Goal: Task Accomplishment & Management: Manage account settings

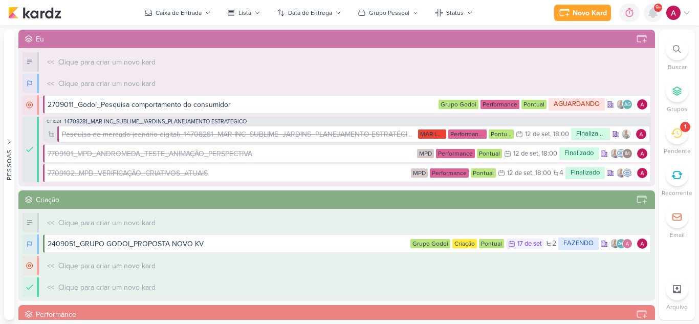
click at [651, 16] on icon at bounding box center [653, 13] width 12 height 12
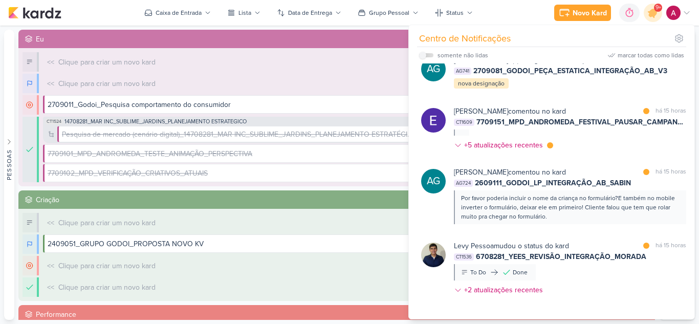
scroll to position [427, 0]
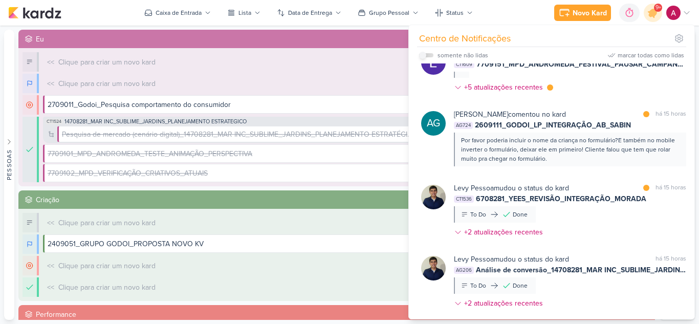
click at [423, 56] on input "checkbox" at bounding box center [422, 55] width 7 height 7
checkbox input "true"
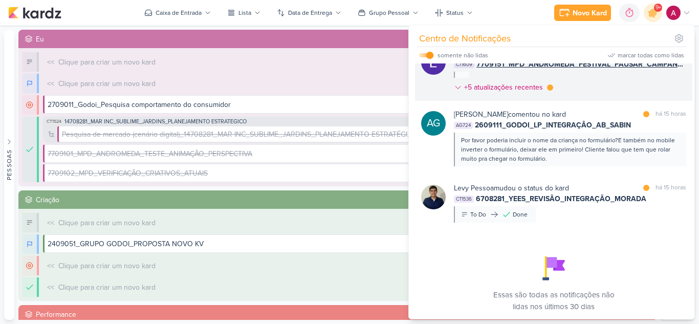
scroll to position [465, 0]
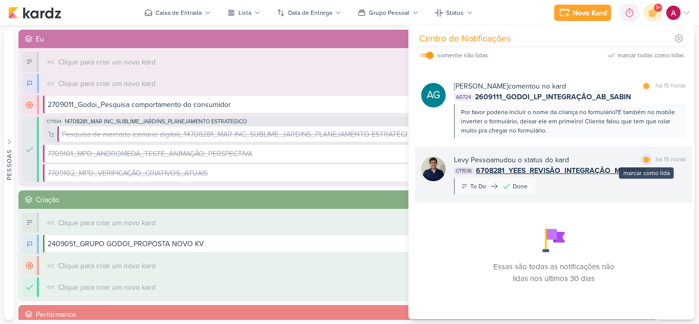
click at [642, 162] on div "marcar como lida" at bounding box center [647, 160] width 10 height 10
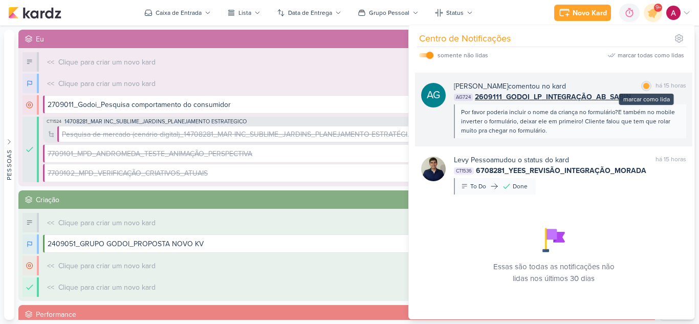
click at [645, 86] on div at bounding box center [647, 86] width 6 height 6
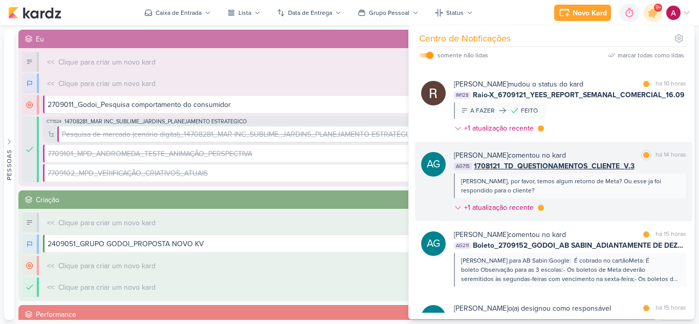
scroll to position [56, 0]
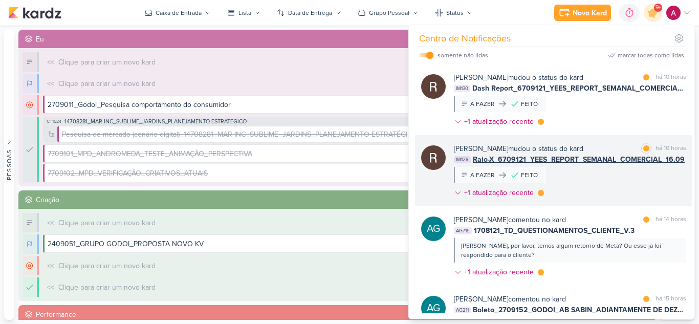
click at [610, 177] on div "Rafael Dornelles mudou o status do kard marcar como lida há 10 horas IM128 Raio…" at bounding box center [570, 172] width 232 height 59
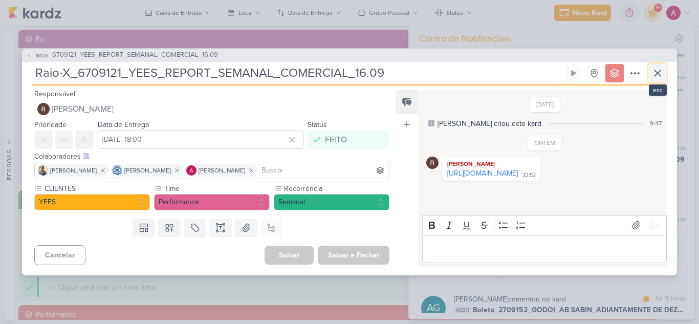
click at [657, 74] on icon at bounding box center [658, 73] width 6 height 6
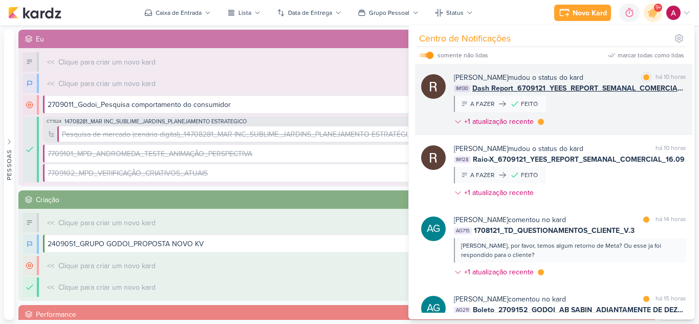
click at [589, 117] on div "Rafael Dornelles mudou o status do kard marcar como lida há 10 horas IM130 Dash…" at bounding box center [570, 101] width 232 height 59
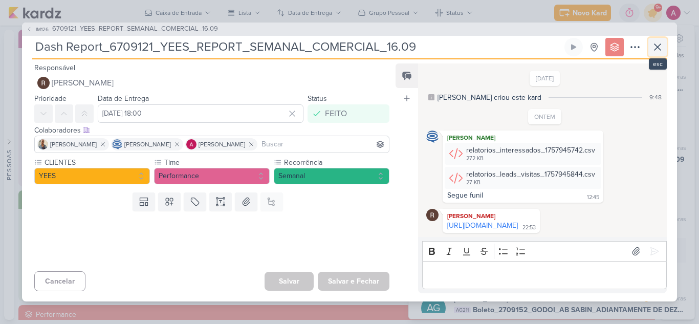
click at [662, 46] on icon at bounding box center [658, 47] width 12 height 12
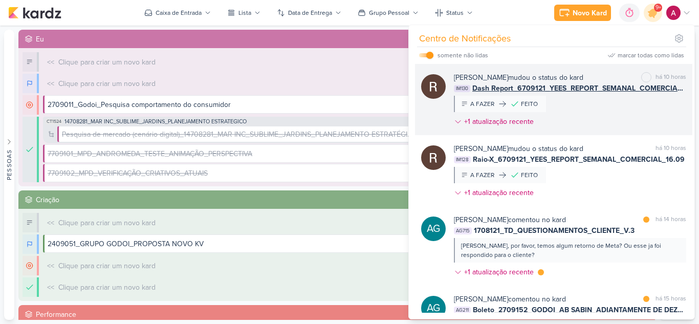
scroll to position [0, 0]
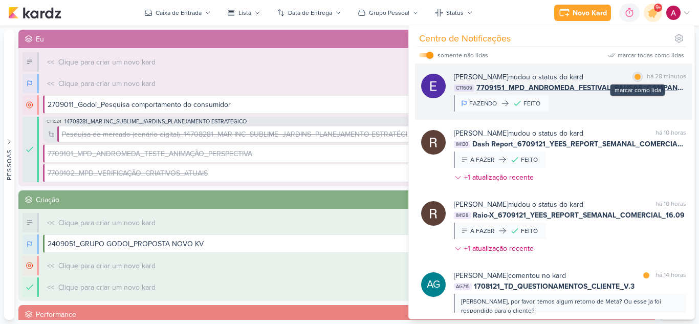
click at [637, 74] on div "marcar como lida" at bounding box center [638, 77] width 10 height 10
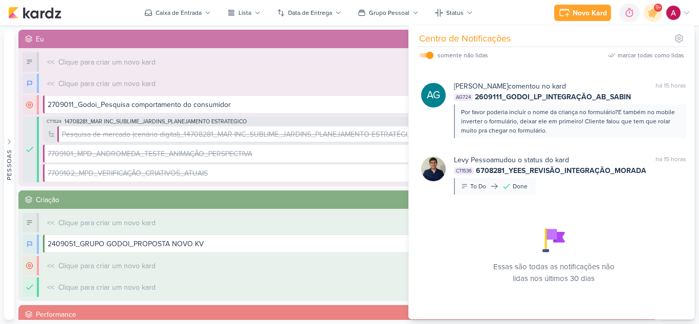
scroll to position [363, 0]
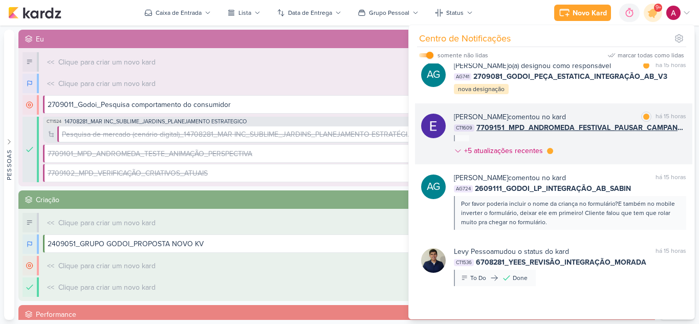
click at [598, 155] on div "Eduardo Quaresma comentou no kard marcar como lida há 15 horas CT1609 7709151_M…" at bounding box center [570, 136] width 232 height 49
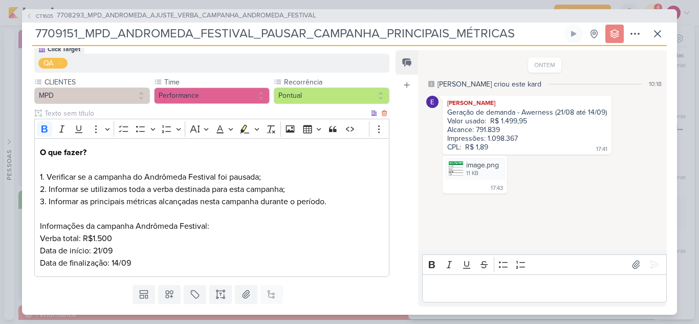
scroll to position [102, 0]
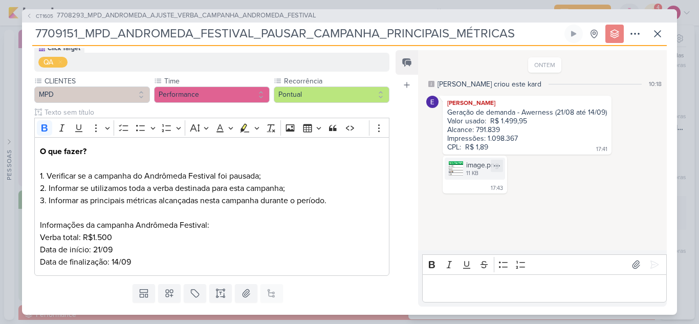
click at [460, 168] on img at bounding box center [456, 168] width 14 height 14
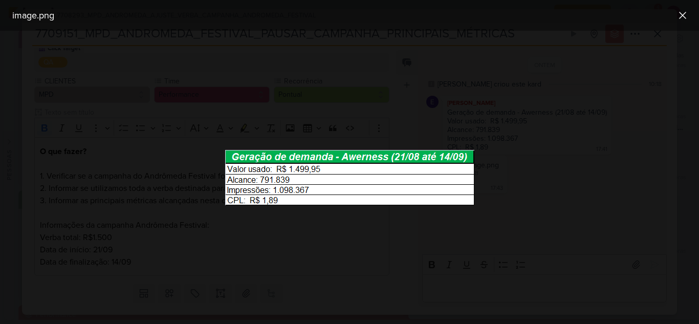
click at [581, 184] on div at bounding box center [349, 177] width 699 height 293
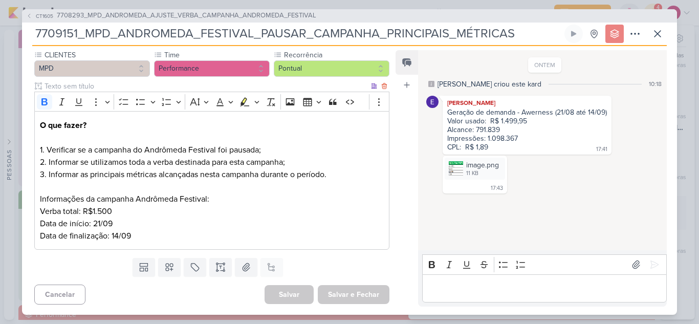
scroll to position [0, 0]
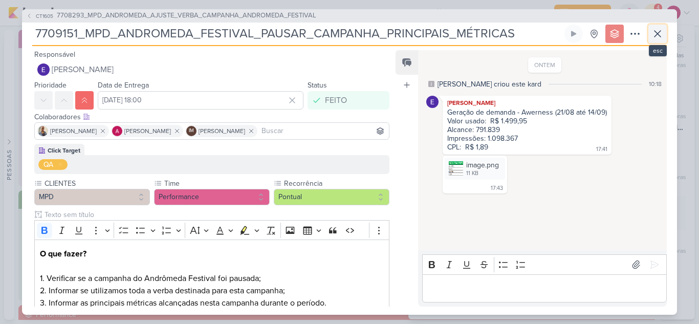
click at [662, 31] on icon at bounding box center [658, 34] width 12 height 12
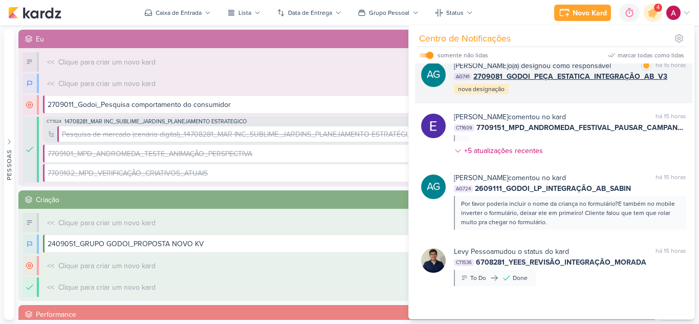
click at [576, 103] on div "AG Aline Gimenez Graciano o(a) designou como responsável marcar como lida há 15…" at bounding box center [554, 77] width 278 height 51
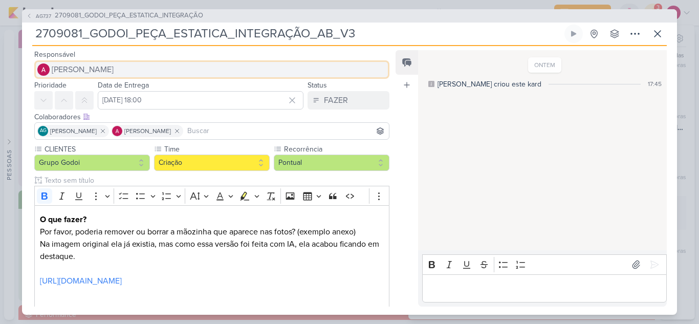
click at [99, 69] on span "[PERSON_NAME]" at bounding box center [83, 69] width 62 height 12
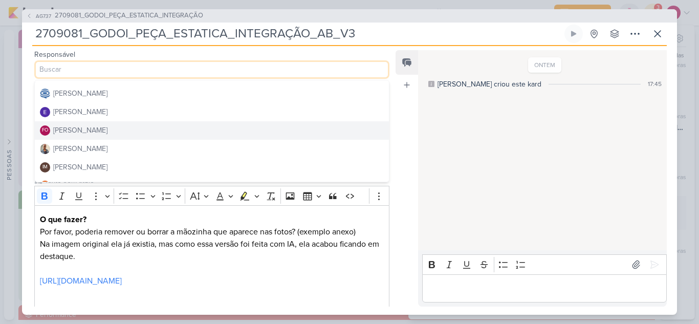
scroll to position [102, 0]
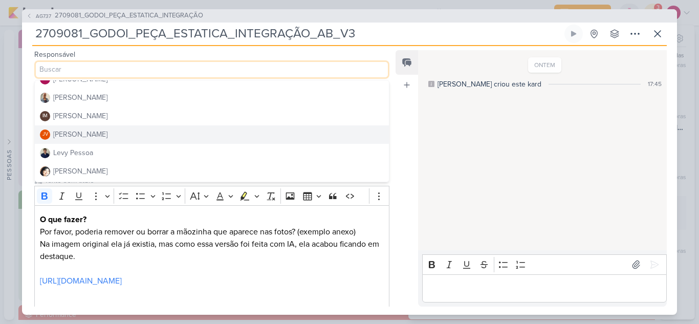
click at [86, 137] on div "Joney Viana" at bounding box center [80, 134] width 54 height 11
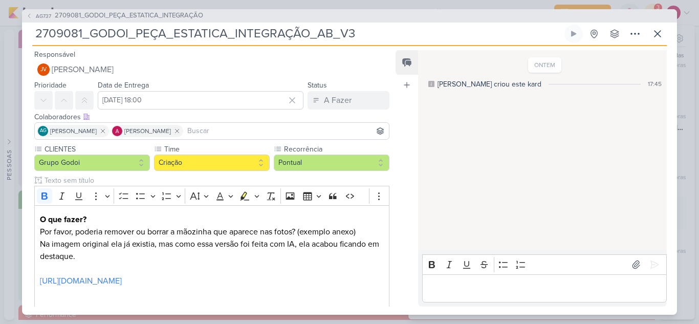
click at [241, 131] on input at bounding box center [286, 131] width 202 height 12
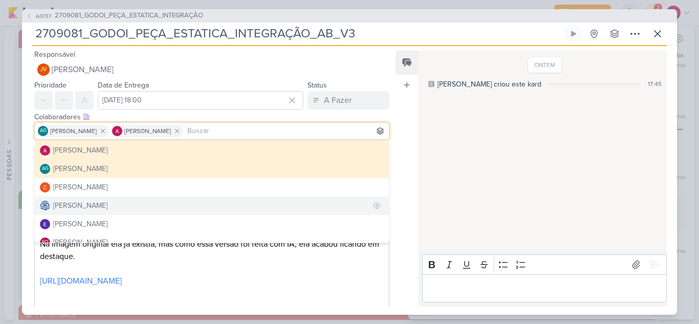
scroll to position [51, 0]
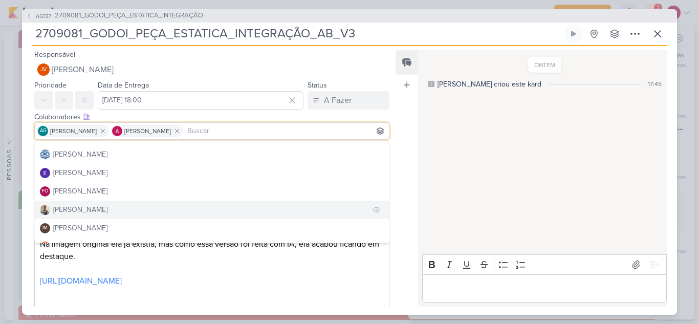
click at [80, 206] on div "[PERSON_NAME]" at bounding box center [80, 209] width 54 height 11
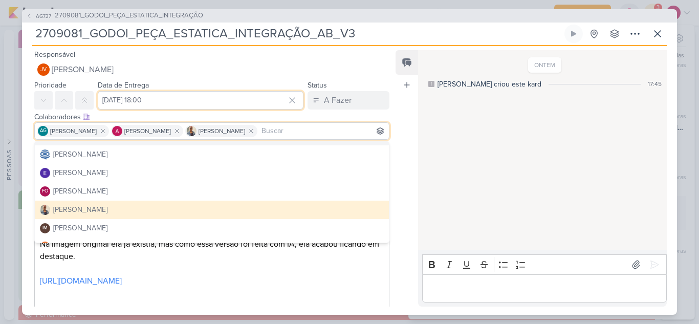
click at [200, 103] on input "[DATE] 18:00" at bounding box center [201, 100] width 206 height 18
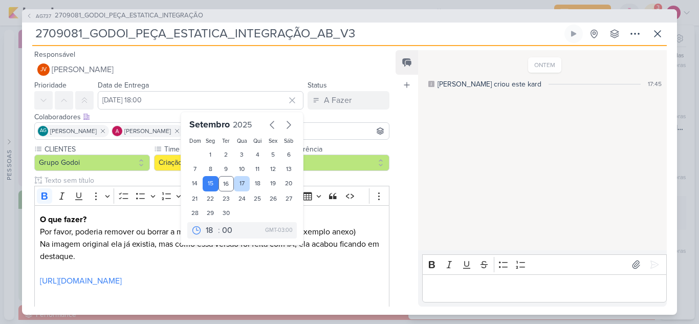
click at [242, 180] on div "17" at bounding box center [242, 183] width 16 height 15
type input "17 de setembro de 2025 às 18:00"
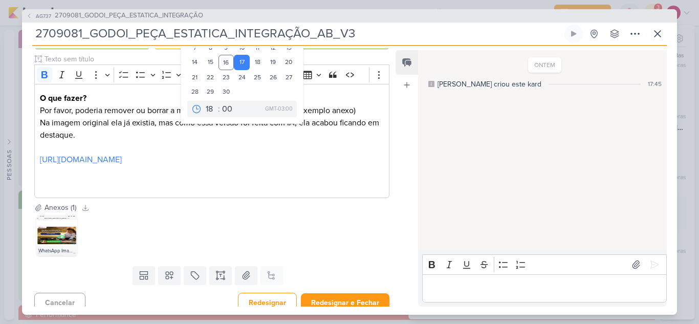
scroll to position [130, 0]
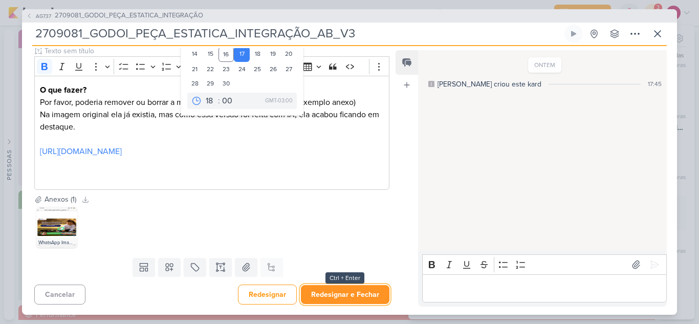
click at [351, 295] on button "Redesignar e Fechar" at bounding box center [345, 294] width 89 height 19
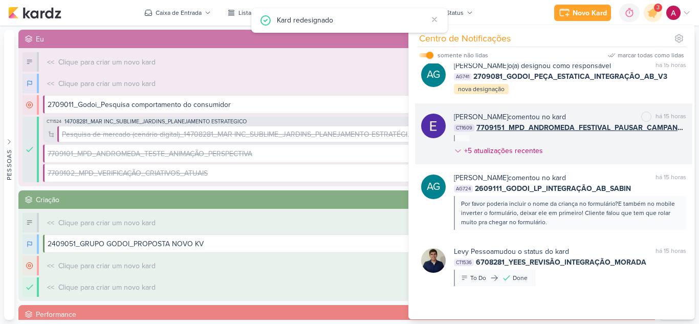
scroll to position [312, 0]
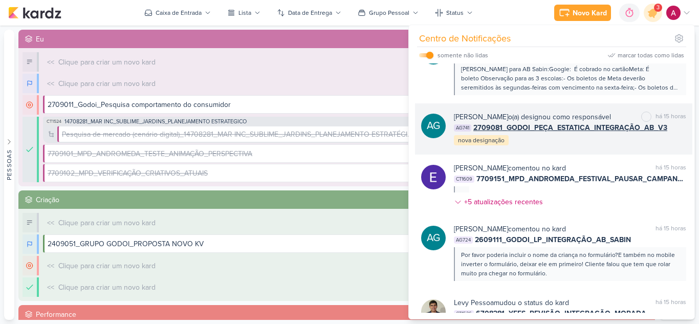
click at [584, 155] on div "AG Aline Gimenez Graciano o(a) designou como responsável marcar como não lida h…" at bounding box center [554, 128] width 278 height 51
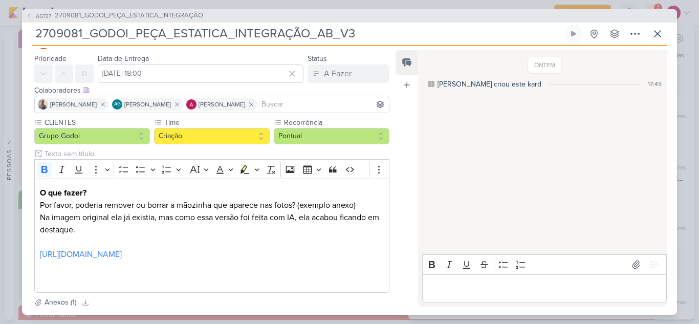
scroll to position [0, 0]
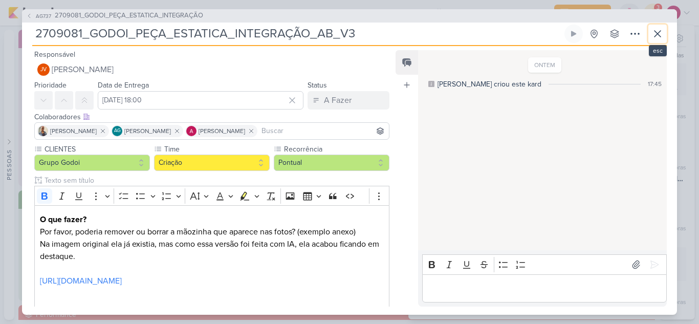
drag, startPoint x: 657, startPoint y: 32, endPoint x: 631, endPoint y: 50, distance: 31.8
click at [657, 32] on icon at bounding box center [658, 34] width 12 height 12
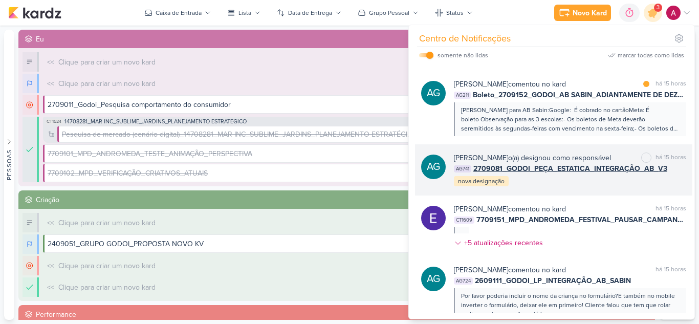
scroll to position [209, 0]
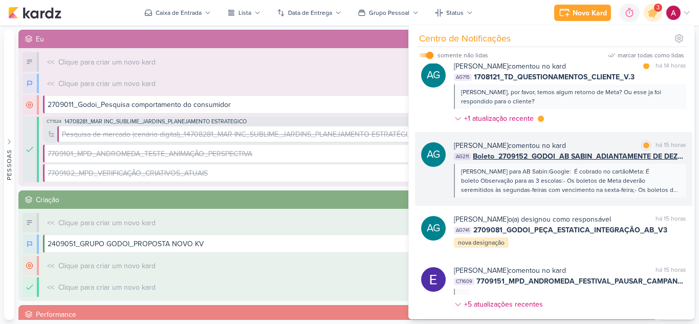
click at [659, 171] on div "Alessandra para AB Sabin:Google: É cobrado no cartãoMeta: É boleto Observação p…" at bounding box center [569, 181] width 217 height 28
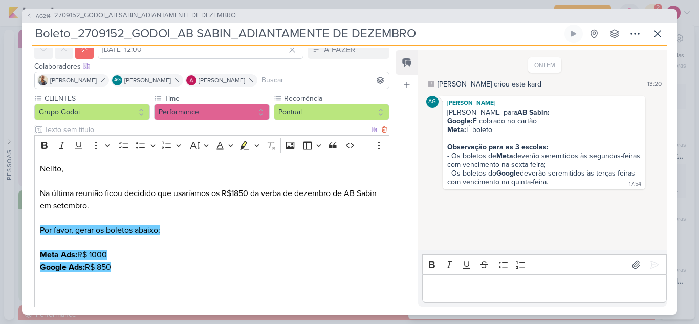
scroll to position [51, 0]
click at [466, 290] on p "Editor editing area: main" at bounding box center [545, 288] width 234 height 12
click at [494, 289] on p "Editor editing area: main" at bounding box center [545, 288] width 234 height 12
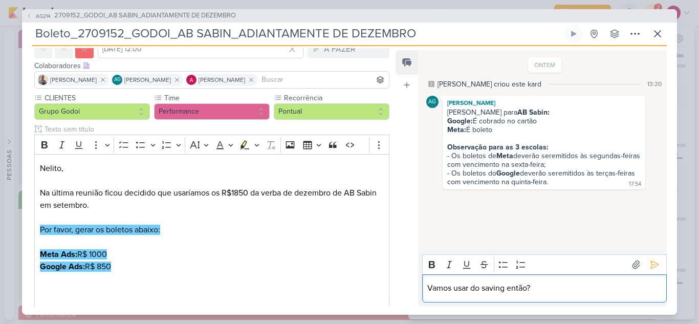
click at [430, 289] on p "Vamos usar do saving então?" at bounding box center [545, 288] width 234 height 12
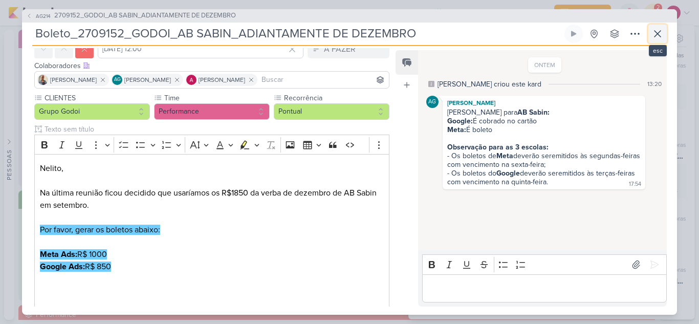
click at [657, 33] on icon at bounding box center [658, 34] width 12 height 12
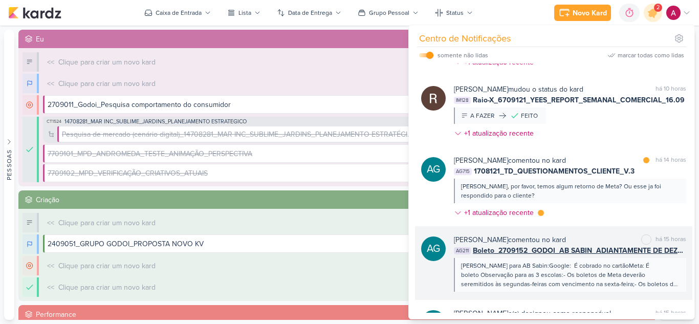
scroll to position [107, 0]
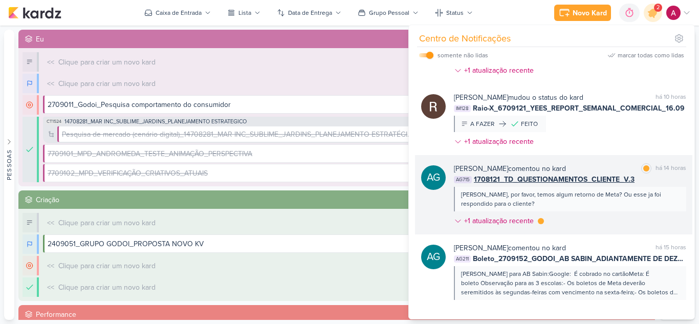
click at [596, 217] on div "Aline Gimenez Graciano comentou no kard marcar como lida há 14 horas AG715 1708…" at bounding box center [570, 196] width 232 height 67
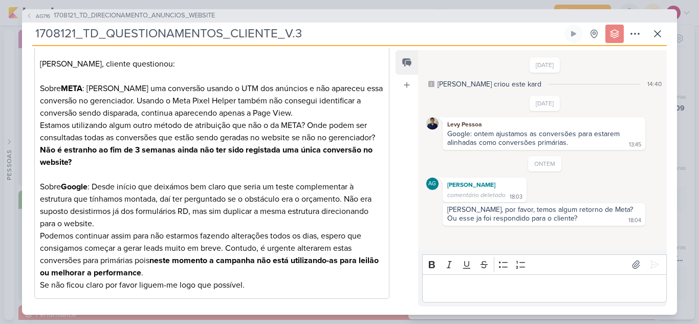
scroll to position [254, 0]
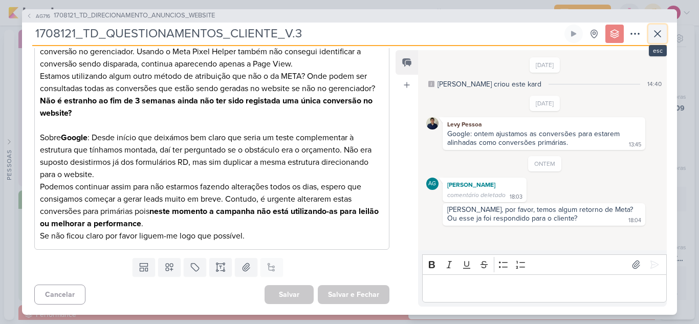
click at [651, 35] on button at bounding box center [658, 34] width 18 height 18
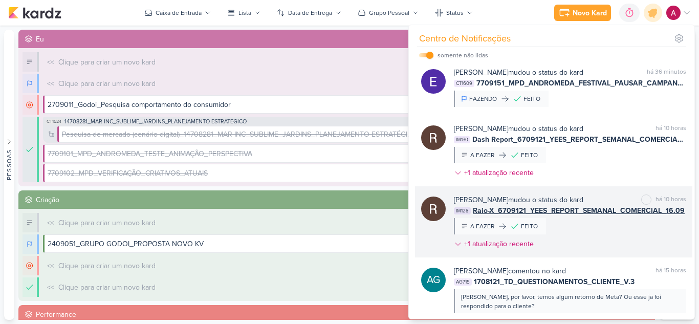
scroll to position [0, 0]
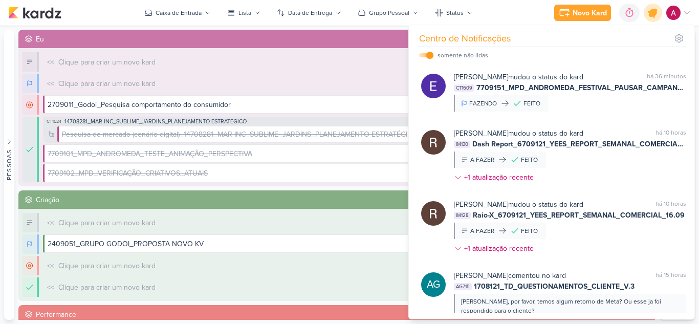
click at [653, 17] on icon at bounding box center [653, 12] width 17 height 17
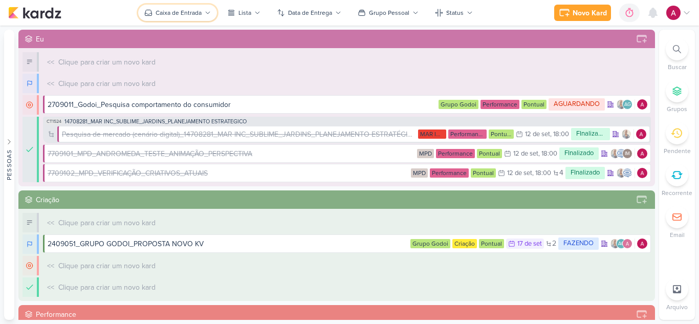
click at [180, 16] on div "Caixa de Entrada" at bounding box center [179, 12] width 46 height 9
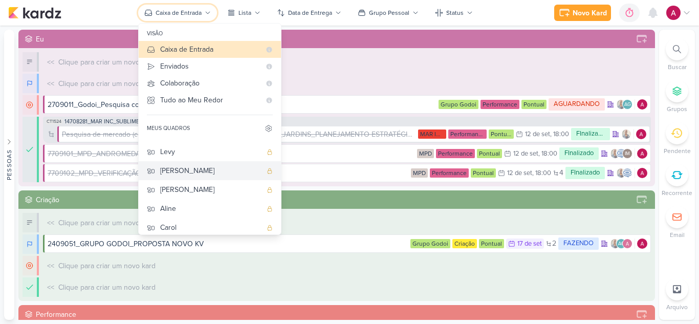
scroll to position [51, 0]
click at [180, 174] on div "[PERSON_NAME]" at bounding box center [210, 171] width 101 height 11
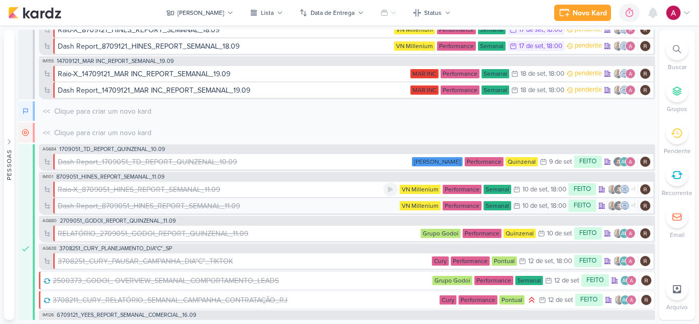
scroll to position [171, 0]
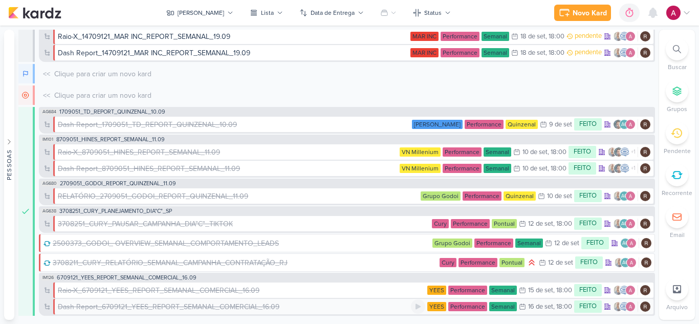
click at [204, 306] on div "Dash Report_6709121_YEES_REPORT_SEMANAL_COMERCIAL_16.09" at bounding box center [169, 307] width 222 height 11
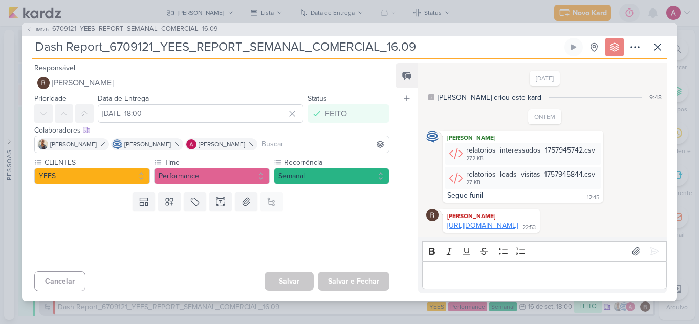
click at [489, 229] on link "[URL][DOMAIN_NAME]" at bounding box center [483, 225] width 71 height 9
click at [653, 41] on icon at bounding box center [658, 47] width 12 height 12
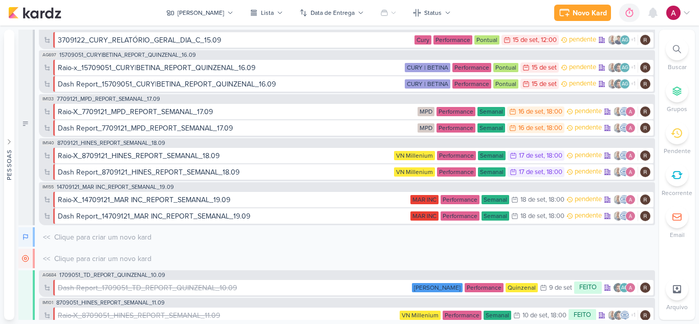
scroll to position [0, 0]
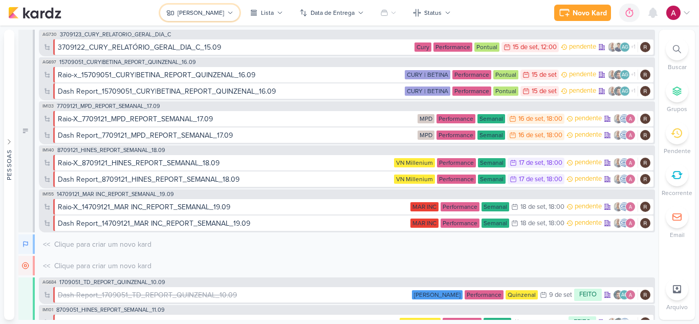
click at [209, 11] on div "[PERSON_NAME]" at bounding box center [201, 12] width 47 height 9
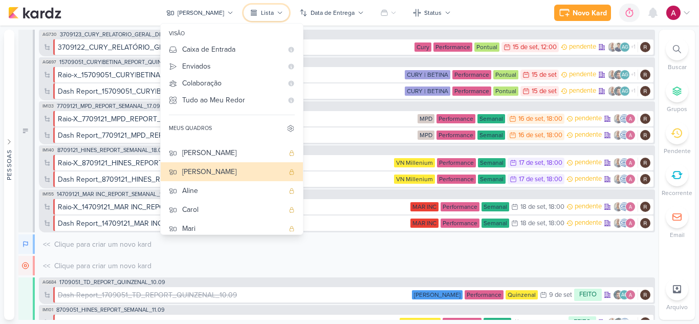
click at [277, 10] on icon at bounding box center [280, 13] width 6 height 6
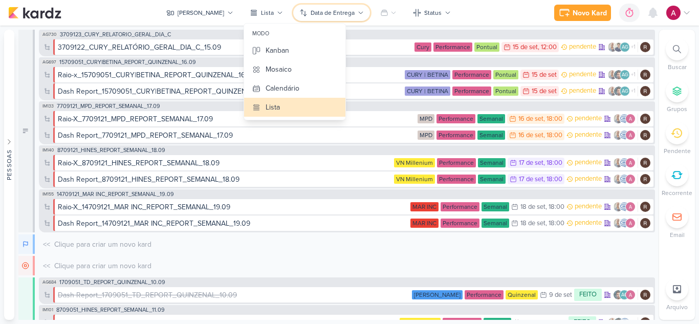
click at [327, 17] on div "Data de Entrega" at bounding box center [333, 12] width 44 height 9
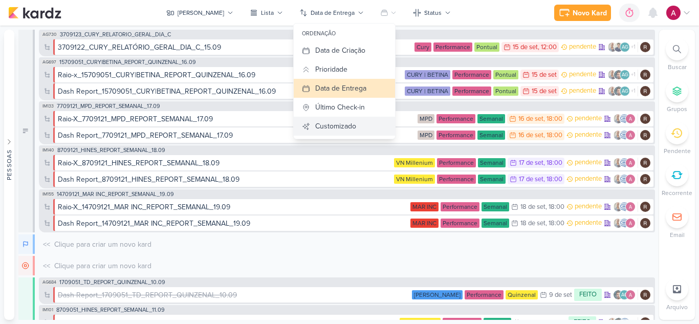
click at [316, 122] on div "Customizado" at bounding box center [335, 126] width 41 height 11
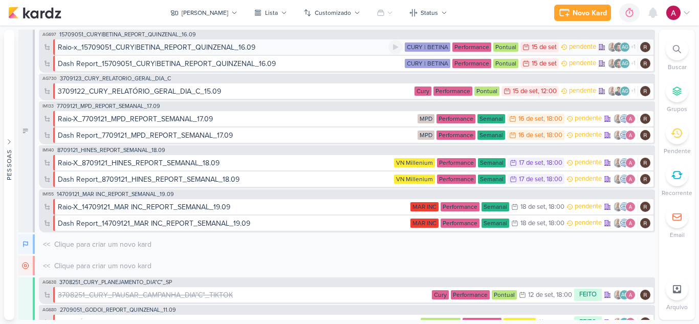
click at [226, 49] on div "Raio-x_15709051_CURY|BETINA_REPORT_QUINZENAL_16.09" at bounding box center [157, 47] width 198 height 11
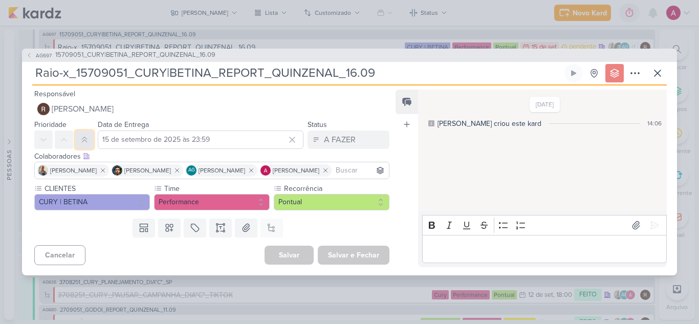
click at [83, 136] on icon at bounding box center [84, 140] width 8 height 8
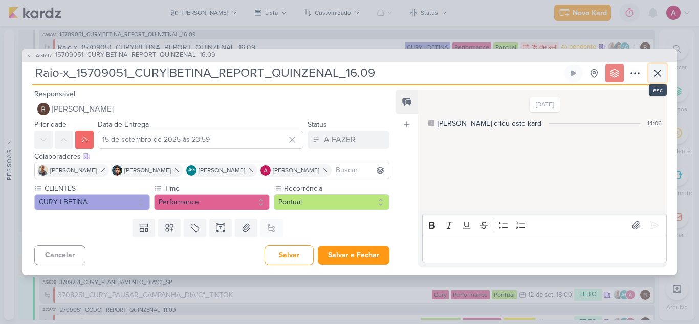
click at [663, 74] on icon at bounding box center [658, 73] width 12 height 12
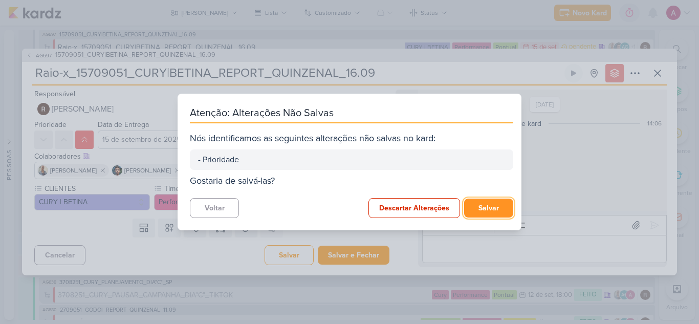
click at [482, 205] on button "Salvar" at bounding box center [488, 208] width 49 height 19
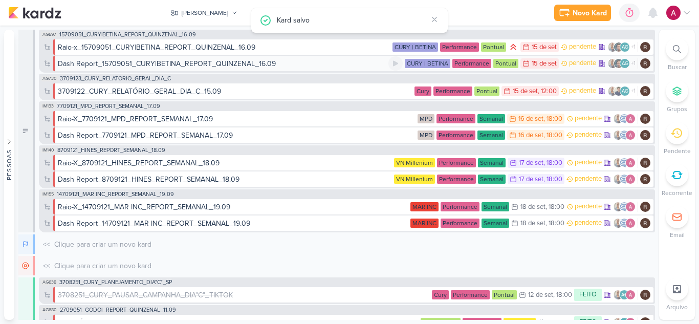
click at [151, 65] on div "Dash Report_15709051_CURY|BETINA_REPORT_QUINZENAL_16.09" at bounding box center [167, 63] width 218 height 11
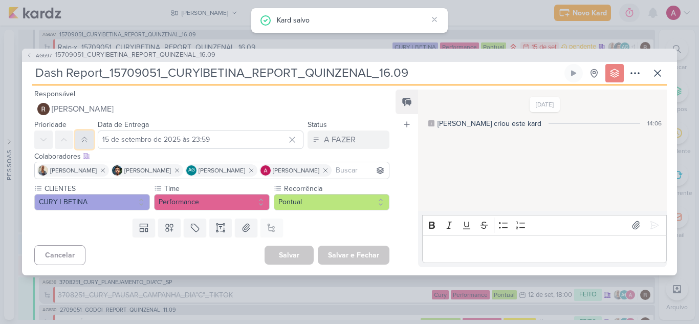
click at [86, 141] on icon at bounding box center [84, 140] width 8 height 8
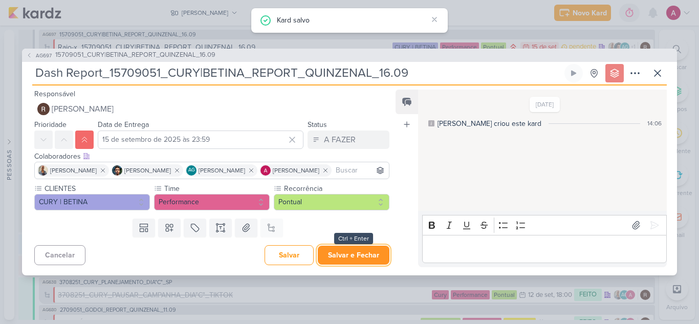
click at [364, 257] on button "Salvar e Fechar" at bounding box center [354, 255] width 72 height 19
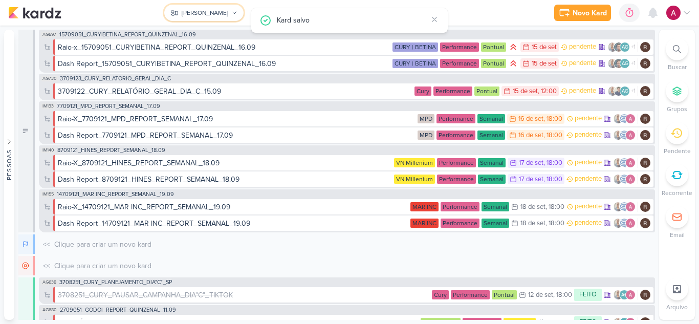
click at [207, 11] on div "[PERSON_NAME]" at bounding box center [205, 12] width 47 height 9
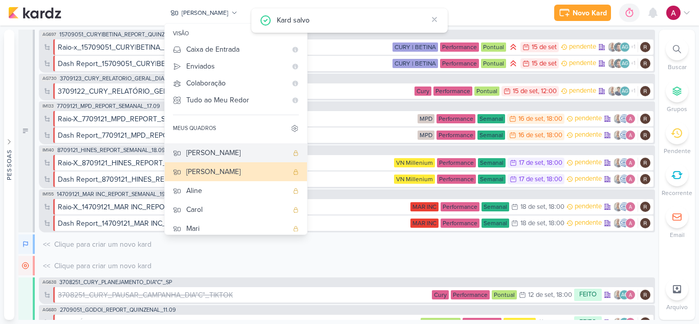
click at [239, 156] on div "[PERSON_NAME]" at bounding box center [236, 152] width 101 height 11
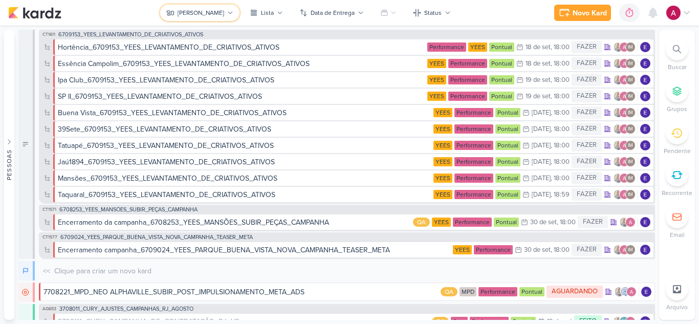
click at [201, 18] on button "[PERSON_NAME]" at bounding box center [199, 13] width 79 height 16
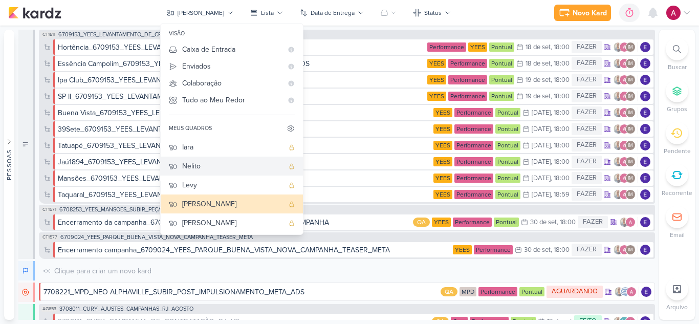
click at [217, 162] on div "Nelito" at bounding box center [232, 166] width 101 height 11
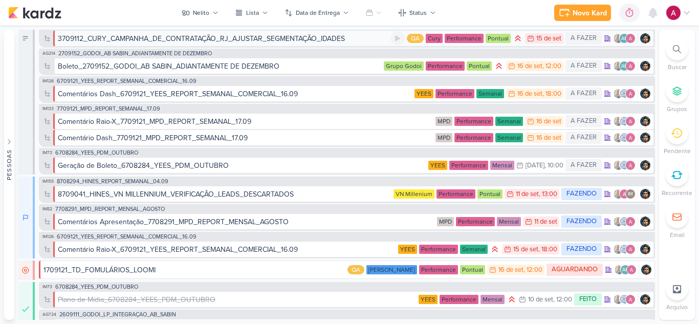
scroll to position [148, 0]
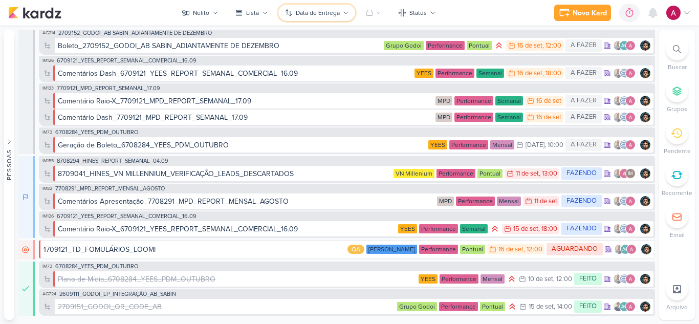
click at [326, 15] on div "Data de Entrega" at bounding box center [318, 12] width 44 height 9
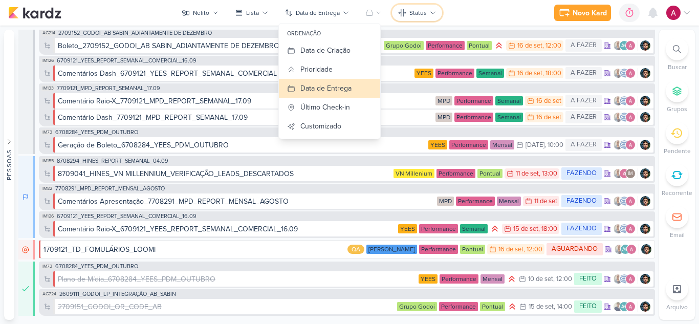
click at [396, 13] on button "Status" at bounding box center [417, 13] width 50 height 16
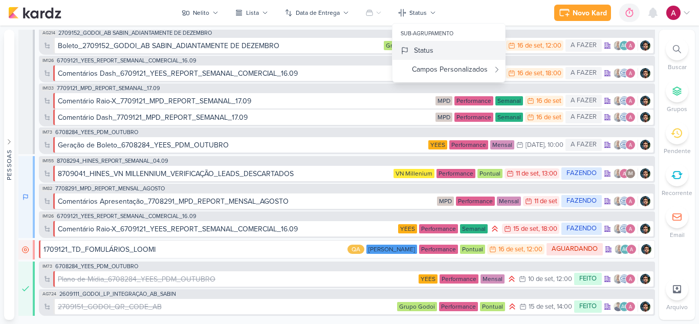
click at [427, 51] on div "Status" at bounding box center [423, 50] width 19 height 11
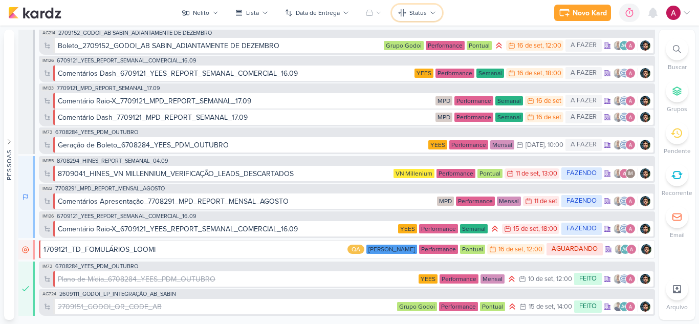
click at [421, 6] on button "Status" at bounding box center [417, 13] width 50 height 16
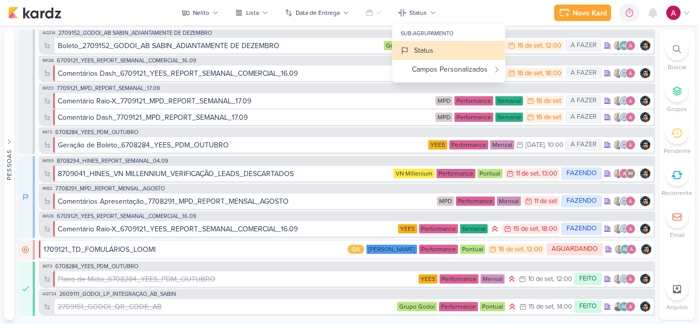
click at [415, 30] on div "sub-agrupamento" at bounding box center [449, 34] width 113 height 14
click at [316, 8] on div "Data de Entrega" at bounding box center [318, 12] width 44 height 9
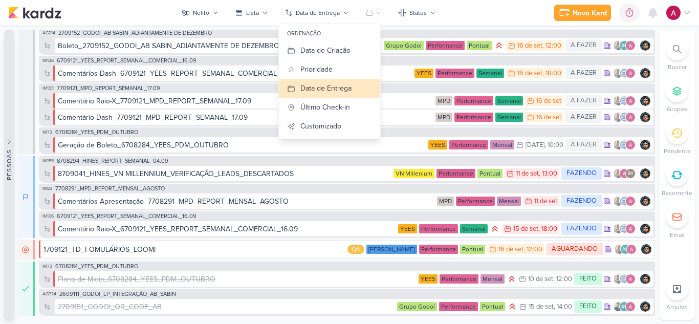
click at [8, 130] on button "Pessoas" at bounding box center [9, 175] width 10 height 290
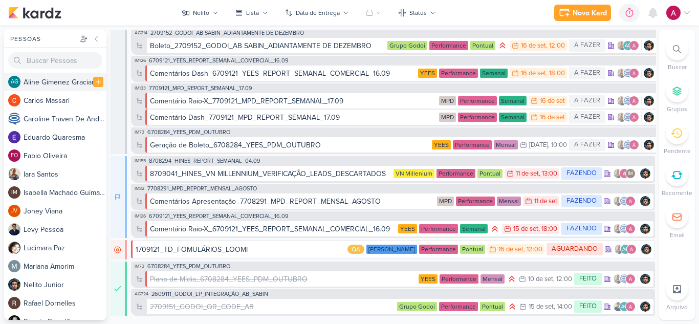
scroll to position [31, 0]
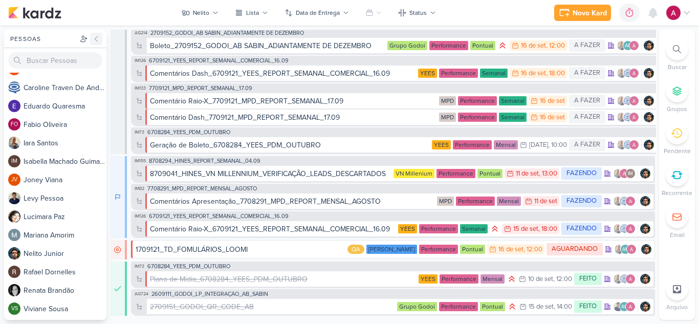
click at [100, 37] on button at bounding box center [96, 39] width 12 height 12
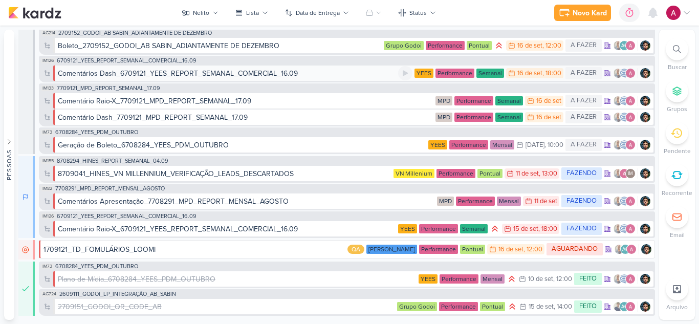
scroll to position [0, 0]
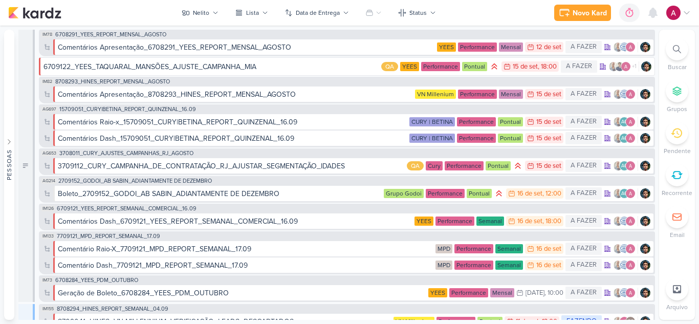
click at [686, 13] on icon at bounding box center [687, 13] width 5 height 3
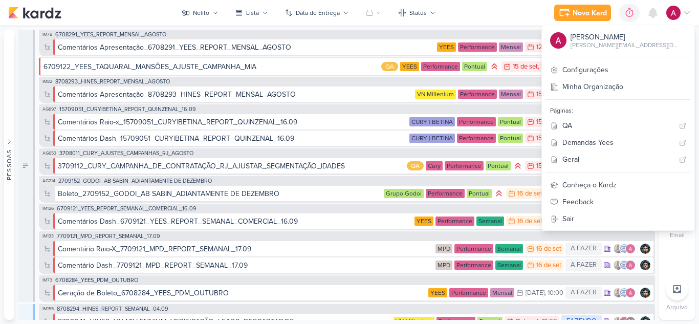
click at [449, 11] on div "Novo Kard Ctrl + k 0h0m Sessão desligada... Hoje 0h0m Semana 0h0m Mês 0h0m" at bounding box center [349, 13] width 683 height 26
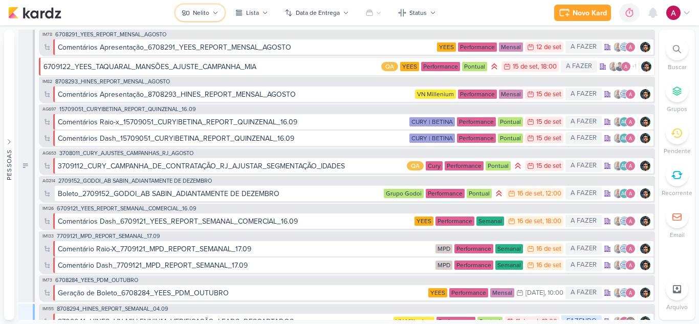
click at [206, 15] on div "Nelito" at bounding box center [201, 12] width 16 height 9
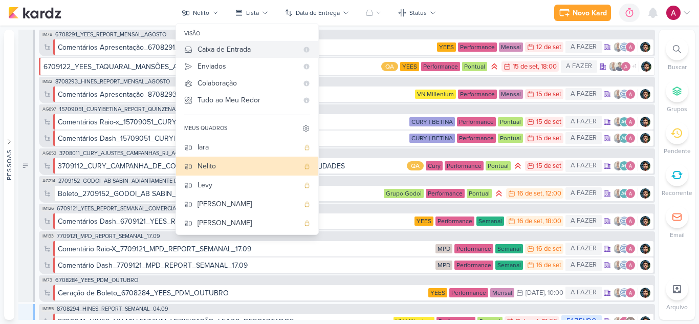
click at [214, 48] on div "Caixa de Entrada" at bounding box center [248, 49] width 100 height 11
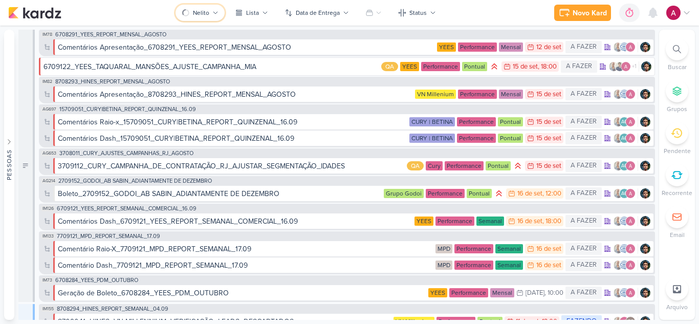
click at [200, 11] on div "Nelito" at bounding box center [201, 12] width 16 height 9
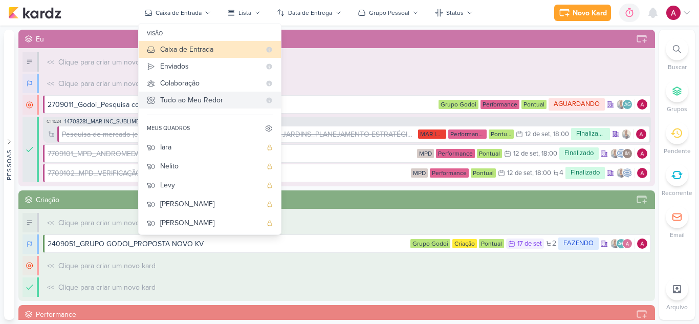
click at [214, 99] on div "Tudo ao Meu Redor" at bounding box center [210, 100] width 100 height 11
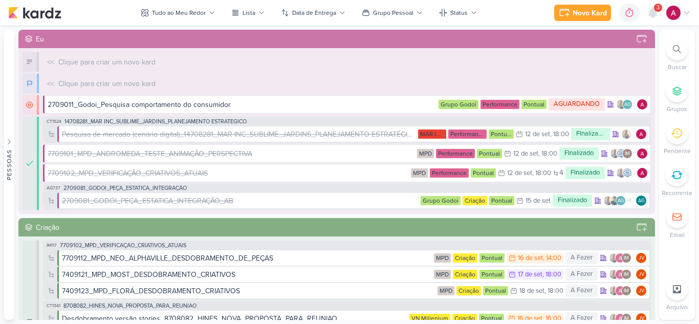
click at [497, 22] on div "Novo Kard Ctrl + k 0h0m Sessão desligada... Hoje 0h0m Semana 0h0m Mês 0h0m" at bounding box center [349, 13] width 683 height 26
click at [653, 15] on icon at bounding box center [653, 12] width 8 height 9
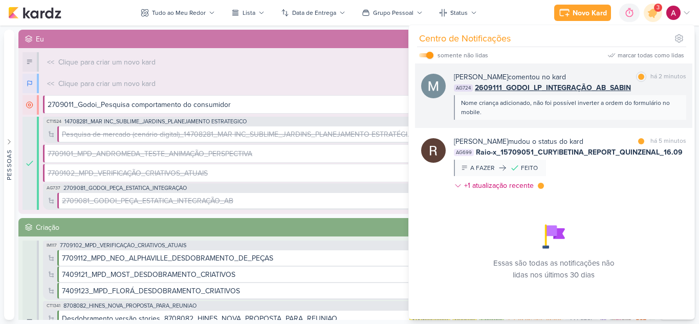
click at [493, 112] on div "Nome criança adicionado, não foi possível inverter a ordem do formulário no mob…" at bounding box center [569, 107] width 217 height 18
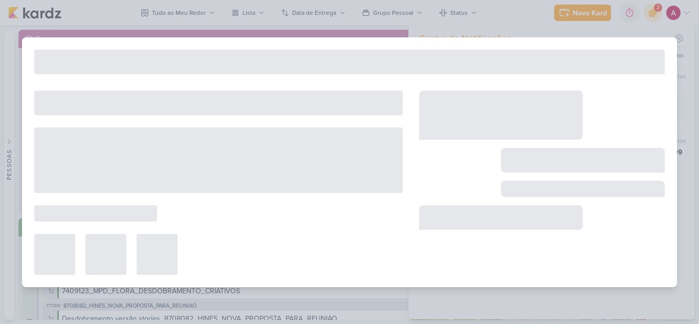
type input "2609111_GODOI_LP_INTEGRAÇÃO_AB_SABIN"
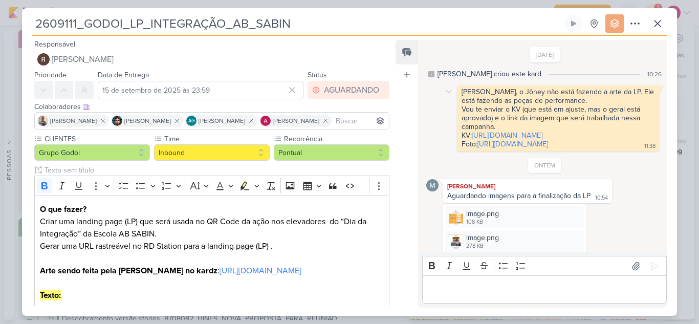
scroll to position [261, 0]
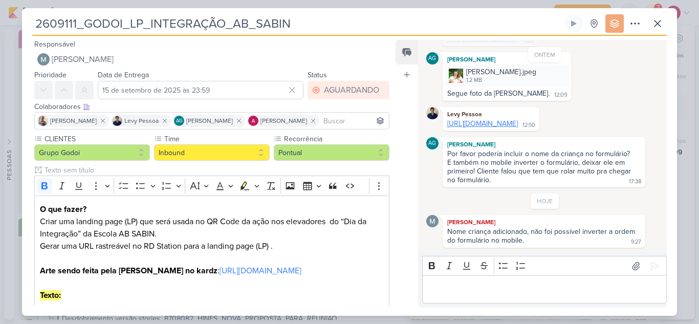
click at [518, 127] on link "https://lp.absabin.com.br/bate-papo-com-a-direcao" at bounding box center [483, 123] width 71 height 9
click at [451, 294] on p "Editor editing area: main" at bounding box center [545, 290] width 234 height 12
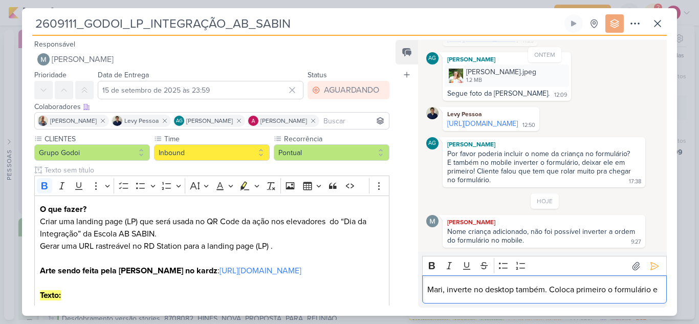
scroll to position [273, 0]
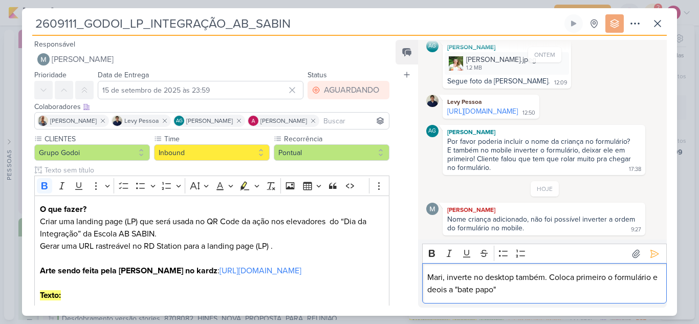
click at [446, 289] on p "Mari, inverte no desktop também. Coloca primeiro o formulário e deois a "bate p…" at bounding box center [545, 283] width 234 height 25
click at [0, 0] on lt-span "depois" at bounding box center [0, 0] width 0 height 0
click at [464, 291] on p "Mari, inverte no desktop também. Coloca primeiro o formulário e depois a "bate …" at bounding box center [545, 283] width 234 height 25
click at [542, 289] on p "Mari, inverte no desktop também. Coloca primeiro o formulário e depois o "bate …" at bounding box center [545, 283] width 234 height 25
click at [650, 258] on icon at bounding box center [655, 254] width 10 height 10
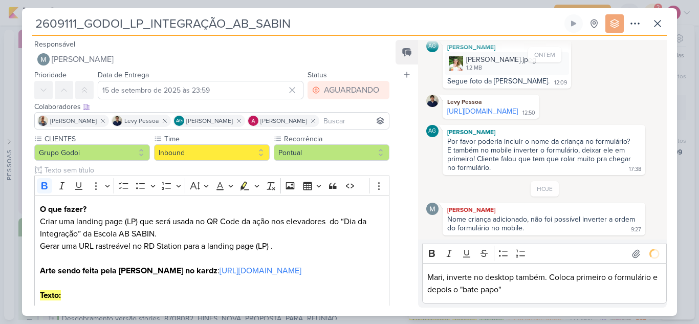
scroll to position [290, 0]
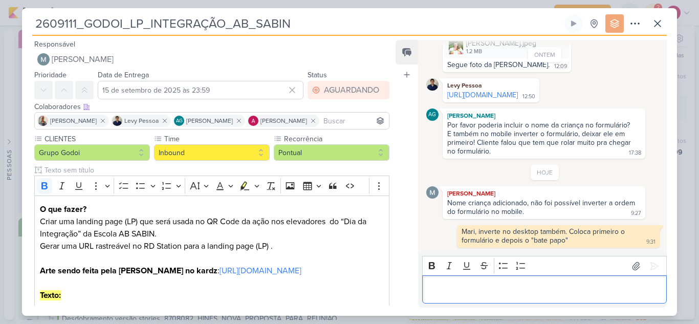
click at [470, 292] on p "Editor editing area: main" at bounding box center [545, 290] width 234 height 12
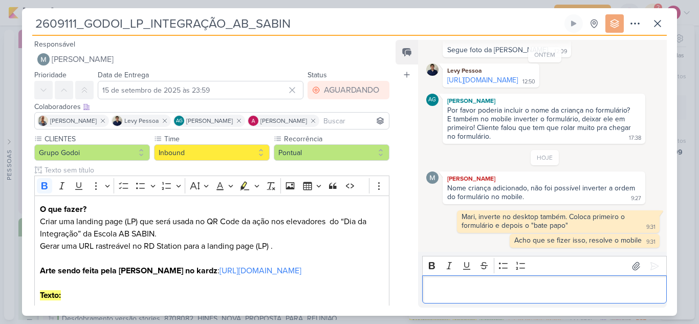
scroll to position [305, 0]
click at [658, 27] on icon at bounding box center [658, 23] width 12 height 12
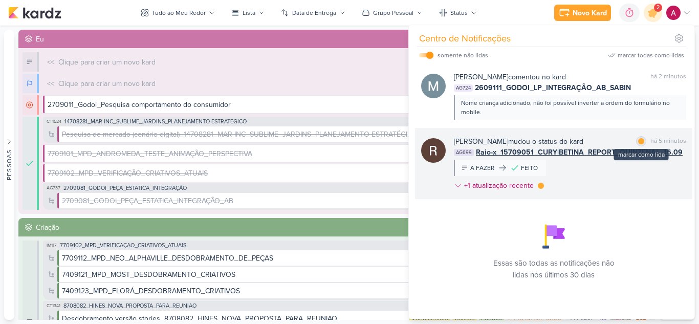
click at [638, 141] on div at bounding box center [641, 141] width 6 height 6
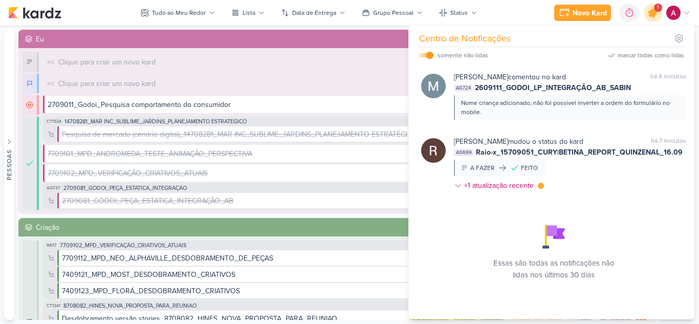
click at [651, 16] on icon at bounding box center [653, 13] width 12 height 12
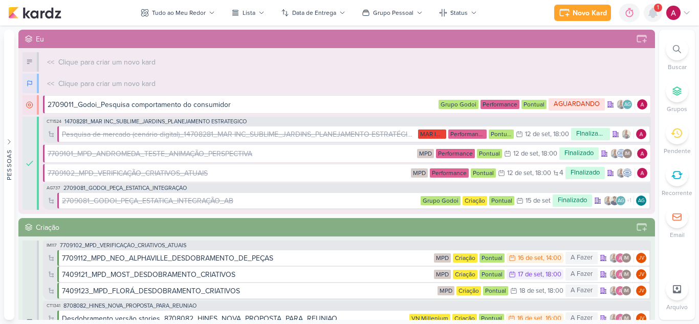
click at [652, 16] on icon at bounding box center [653, 12] width 8 height 9
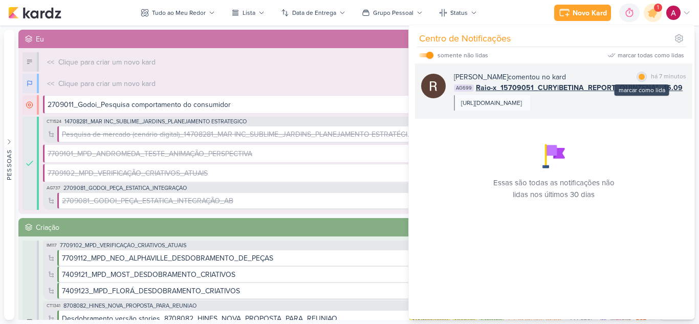
click at [639, 75] on div at bounding box center [642, 77] width 6 height 6
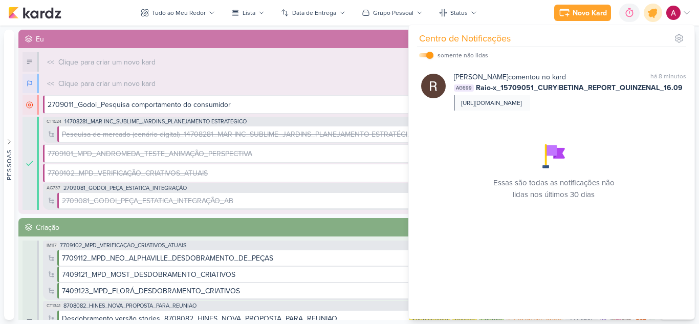
click at [651, 16] on icon at bounding box center [653, 13] width 12 height 12
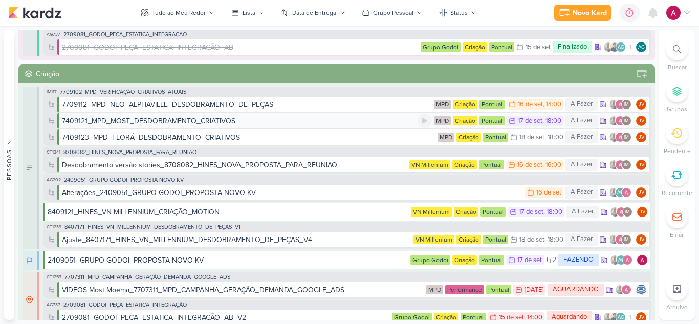
scroll to position [205, 0]
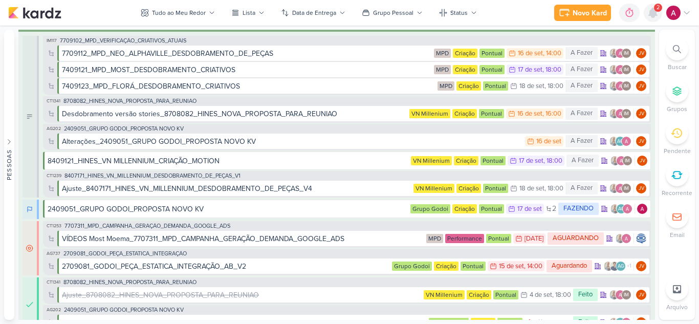
click at [656, 13] on icon at bounding box center [653, 12] width 8 height 9
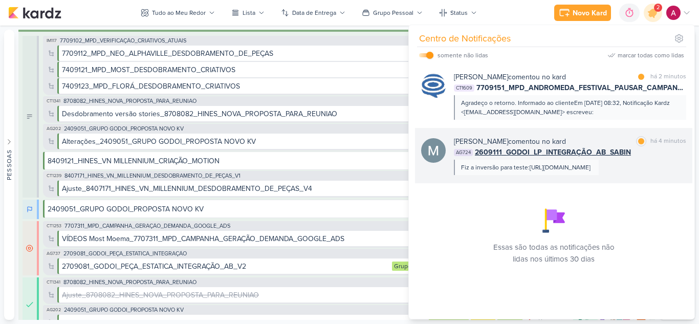
click at [646, 154] on div "AG724 2609111_GODOI_LP_INTEGRAÇÃO_AB_SABIN" at bounding box center [570, 152] width 232 height 11
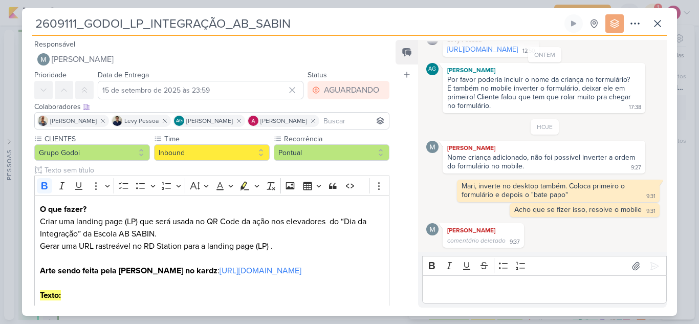
scroll to position [233, 0]
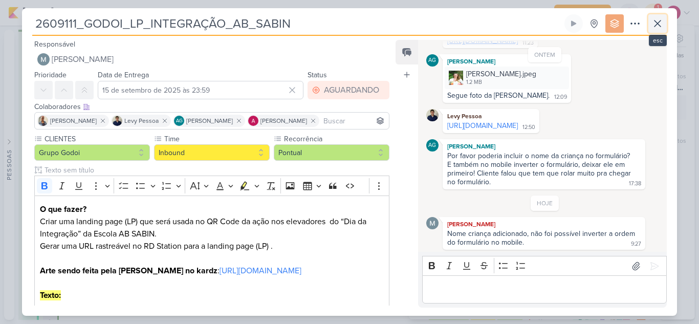
click at [658, 29] on icon at bounding box center [658, 23] width 12 height 12
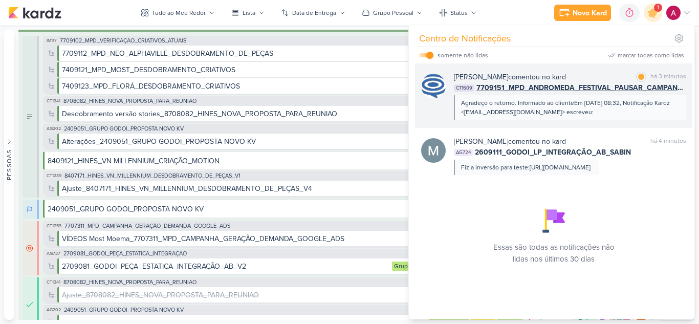
click at [629, 113] on div "Agradeço o retorno. Informado ao clienteEm ter., 16 de set. de 2025 às 08:32, N…" at bounding box center [569, 107] width 217 height 18
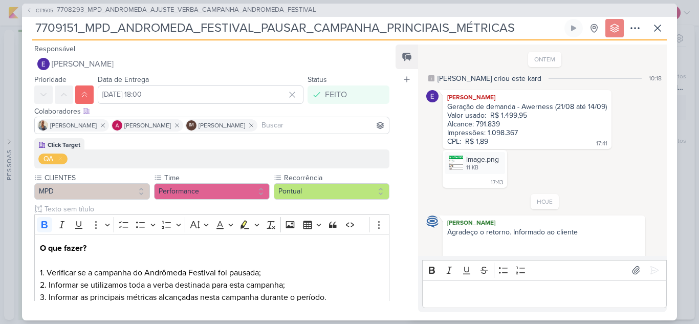
scroll to position [57, 0]
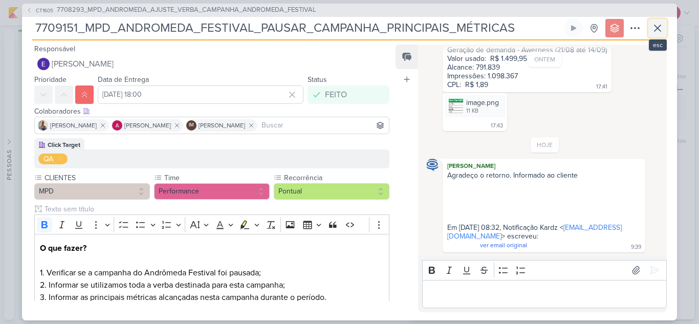
click at [657, 30] on icon at bounding box center [658, 28] width 12 height 12
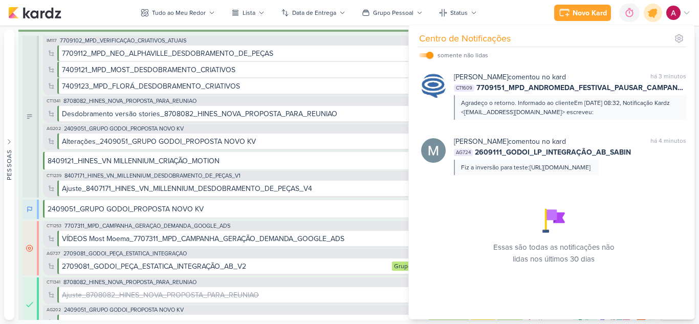
click at [656, 14] on icon at bounding box center [653, 13] width 12 height 12
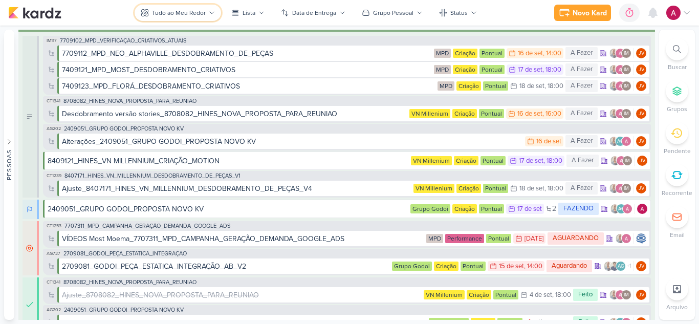
click at [177, 14] on div "Tudo ao Meu Redor" at bounding box center [179, 12] width 54 height 9
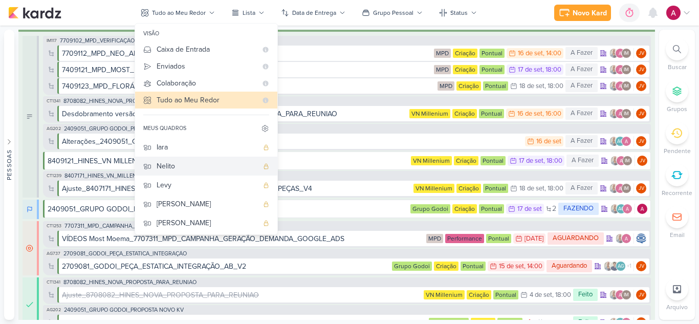
click at [191, 172] on div "Nelito" at bounding box center [207, 166] width 101 height 11
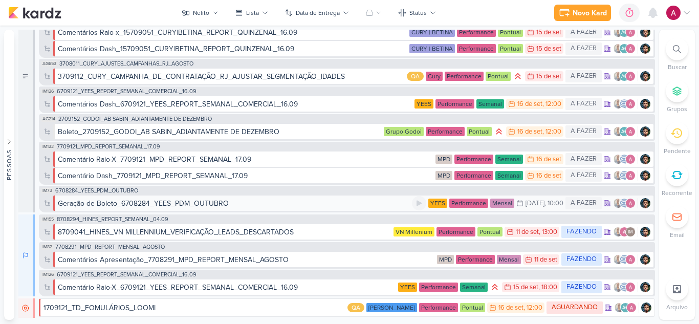
scroll to position [148, 0]
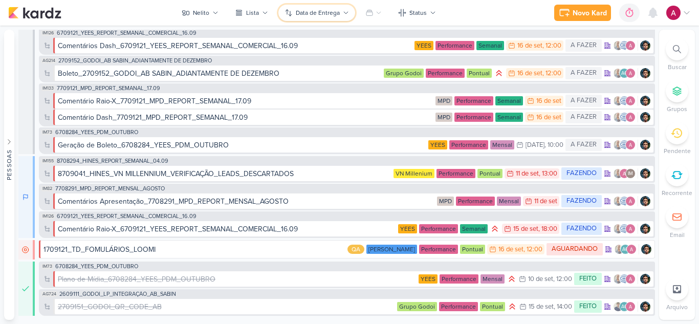
click at [341, 9] on button "Data de Entrega" at bounding box center [317, 13] width 77 height 16
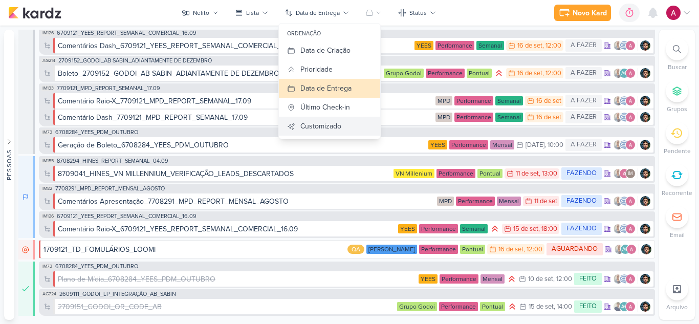
click at [340, 125] on div "Customizado" at bounding box center [321, 126] width 41 height 11
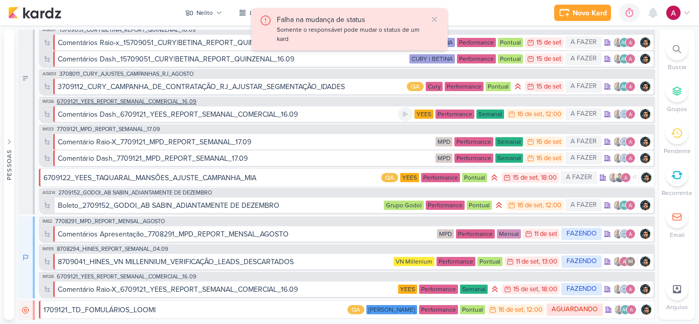
scroll to position [79, 0]
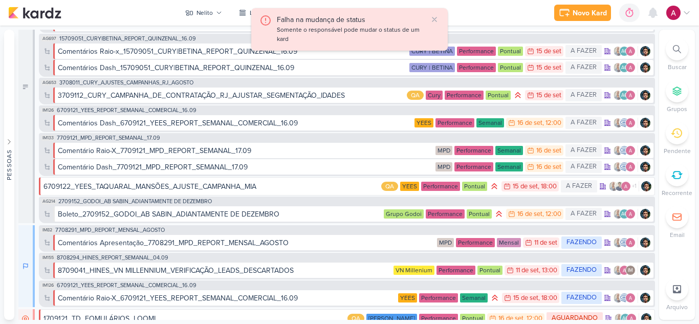
click at [437, 17] on icon at bounding box center [435, 19] width 8 height 8
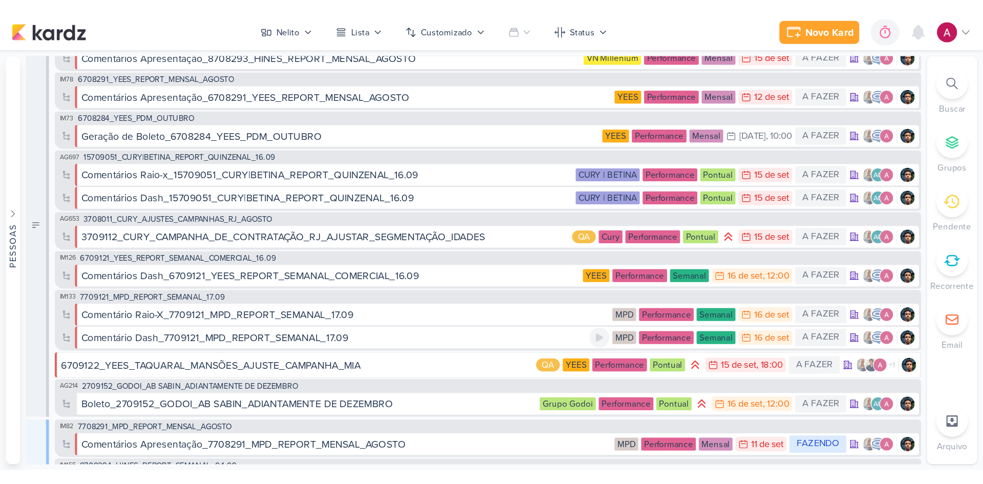
scroll to position [0, 0]
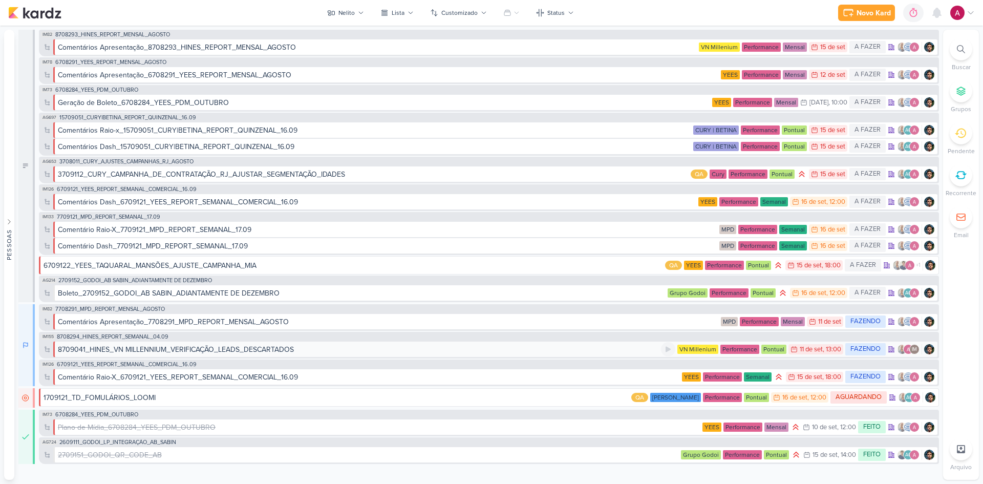
click at [646, 350] on div "8709041_HINES_VN MILLENNIUM_VERIFICAÇÃO_LEADS_DESCARTADOS" at bounding box center [359, 349] width 603 height 11
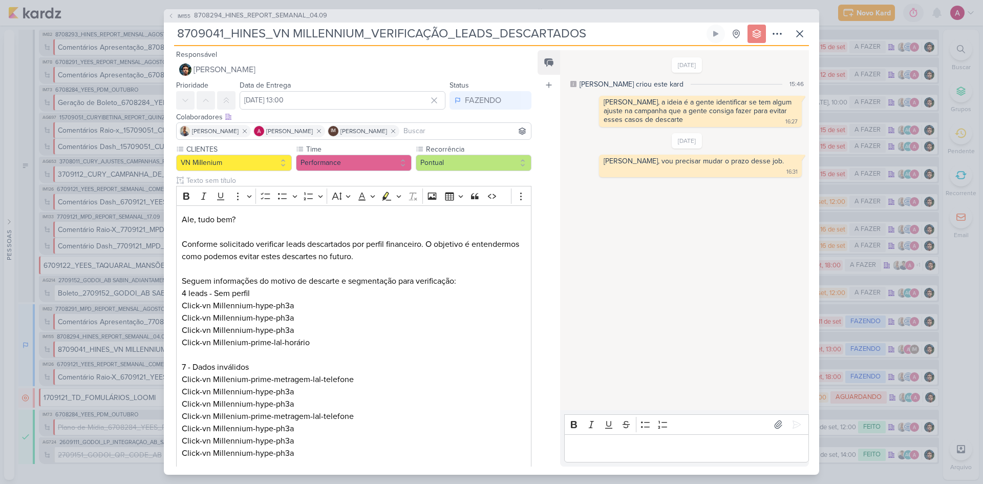
drag, startPoint x: 179, startPoint y: 32, endPoint x: 222, endPoint y: 31, distance: 43.0
click at [223, 31] on input "8709041_HINES_VN MILLENNIUM_VERIFICAÇÃO_LEADS_DESCARTADOS" at bounding box center [439, 34] width 530 height 18
click at [449, 31] on input "8709041_HINES_VN MILLENNIUM_VERIFICAÇÃO_LEADS_DESCARTADOS" at bounding box center [439, 34] width 530 height 18
drag, startPoint x: 373, startPoint y: 32, endPoint x: 582, endPoint y: 30, distance: 209.4
click at [582, 30] on input "8709041_HINES_VN MILLENNIUM_VERIFICAÇÃO_LEADS_DESCARTADOS" at bounding box center [439, 34] width 530 height 18
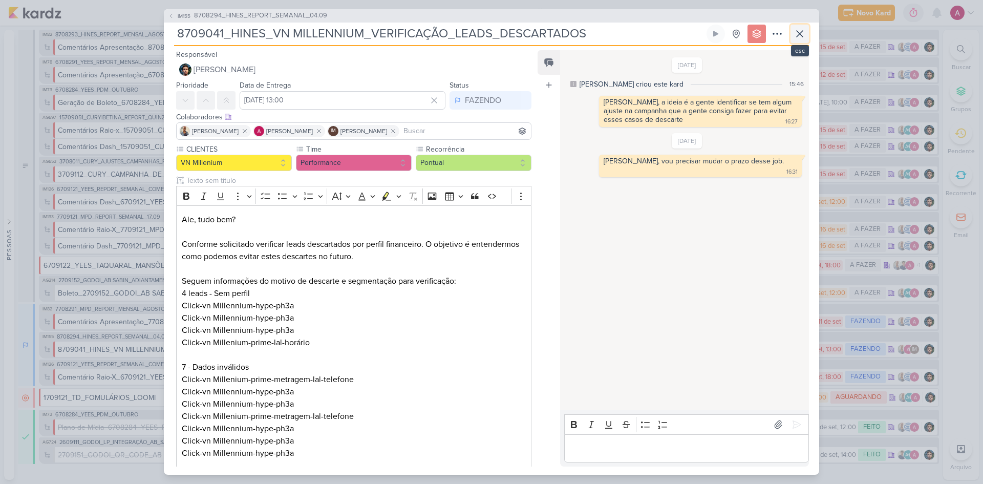
click at [803, 35] on icon at bounding box center [800, 34] width 12 height 12
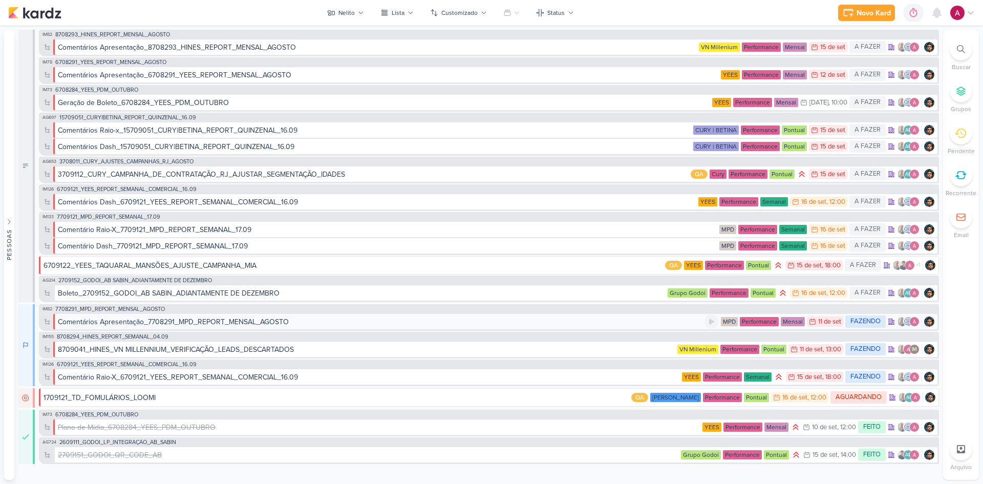
click at [136, 322] on div "Comentários Apresentação_7708291_MPD_REPORT_MENSAL_AGOSTO" at bounding box center [173, 321] width 231 height 11
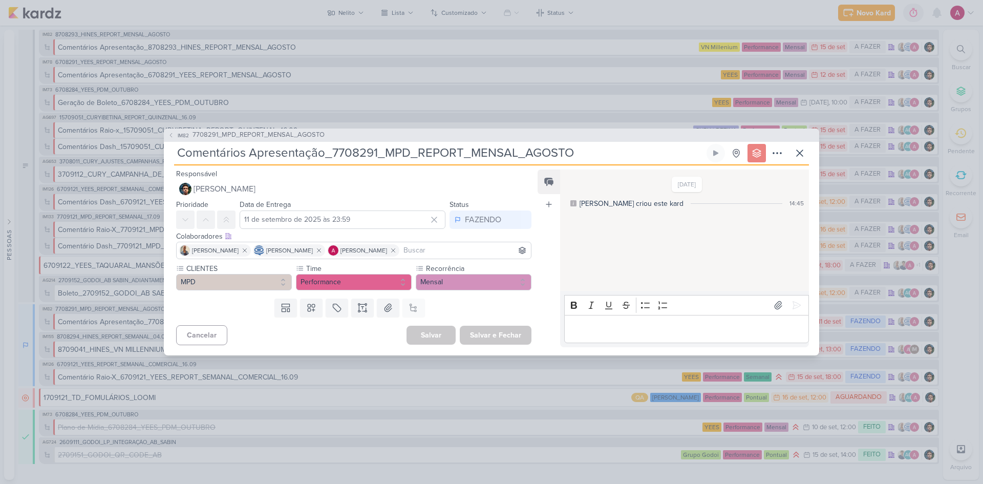
drag, startPoint x: 334, startPoint y: 152, endPoint x: 353, endPoint y: 156, distance: 19.0
click at [353, 156] on input "Comentários Apresentação_7708291_MPD_REPORT_MENSAL_AGOSTO" at bounding box center [439, 153] width 530 height 18
drag, startPoint x: 331, startPoint y: 150, endPoint x: 374, endPoint y: 154, distance: 42.7
click at [375, 154] on input "Comentários Apresentação_7708291_MPD_REPORT_MENSAL_AGOSTO" at bounding box center [439, 153] width 530 height 18
click at [802, 152] on icon at bounding box center [800, 153] width 12 height 12
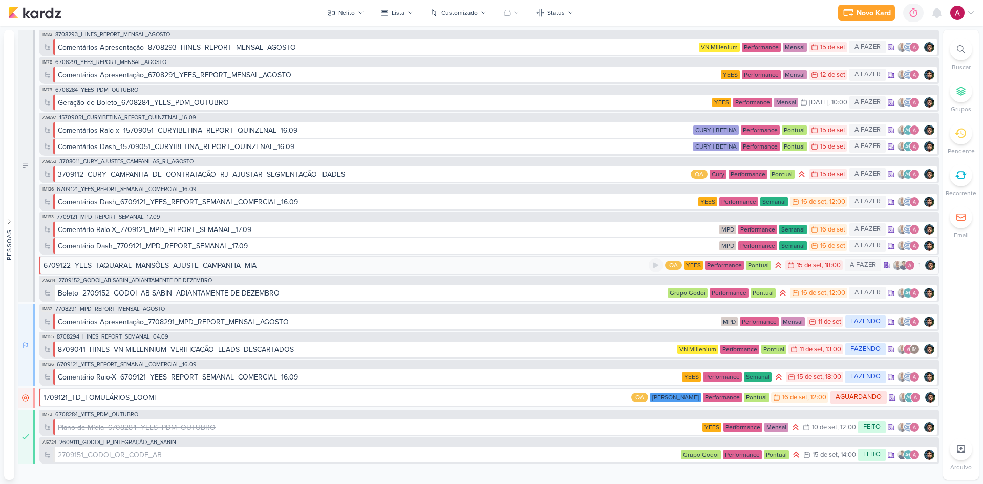
click at [176, 264] on div "6709122_YEES_TAQUARAL_MANSÕES_AJUSTE_CAMPANHA_MIA" at bounding box center [150, 265] width 213 height 11
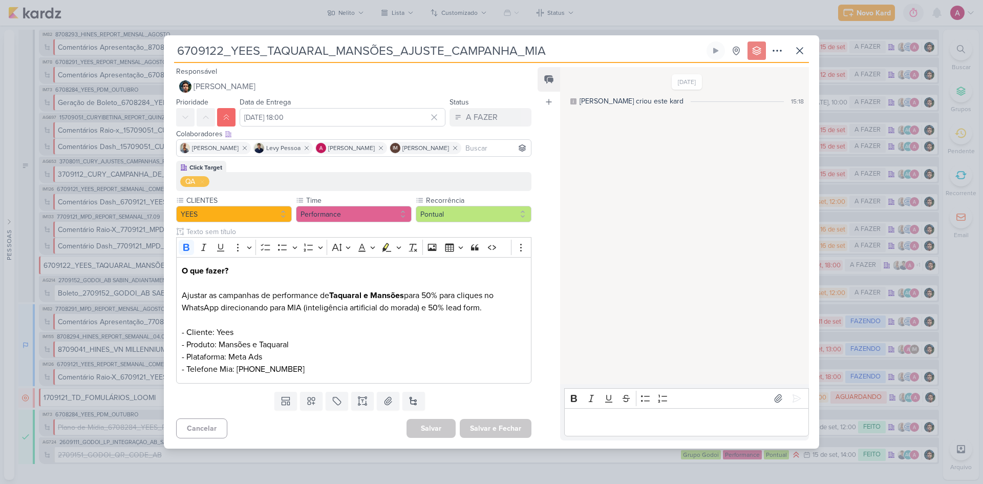
drag, startPoint x: 178, startPoint y: 47, endPoint x: 220, endPoint y: 46, distance: 42.0
click at [220, 46] on input "6709122_YEES_TAQUARAL_MANSÕES_AJUSTE_CAMPANHA_MIA" at bounding box center [439, 50] width 530 height 18
click at [796, 54] on icon at bounding box center [800, 51] width 12 height 12
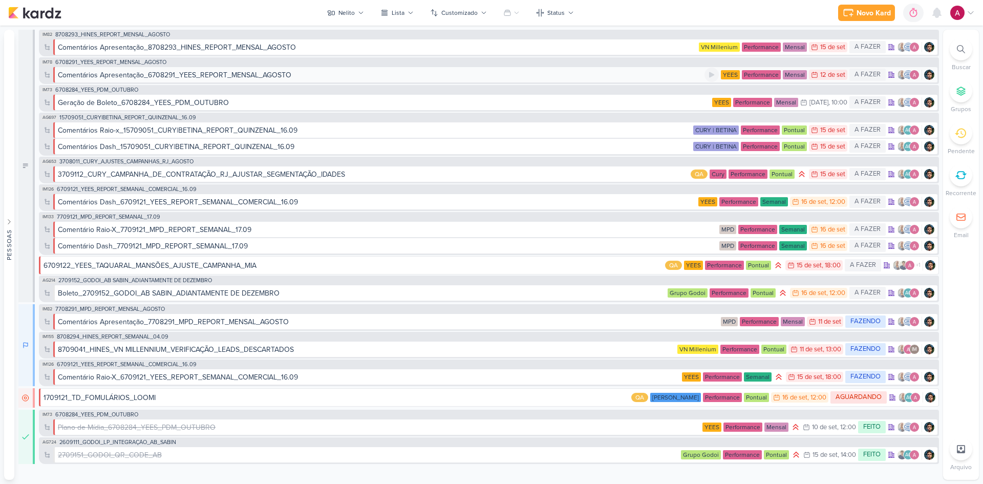
click at [202, 74] on div "Comentários Apresentação_6708291_YEES_REPORT_MENSAL_AGOSTO" at bounding box center [174, 75] width 233 height 11
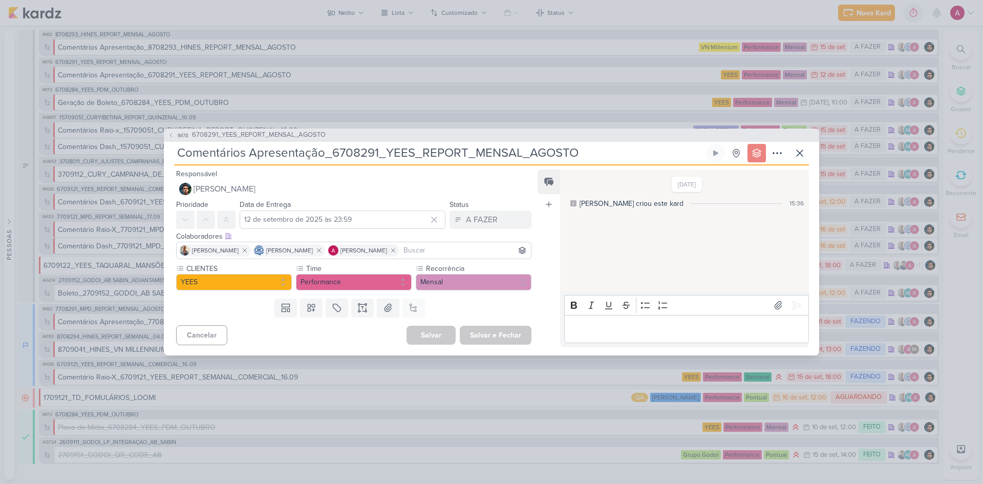
drag, startPoint x: 333, startPoint y: 153, endPoint x: 375, endPoint y: 154, distance: 41.5
click at [376, 153] on input "Comentários Apresentação_6708291_YEES_REPORT_MENSAL_AGOSTO" at bounding box center [439, 153] width 530 height 18
click at [799, 148] on icon at bounding box center [800, 153] width 12 height 12
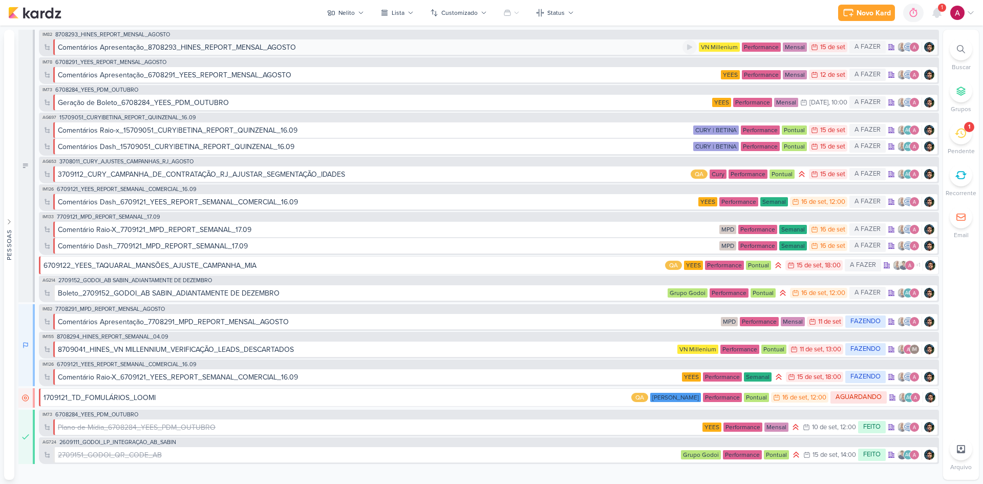
click at [471, 47] on div "Comentários Apresentação_8708293_HINES_REPORT_MENSAL_AGOSTO" at bounding box center [370, 47] width 625 height 11
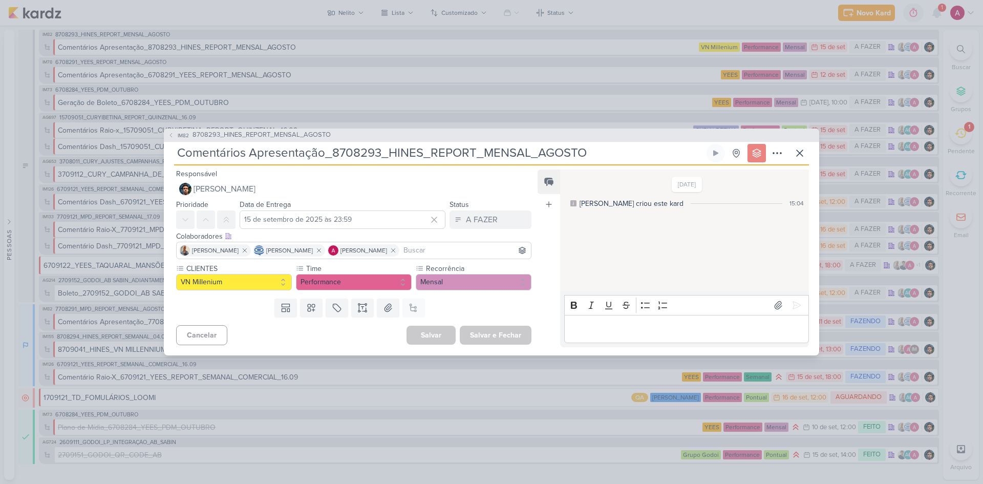
drag, startPoint x: 332, startPoint y: 155, endPoint x: 378, endPoint y: 153, distance: 46.1
click at [378, 153] on input "Comentários Apresentação_8708293_HINES_REPORT_MENSAL_AGOSTO" at bounding box center [439, 153] width 530 height 18
click at [803, 152] on icon at bounding box center [800, 153] width 12 height 12
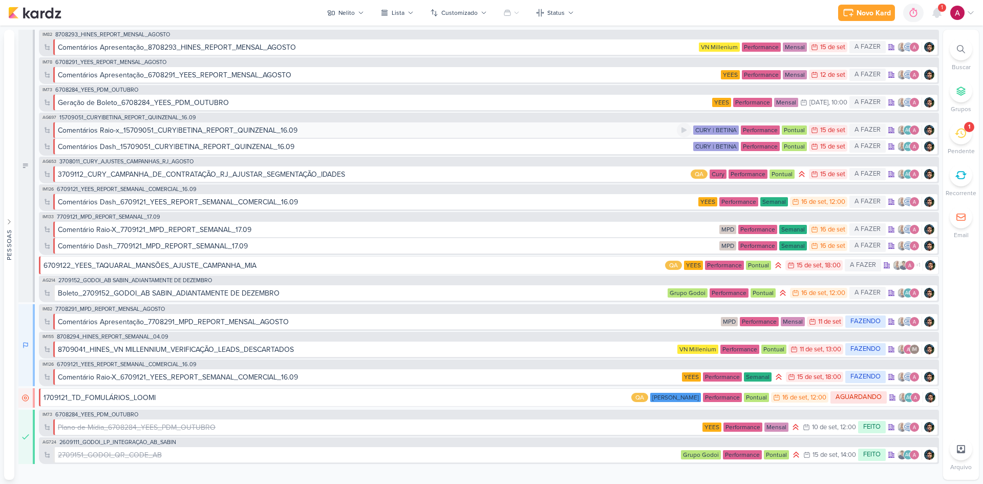
click at [164, 132] on div "Comentários Raio-x_15709051_CURY|BETINA_REPORT_QUINZENAL_16.09" at bounding box center [178, 130] width 240 height 11
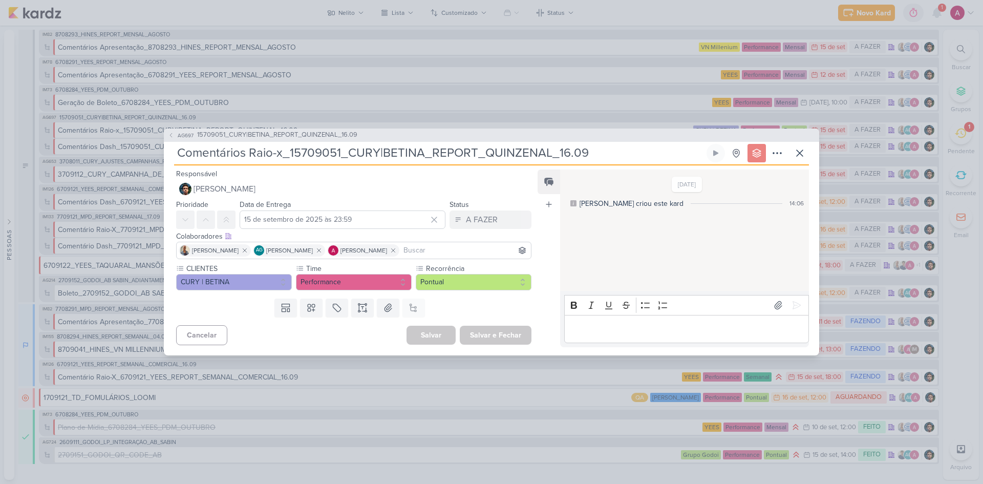
drag, startPoint x: 291, startPoint y: 152, endPoint x: 303, endPoint y: 155, distance: 12.2
click at [303, 155] on input "Comentários Raio-x_15709051_CURY|BETINA_REPORT_QUINZENAL_16.09" at bounding box center [439, 153] width 530 height 18
drag, startPoint x: 289, startPoint y: 151, endPoint x: 337, endPoint y: 155, distance: 48.3
click at [337, 155] on input "Comentários Raio-x_15709051_CURY|BETINA_REPORT_QUINZENAL_16.09" at bounding box center [439, 153] width 530 height 18
click at [798, 154] on icon at bounding box center [800, 153] width 6 height 6
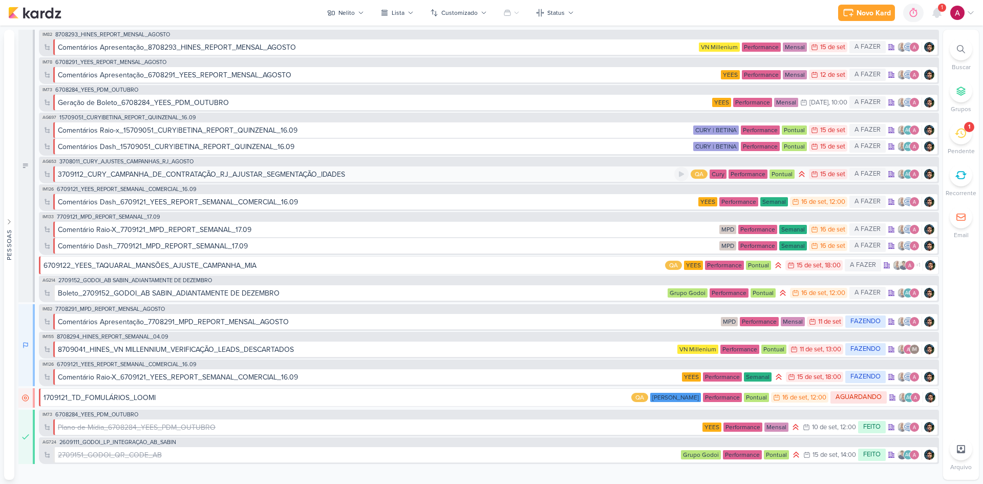
click at [196, 176] on div "3709112_CURY_CAMPANHA_DE_CONTRATAÇÃO_RJ_AJUSTAR_SEGMENTAÇÃO_IDADES" at bounding box center [201, 174] width 287 height 11
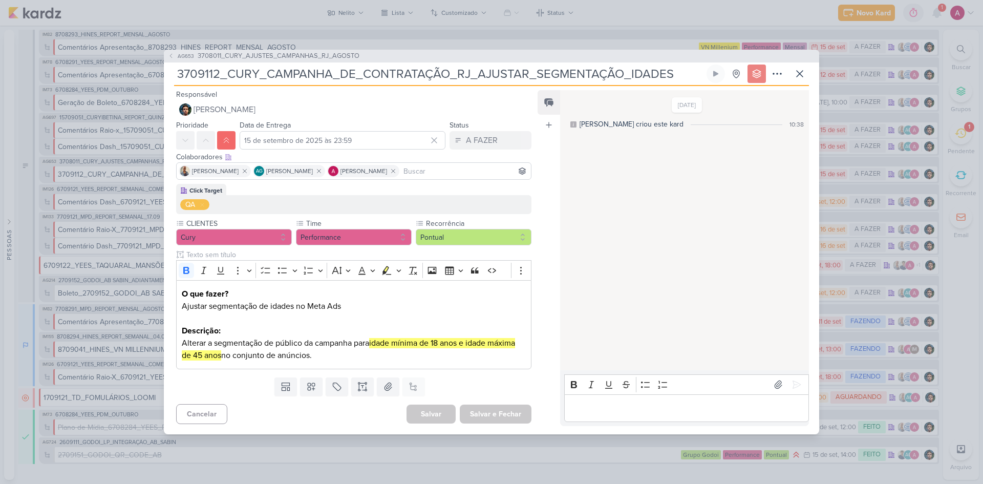
drag, startPoint x: 219, startPoint y: 74, endPoint x: 182, endPoint y: 72, distance: 37.0
click at [182, 72] on input "3709112_CURY_CAMPANHA_DE_CONTRATAÇÃO_RJ_AJUSTAR_SEGMENTAÇÃO_IDADES" at bounding box center [439, 74] width 530 height 18
click at [798, 76] on icon at bounding box center [800, 74] width 6 height 6
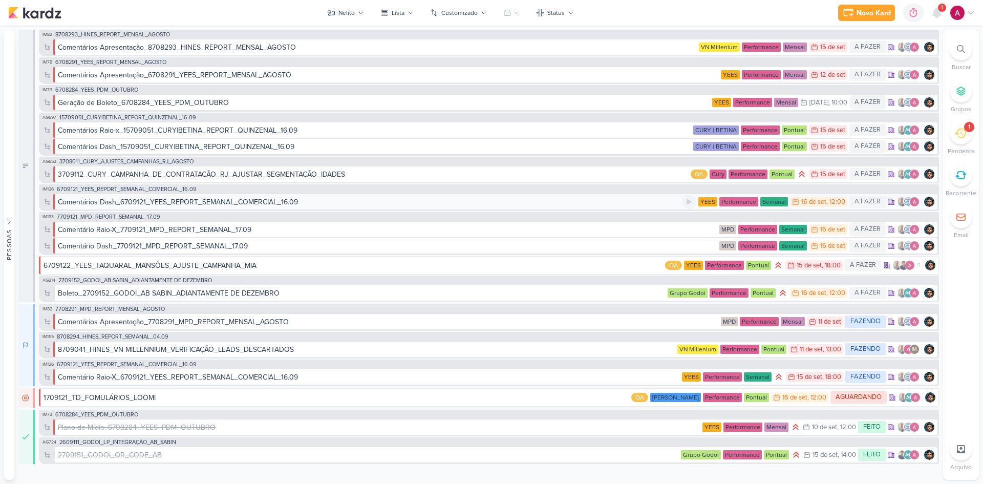
click at [234, 207] on div "Comentários Dash_6709121_YEES_REPORT_SEMANAL_COMERCIAL_16.09" at bounding box center [178, 202] width 240 height 11
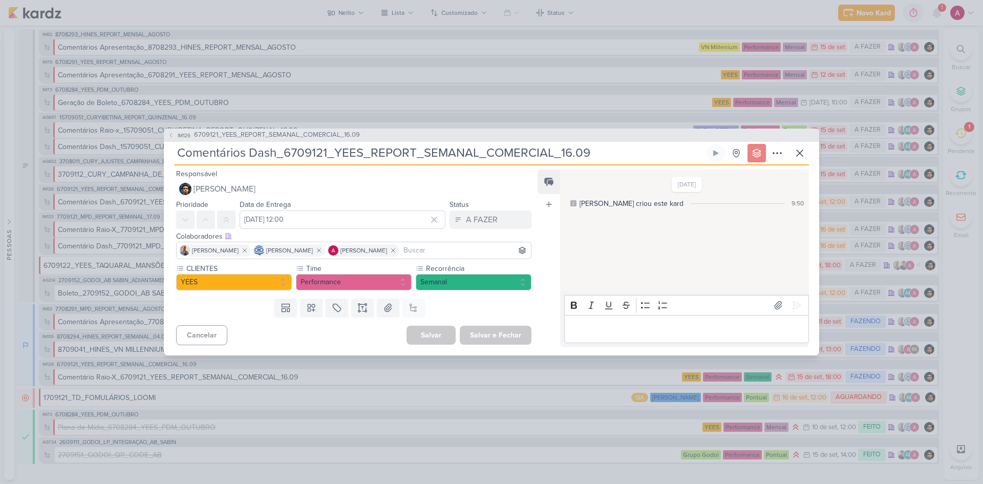
drag, startPoint x: 292, startPoint y: 155, endPoint x: 327, endPoint y: 160, distance: 35.2
click at [327, 160] on input "Comentários Dash_6709121_YEES_REPORT_SEMANAL_COMERCIAL_16.09" at bounding box center [439, 153] width 530 height 18
click at [806, 156] on button at bounding box center [800, 153] width 18 height 18
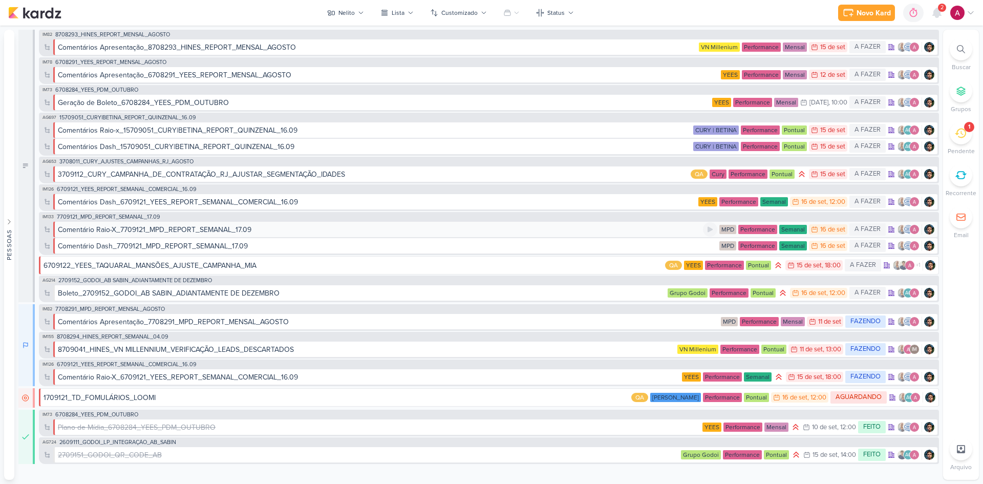
click at [156, 234] on div "Comentário Raio-X_7709121_MPD_REPORT_SEMANAL_17.09" at bounding box center [155, 229] width 194 height 11
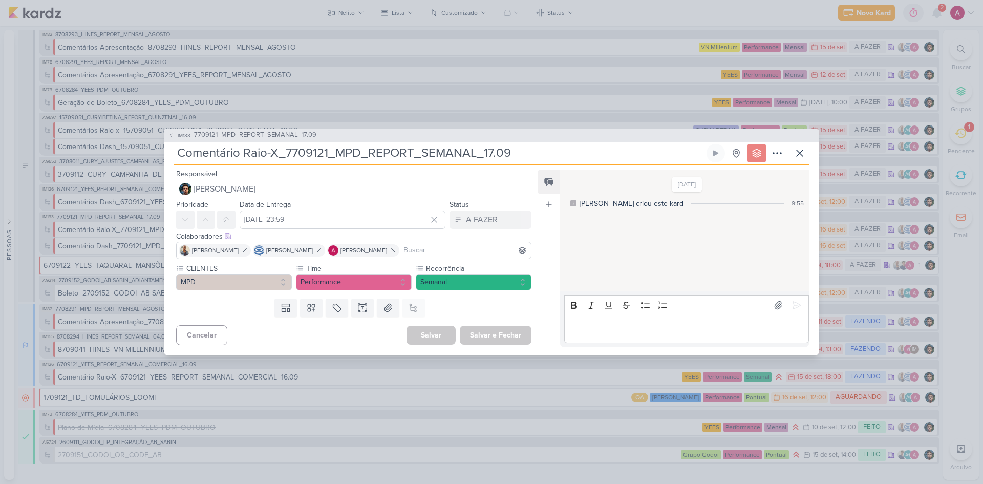
drag, startPoint x: 286, startPoint y: 151, endPoint x: 328, endPoint y: 157, distance: 42.9
click at [328, 157] on input "Comentário Raio-X_7709121_MPD_REPORT_SEMANAL_17.09" at bounding box center [439, 153] width 530 height 18
click at [799, 152] on icon at bounding box center [800, 153] width 12 height 12
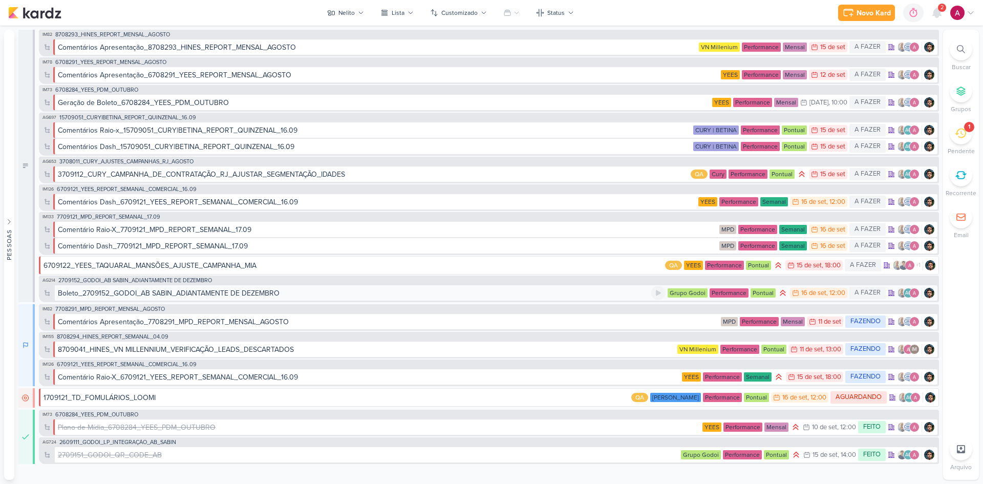
click at [209, 293] on div "Boleto_2709152_GODOI_AB SABIN_ADIANTAMENTE DE DEZEMBRO" at bounding box center [169, 293] width 222 height 11
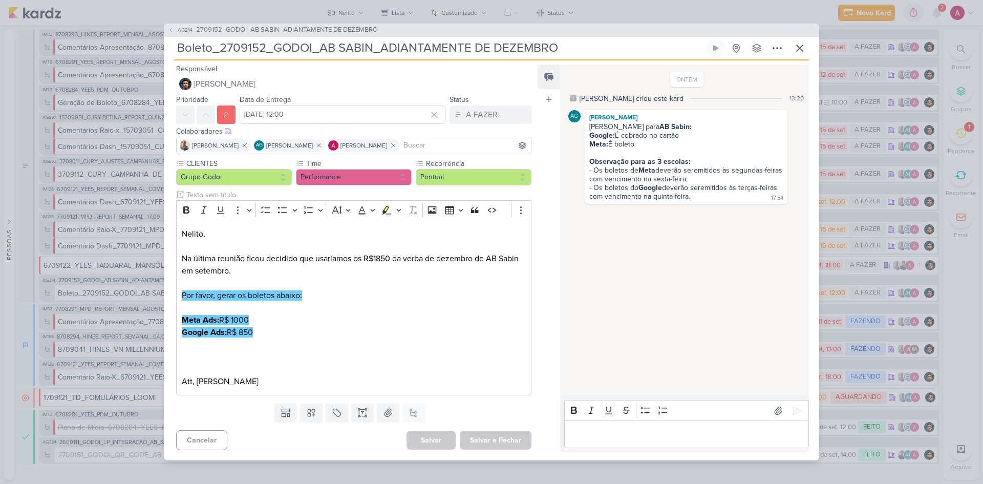
drag, startPoint x: 264, startPoint y: 50, endPoint x: 221, endPoint y: 46, distance: 43.2
click at [221, 46] on input "Boleto_2709152_GODOI_AB SABIN_ADIANTAMENTE DE DEZEMBRO" at bounding box center [439, 48] width 530 height 18
click at [797, 46] on icon at bounding box center [800, 48] width 12 height 12
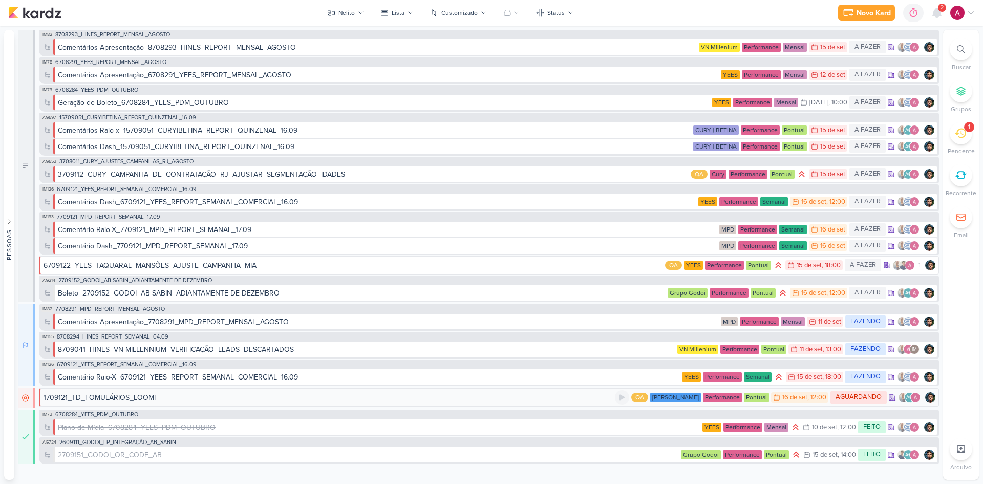
click at [235, 398] on div "1709121_TD_FOMULÁRIOS_LOOMI" at bounding box center [329, 397] width 571 height 11
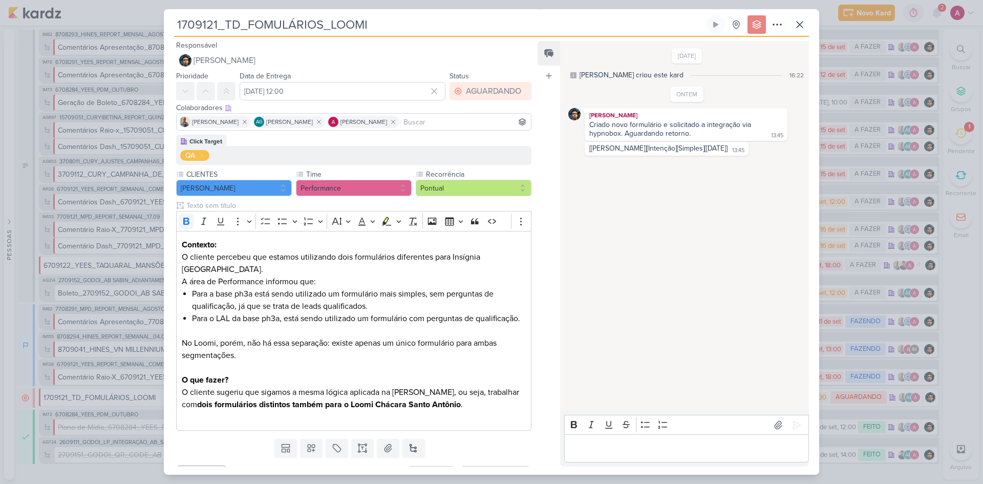
drag, startPoint x: 219, startPoint y: 25, endPoint x: 179, endPoint y: 25, distance: 39.4
click at [179, 25] on input "1709121_TD_FOMULÁRIOS_LOOMI" at bounding box center [439, 24] width 530 height 18
click at [804, 24] on icon at bounding box center [800, 24] width 12 height 12
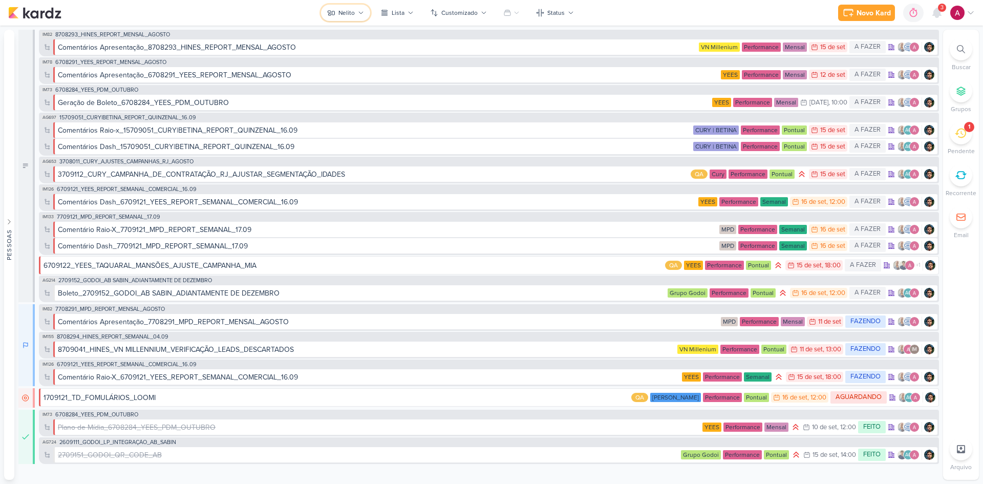
click at [332, 13] on icon at bounding box center [331, 13] width 7 height 5
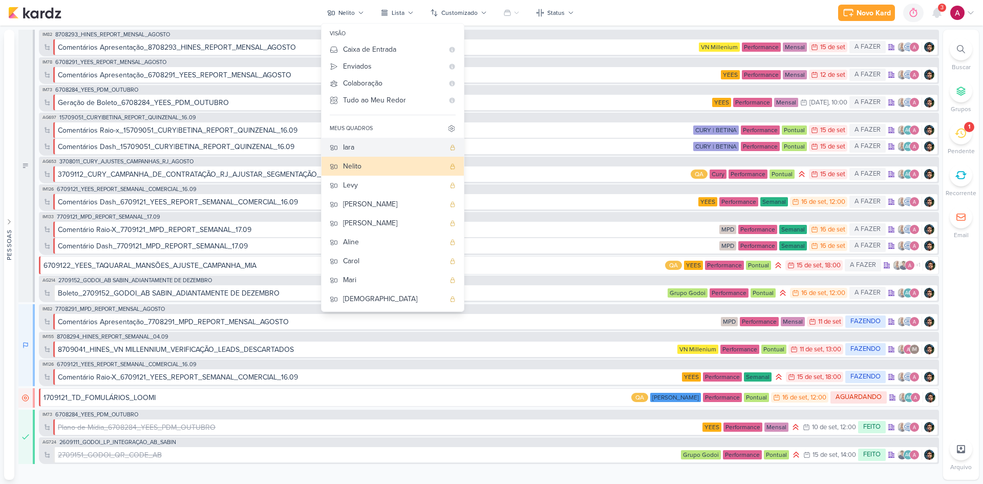
click at [356, 146] on div "Iara" at bounding box center [393, 147] width 101 height 11
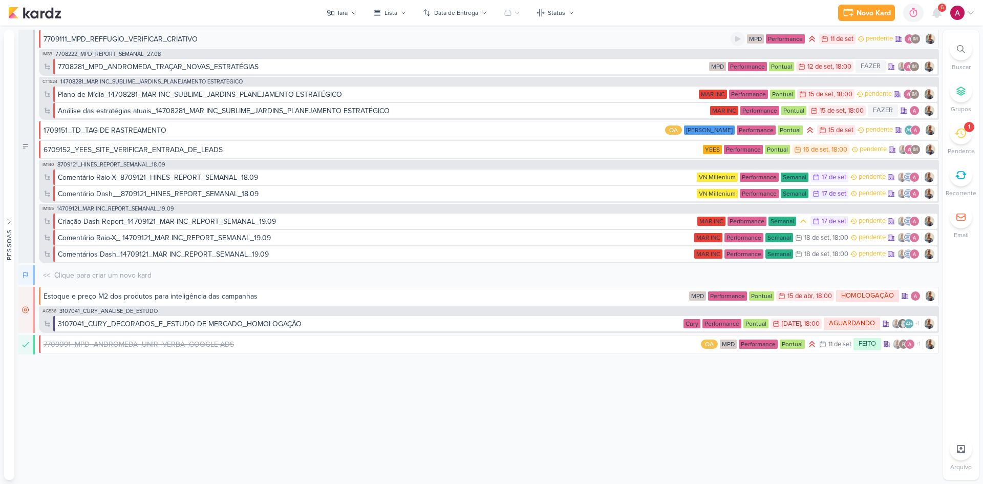
click at [185, 43] on div "7709111_MPD_REFFUGIO_VERIFICAR_CRIATIVO" at bounding box center [121, 39] width 154 height 11
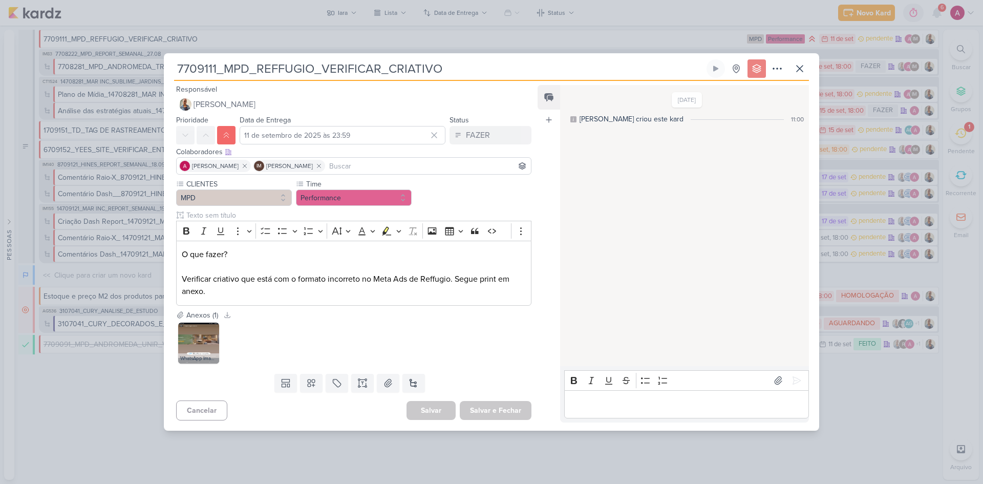
drag, startPoint x: 218, startPoint y: 69, endPoint x: 179, endPoint y: 67, distance: 38.4
click at [179, 67] on input "7709111_MPD_REFFUGIO_VERIFICAR_CRIATIVO" at bounding box center [439, 68] width 530 height 18
click at [795, 66] on icon at bounding box center [800, 68] width 12 height 12
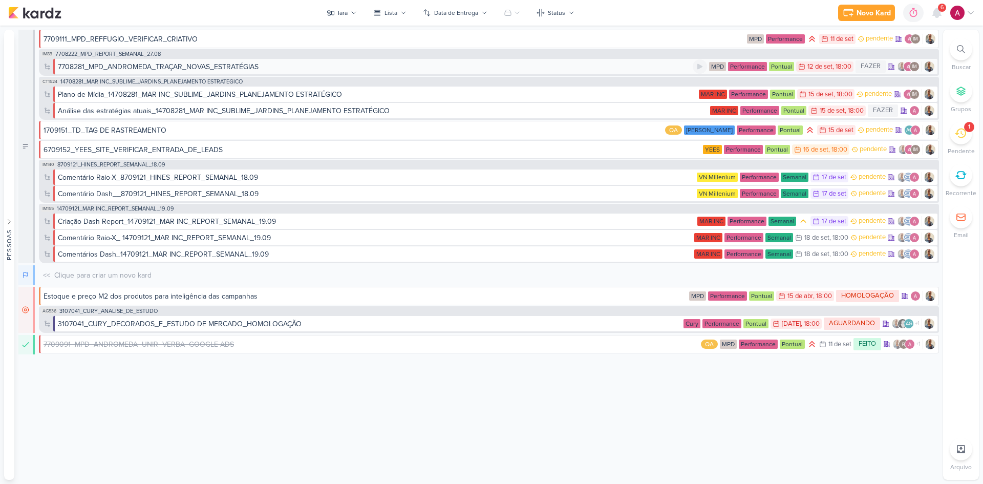
click at [193, 67] on div "7708281_MPD_ANDROMEDA_TRAÇAR_NOVAS_ESTRATÉGIAS" at bounding box center [158, 66] width 201 height 11
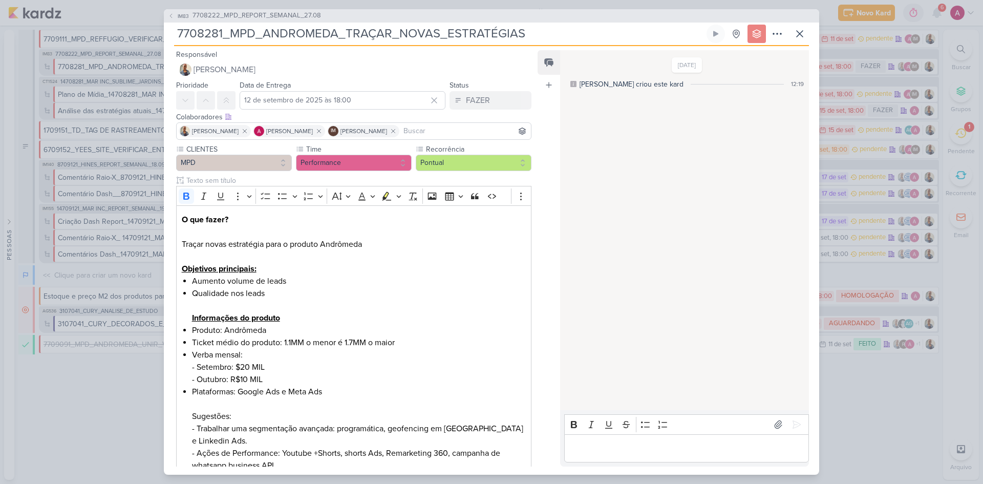
drag, startPoint x: 225, startPoint y: 34, endPoint x: 176, endPoint y: 35, distance: 48.6
click at [176, 35] on input "7708281_MPD_ANDROMEDA_TRAÇAR_NOVAS_ESTRATÉGIAS" at bounding box center [439, 34] width 530 height 18
click at [805, 32] on icon at bounding box center [800, 34] width 12 height 12
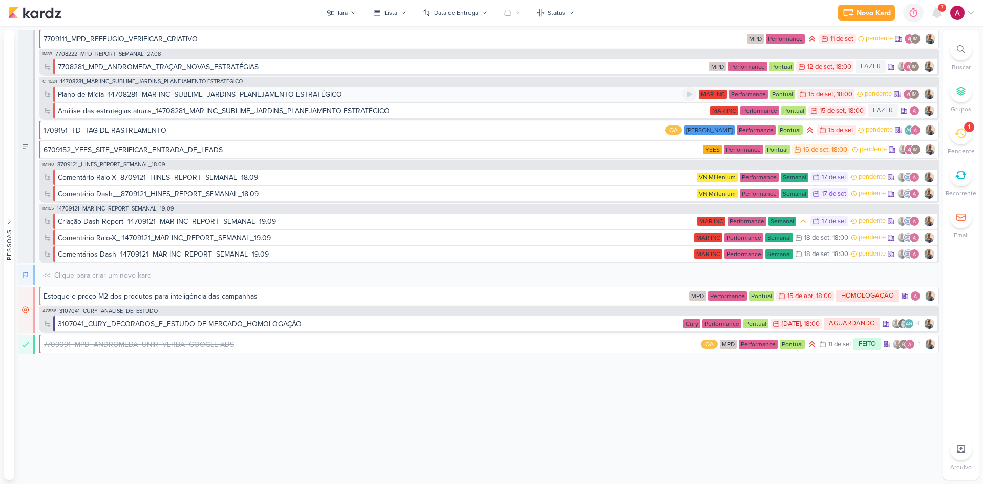
click at [293, 92] on div "Plano de Mídia_14708281_MAR INC_SUBLIME_JARDINS_PLANEJAMENTO ESTRATÉGICO" at bounding box center [200, 94] width 284 height 11
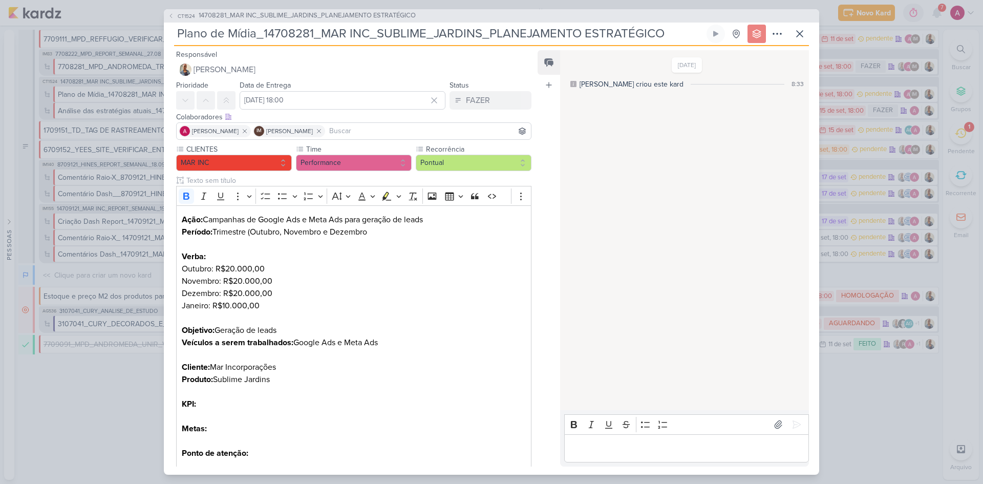
drag, startPoint x: 314, startPoint y: 35, endPoint x: 266, endPoint y: 34, distance: 48.2
click at [266, 34] on input "Plano de Mídia_14708281_MAR INC_SUBLIME_JARDINS_PLANEJAMENTO ESTRATÉGICO" at bounding box center [439, 34] width 530 height 18
click at [803, 34] on icon at bounding box center [800, 34] width 12 height 12
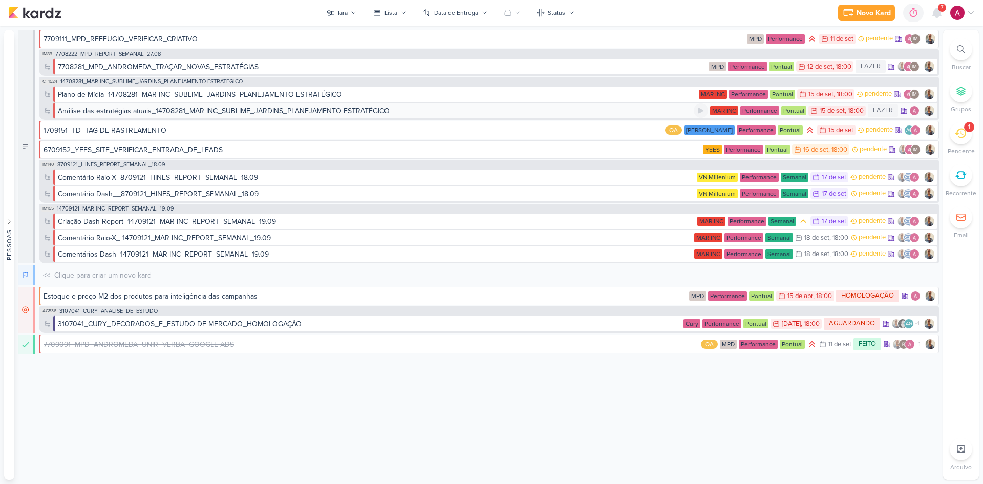
click at [259, 110] on div "Análise das estratégias atuais_14708281_MAR INC_SUBLIME_JARDINS_PLANEJAMENTO ES…" at bounding box center [224, 110] width 332 height 11
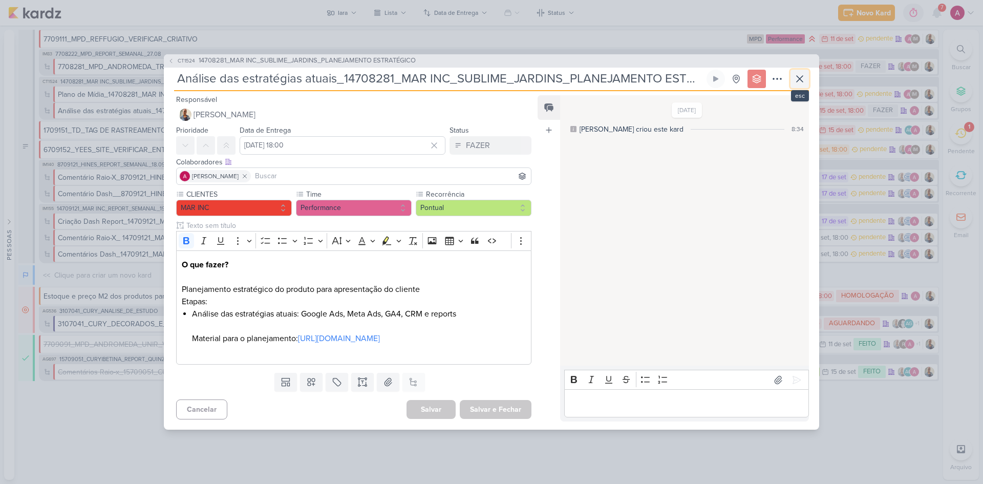
click at [804, 73] on icon at bounding box center [800, 79] width 12 height 12
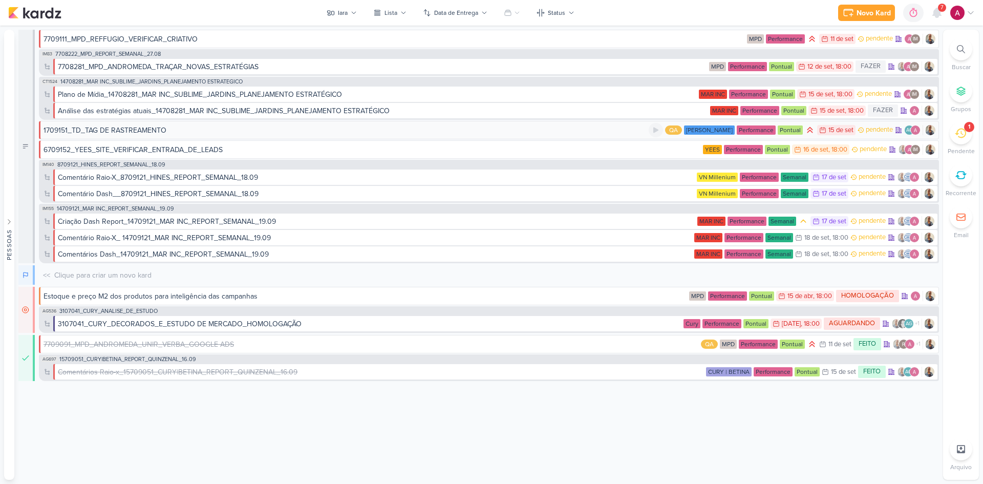
click at [166, 130] on div "1709151_TD_TAG DE RASTREAMENTO" at bounding box center [346, 130] width 605 height 11
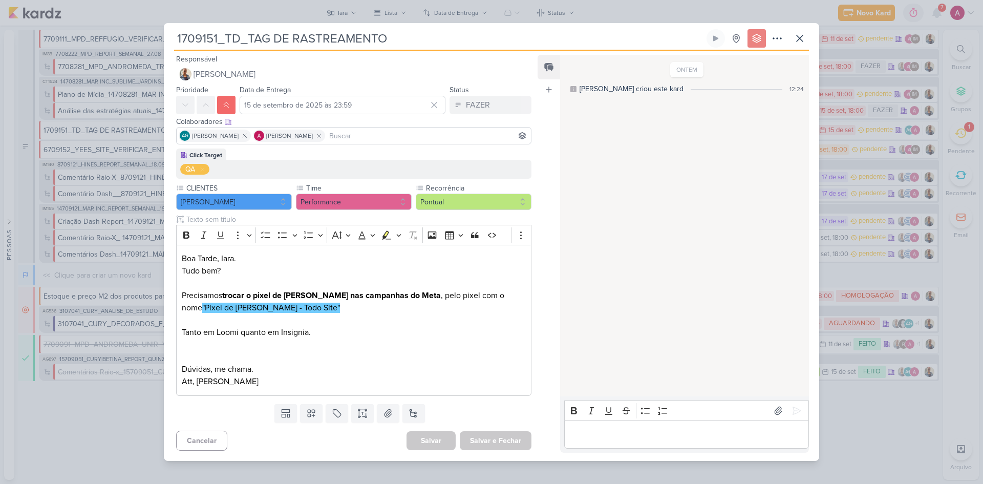
drag, startPoint x: 219, startPoint y: 42, endPoint x: 177, endPoint y: 37, distance: 42.3
click at [177, 37] on input "1709151_TD_TAG DE RASTREAMENTO" at bounding box center [439, 38] width 530 height 18
click at [798, 35] on icon at bounding box center [800, 38] width 12 height 12
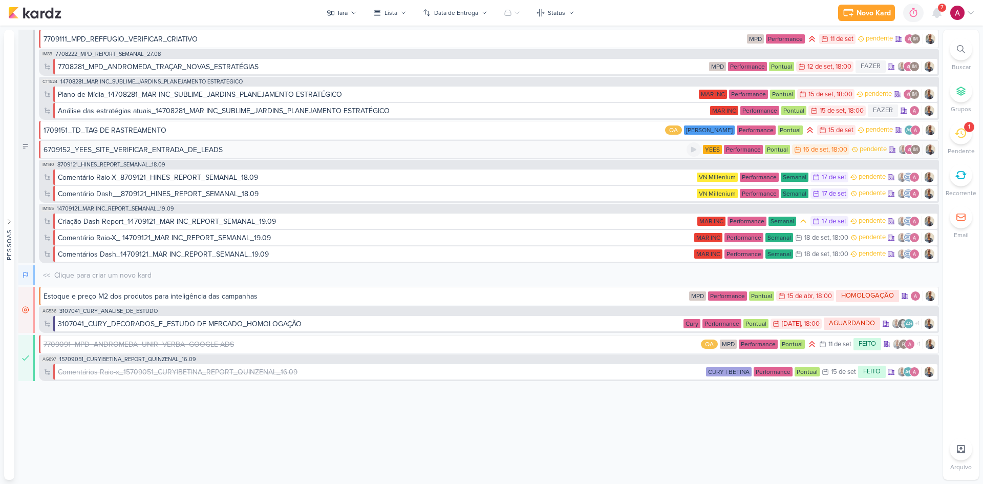
click at [221, 151] on div "6709152_YEES_SITE_VERIFICAR_ENTRADA_DE_LEADS" at bounding box center [133, 149] width 179 height 11
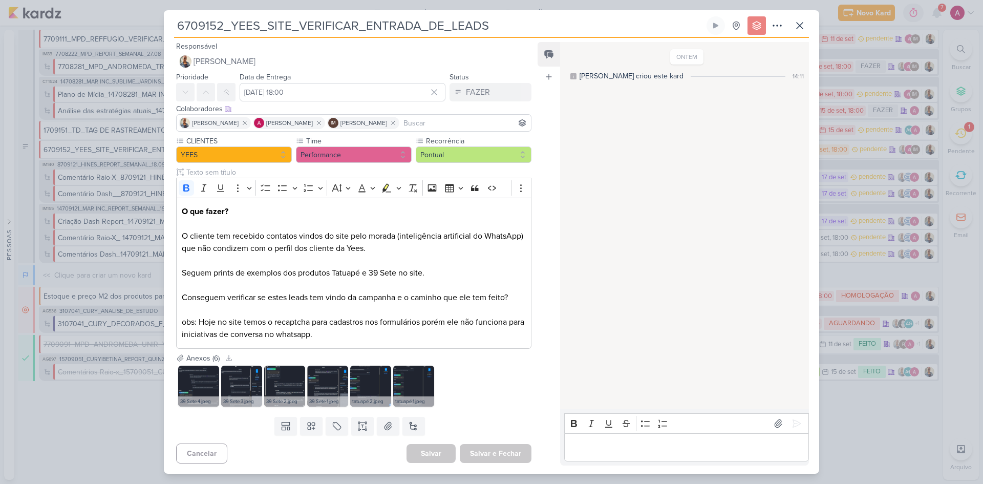
drag, startPoint x: 223, startPoint y: 26, endPoint x: 172, endPoint y: 33, distance: 51.7
click at [172, 33] on div "6709152_YEES_SITE_VERIFICAR_ENTRADA_DE_LEADS Criado por Caroline nenhum grupo d…" at bounding box center [491, 244] width 655 height 457
click at [797, 29] on icon at bounding box center [800, 26] width 6 height 6
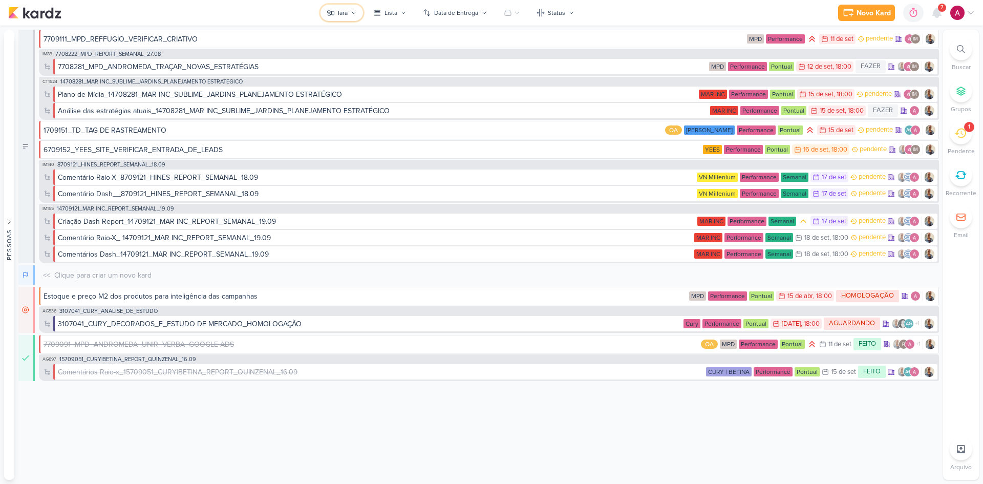
click at [354, 17] on button "Iara" at bounding box center [342, 13] width 42 height 16
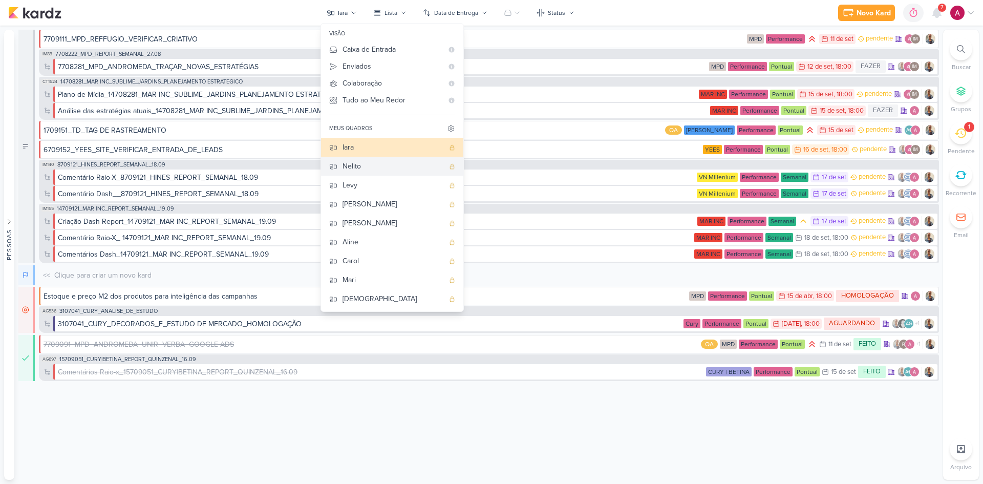
click at [369, 162] on div "Nelito" at bounding box center [393, 166] width 101 height 11
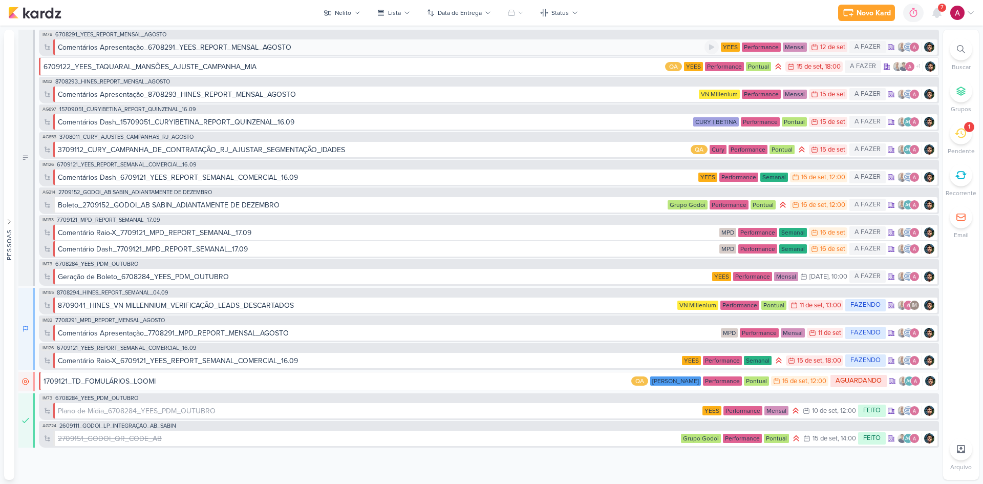
click at [203, 46] on div "Comentários Apresentação_6708291_YEES_REPORT_MENSAL_AGOSTO" at bounding box center [174, 47] width 233 height 11
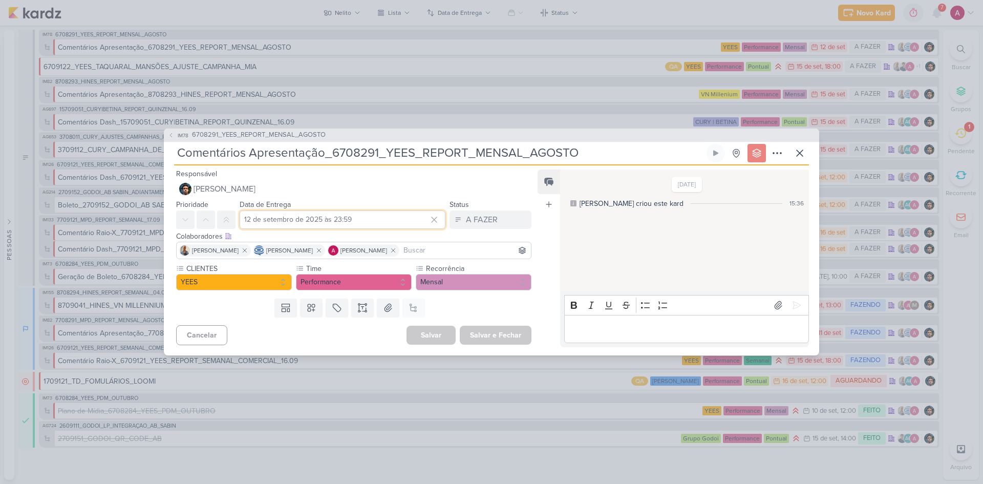
click at [329, 221] on input "12 de setembro de 2025 às 23:59" at bounding box center [343, 219] width 206 height 18
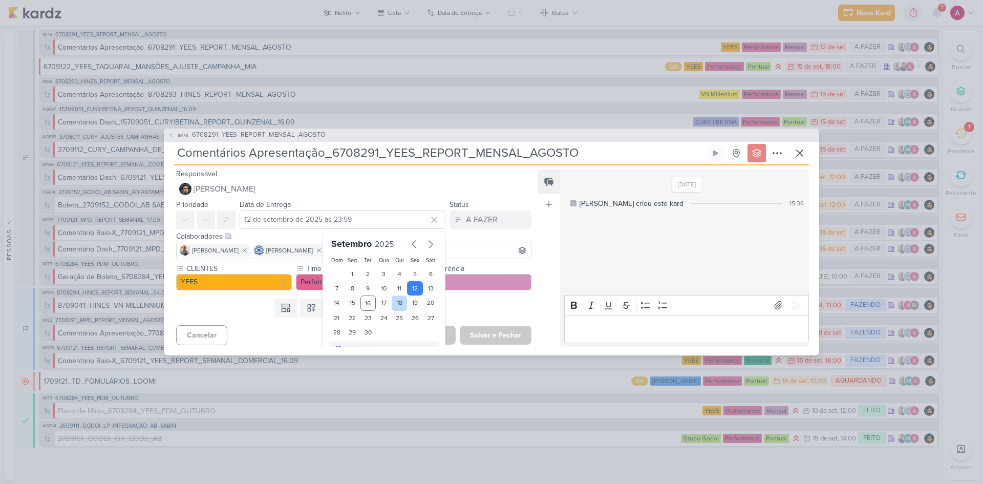
click at [394, 305] on div "18" at bounding box center [400, 302] width 16 height 15
type input "18 de setembro de 2025 às 23:59"
click at [494, 335] on button "Salvar e Fechar" at bounding box center [496, 335] width 72 height 19
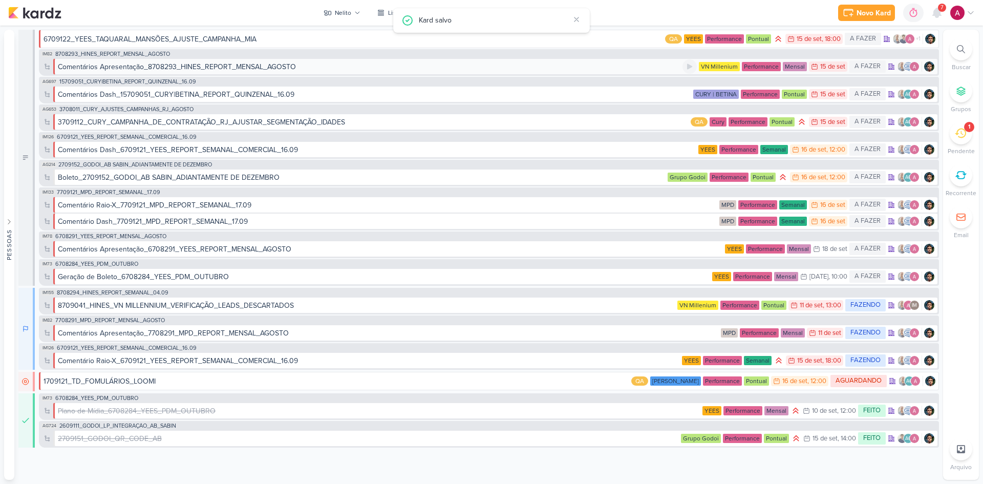
click at [209, 67] on div "Comentários Apresentação_8708293_HINES_REPORT_MENSAL_AGOSTO" at bounding box center [177, 66] width 238 height 11
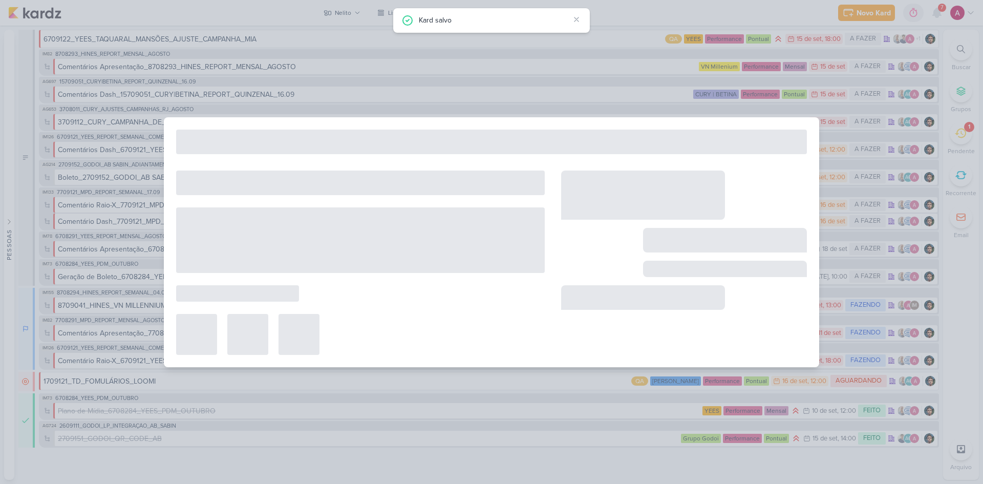
type input "Comentários Apresentação_8708293_HINES_REPORT_MENSAL_AGOSTO"
type input "15 de setembro de 2025 às 23:59"
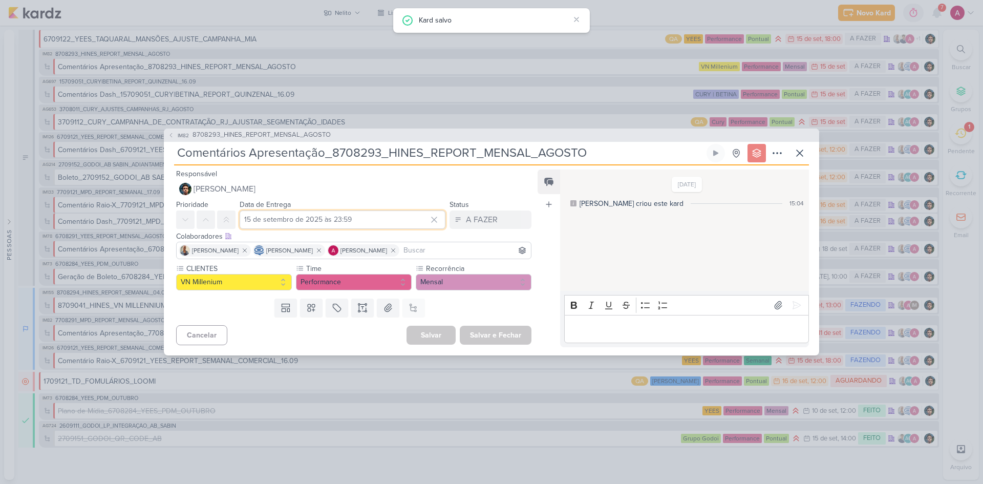
click at [375, 223] on input "15 de setembro de 2025 às 23:59" at bounding box center [343, 219] width 206 height 18
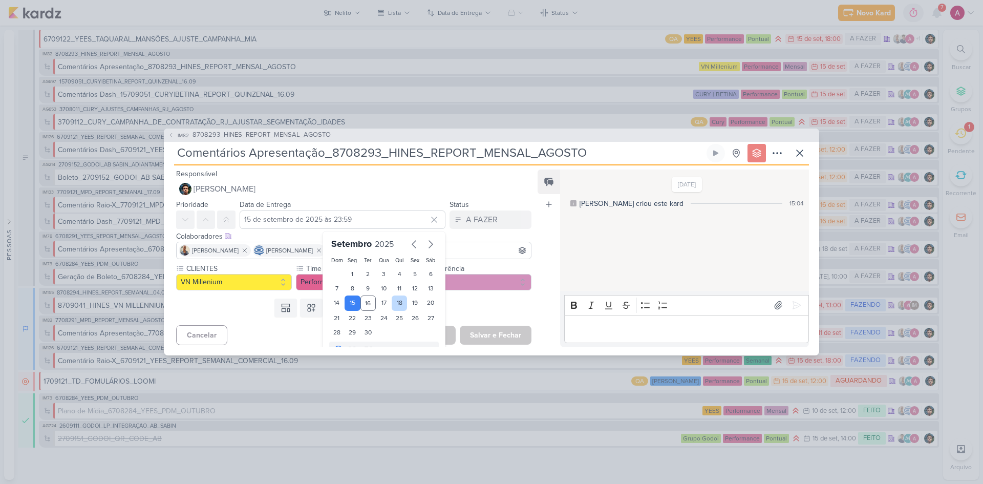
click at [395, 307] on div "18" at bounding box center [400, 302] width 16 height 15
type input "18 de setembro de 2025 às 23:59"
click at [481, 338] on button "Salvar e Fechar" at bounding box center [496, 335] width 72 height 19
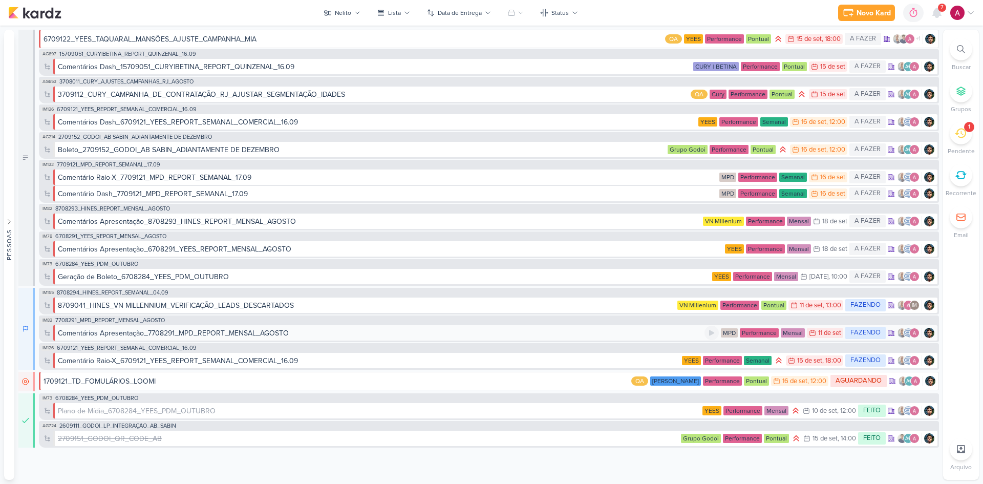
click at [260, 334] on div "Comentários Apresentação_7708291_MPD_REPORT_MENSAL_AGOSTO" at bounding box center [173, 333] width 231 height 11
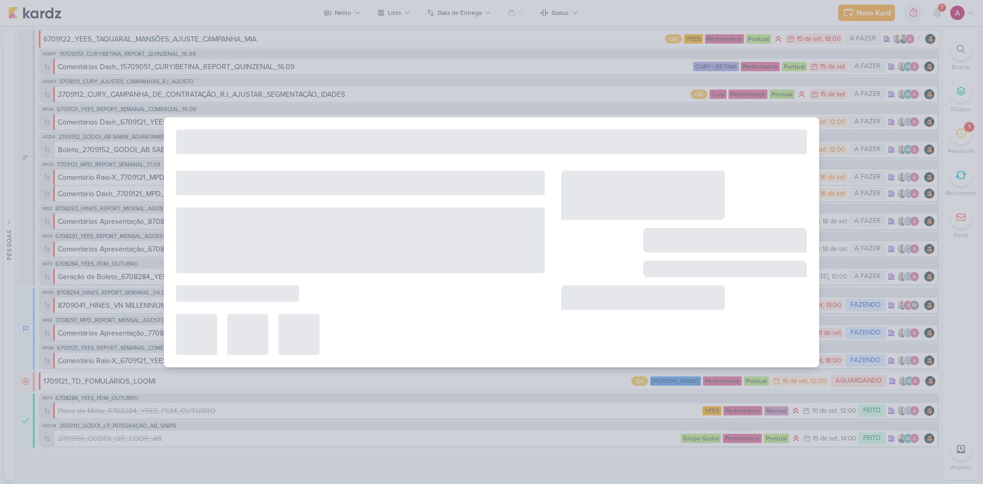
type input "Comentários Apresentação_7708291_MPD_REPORT_MENSAL_AGOSTO"
type input "11 de setembro de 2025 às 23:59"
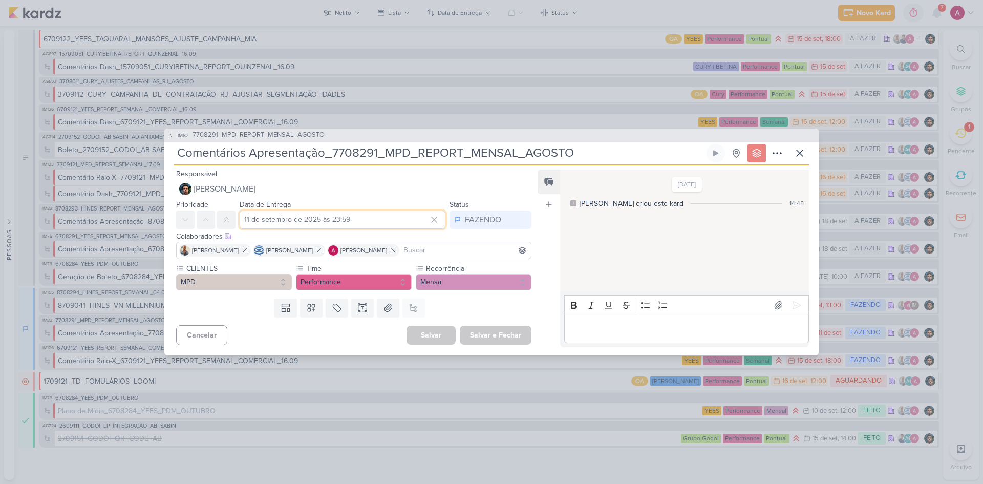
click at [343, 220] on input "11 de setembro de 2025 às 23:59" at bounding box center [343, 219] width 206 height 18
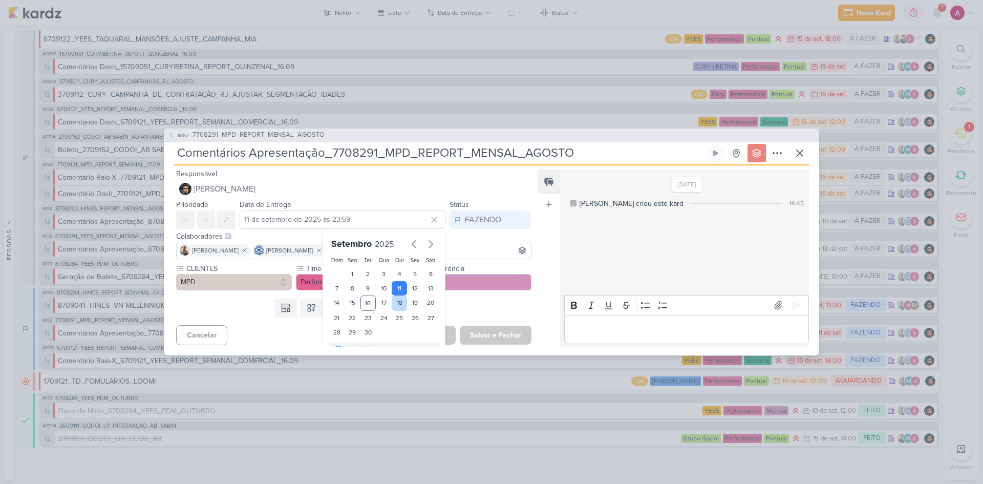
click at [394, 300] on div "18" at bounding box center [400, 302] width 16 height 15
type input "18 de setembro de 2025 às 23:59"
click at [495, 332] on button "Salvar e Fechar" at bounding box center [496, 335] width 72 height 19
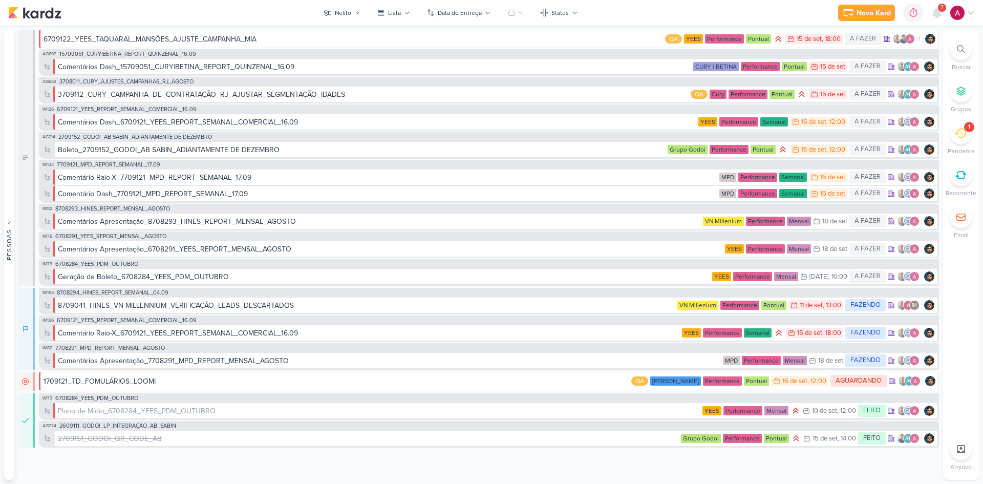
click at [963, 129] on icon at bounding box center [960, 134] width 11 height 10
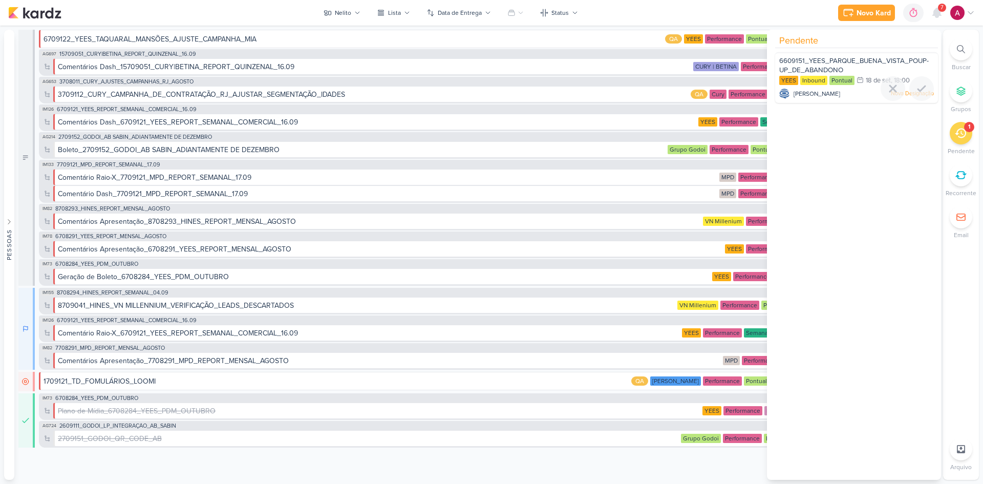
click at [854, 61] on span "6609151_YEES_PARQUE_BUENA_VISTA_POUP-UP_DE_ABANDONO" at bounding box center [854, 65] width 150 height 17
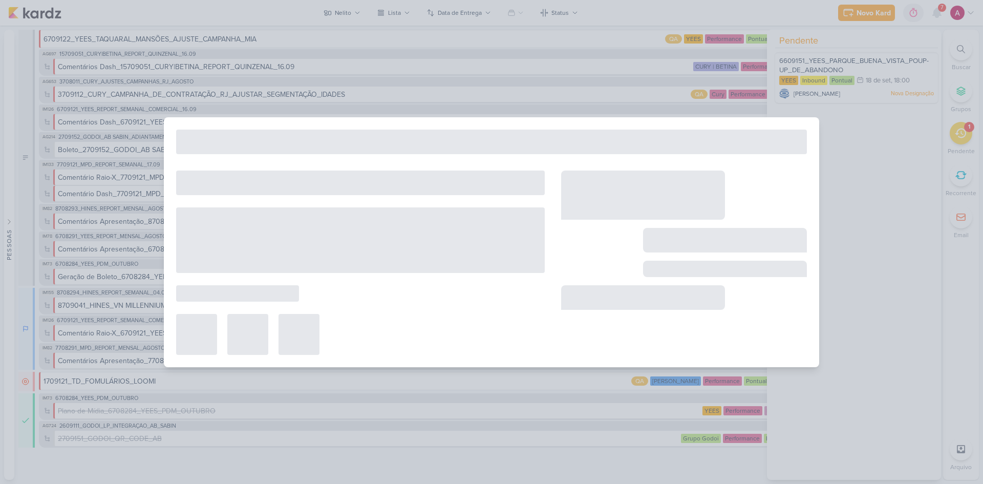
type input "6609151_YEES_PARQUE_BUENA_VISTA_POUP-UP_DE_ABANDONO"
type input "18 de setembro de 2025 às 18:00"
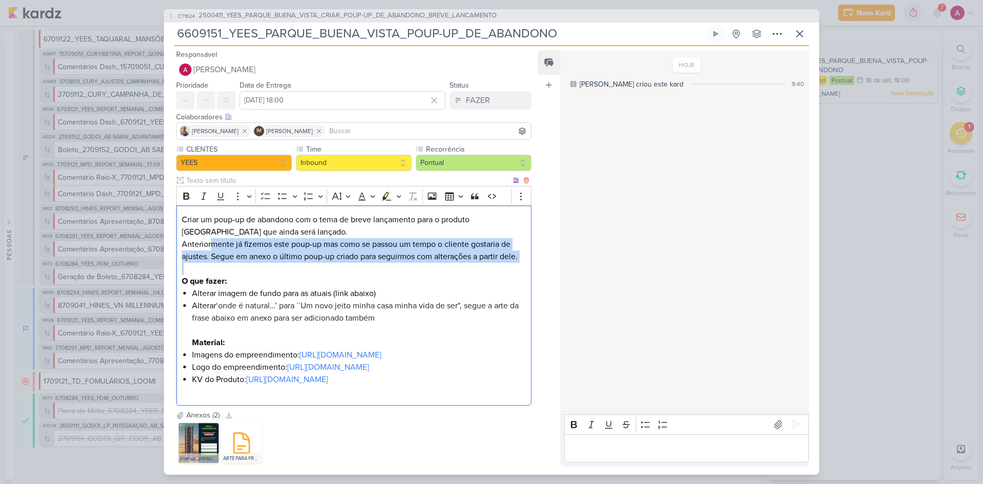
drag, startPoint x: 212, startPoint y: 247, endPoint x: 464, endPoint y: 266, distance: 252.2
click at [464, 266] on div "Criar um poup-up de abandono com o tema de breve lançamento para o produto Parq…" at bounding box center [353, 305] width 355 height 200
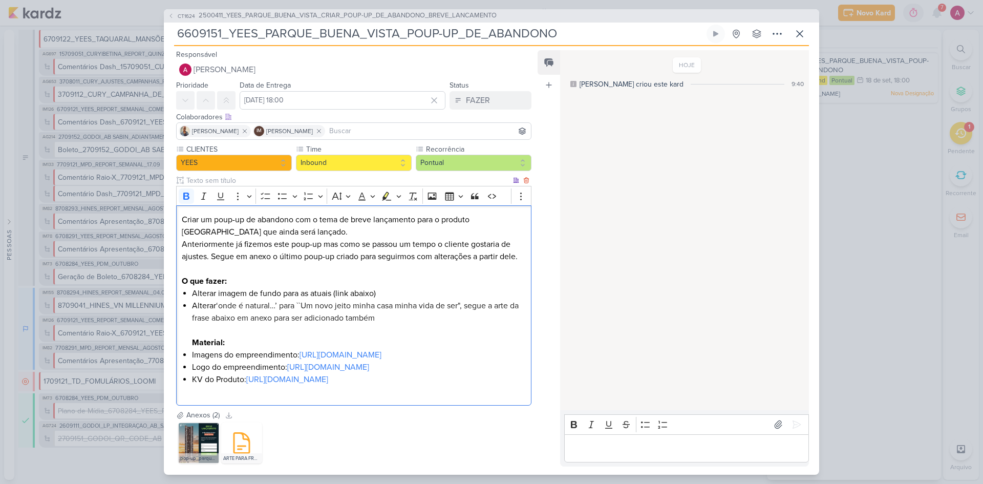
click at [403, 280] on p "O que fazer:" at bounding box center [354, 281] width 344 height 12
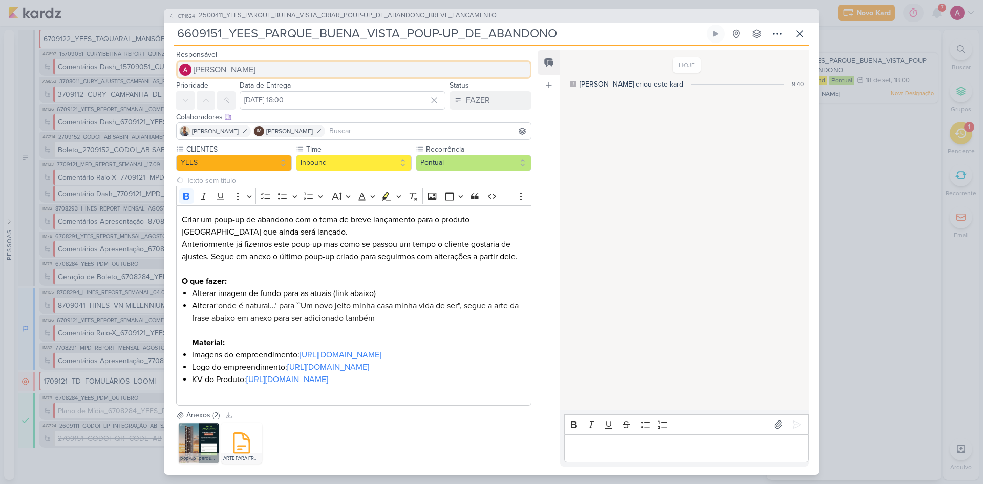
click at [236, 74] on span "[PERSON_NAME]" at bounding box center [225, 69] width 62 height 12
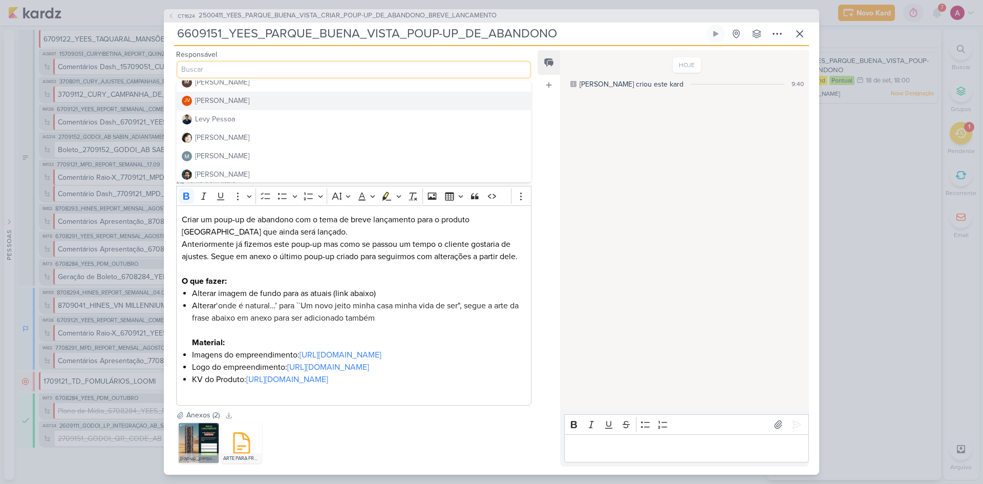
scroll to position [154, 0]
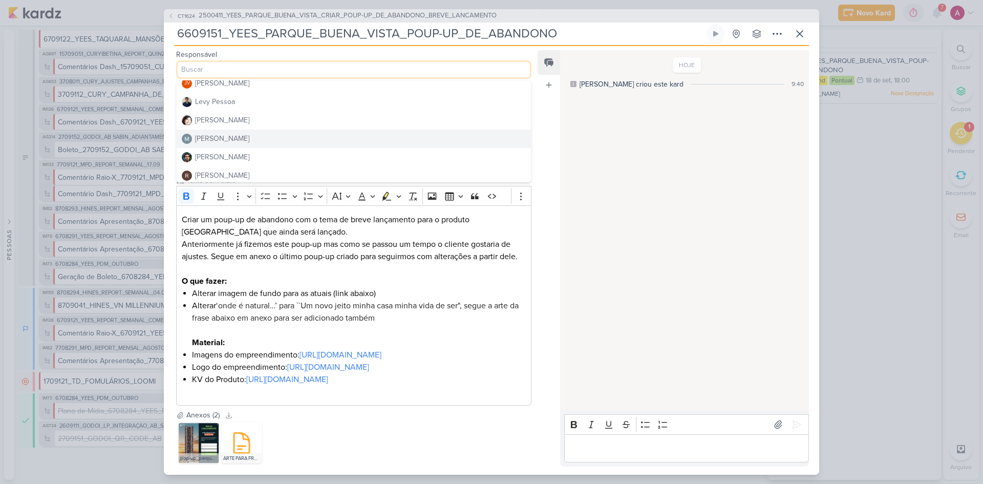
click at [235, 138] on div "[PERSON_NAME]" at bounding box center [222, 138] width 54 height 11
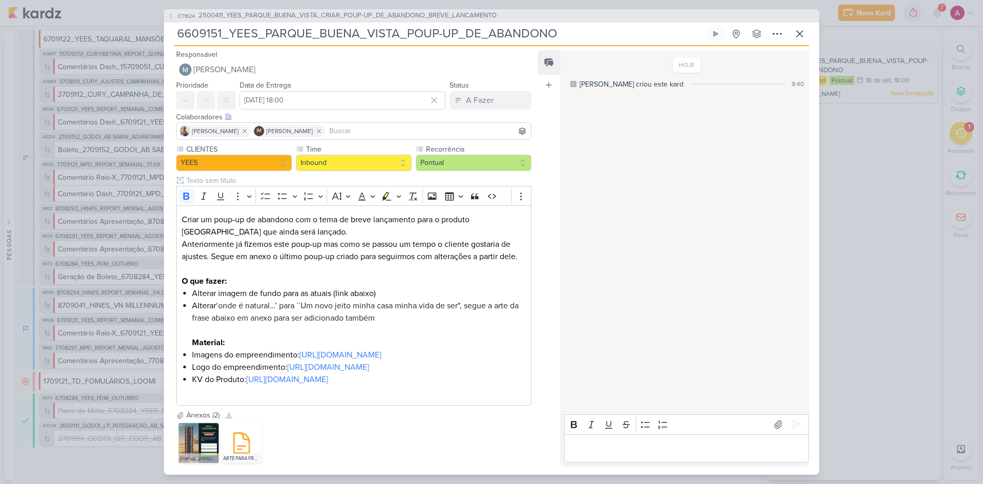
click at [400, 133] on input at bounding box center [428, 131] width 202 height 12
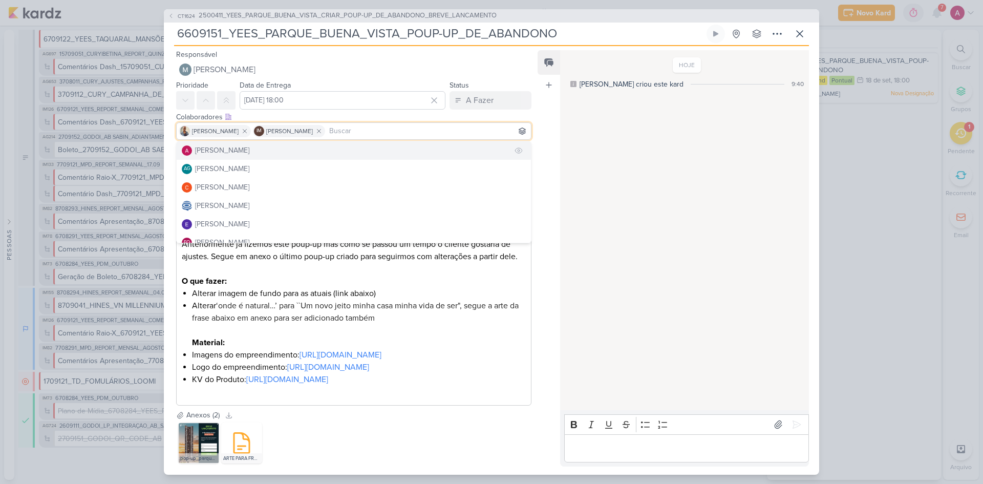
click at [296, 154] on button "[PERSON_NAME]" at bounding box center [354, 150] width 354 height 18
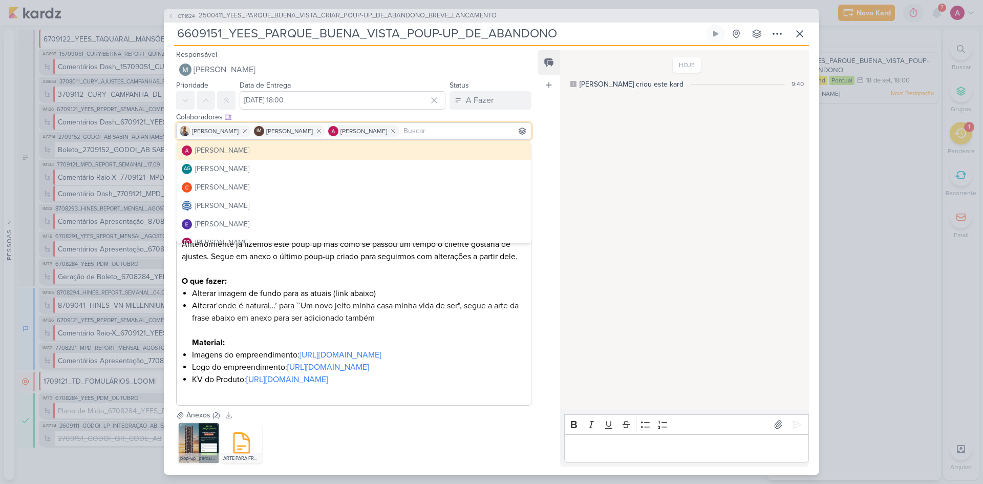
scroll to position [93, 0]
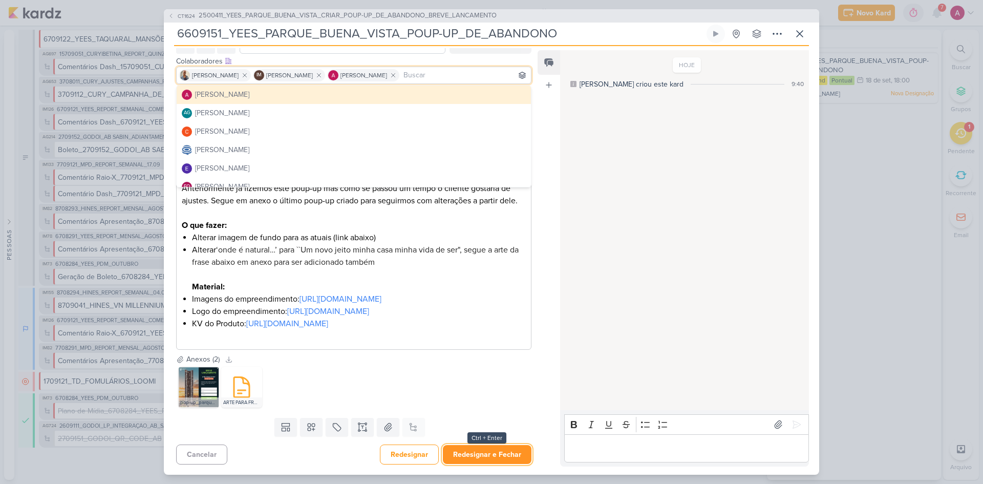
click at [465, 454] on button "Redesignar e Fechar" at bounding box center [487, 454] width 89 height 19
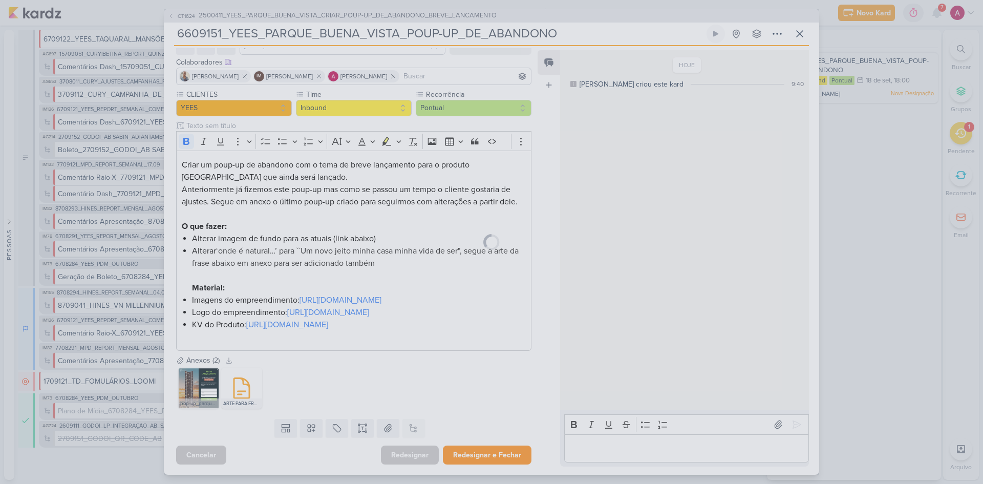
scroll to position [92, 0]
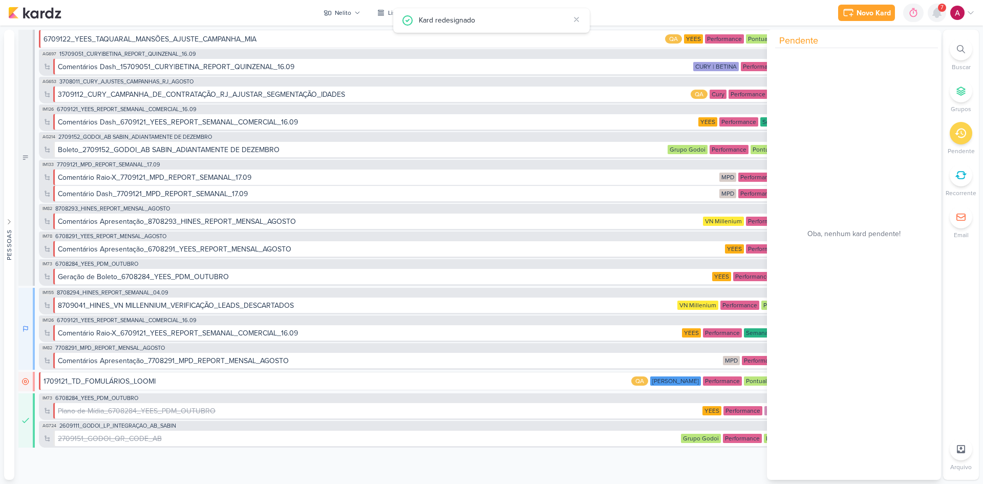
click at [938, 15] on icon at bounding box center [937, 12] width 8 height 9
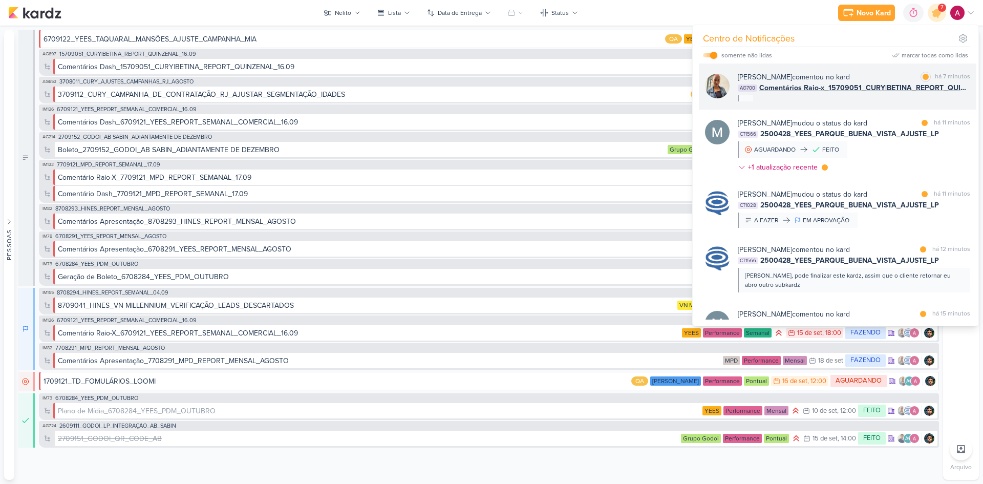
click at [818, 102] on div "Iara Santos comentou no kard marcar como lida há 7 minutos AG700 Comentários Ra…" at bounding box center [838, 86] width 278 height 46
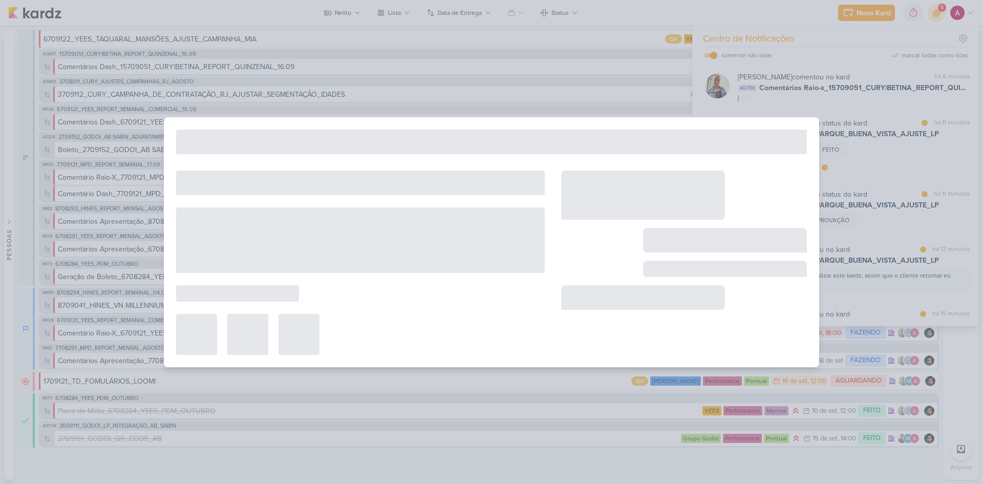
type input "Comentários Raio-x_15709051_CURY|BETINA_REPORT_QUINZENAL_16.09"
type input "15 de setembro de 2025 às 23:59"
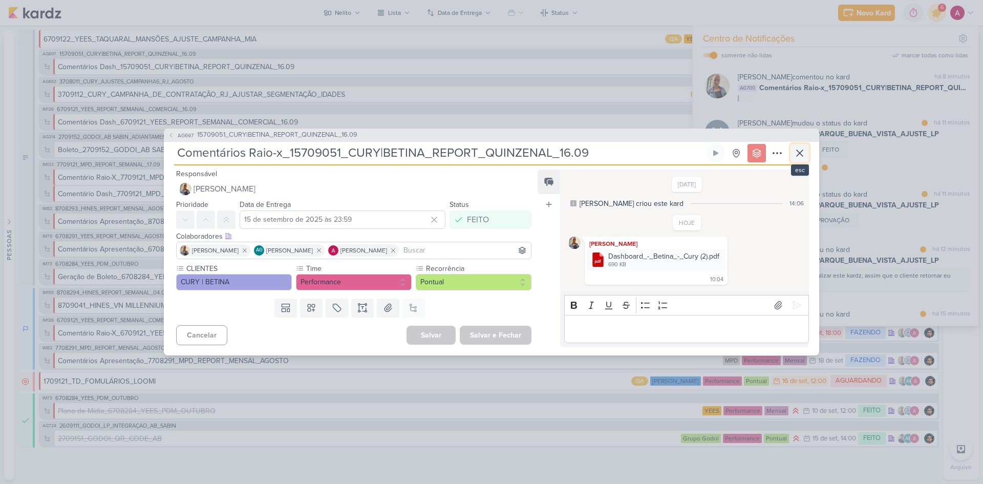
click at [802, 150] on icon at bounding box center [800, 153] width 12 height 12
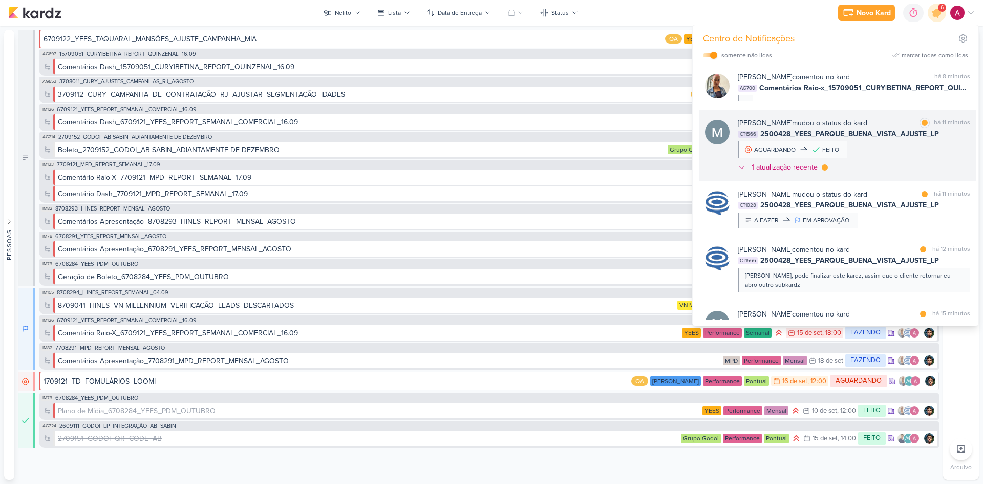
click at [887, 159] on div "Mariana Amorim mudou o status do kard marcar como lida há 11 minutos CT1566 250…" at bounding box center [854, 147] width 232 height 59
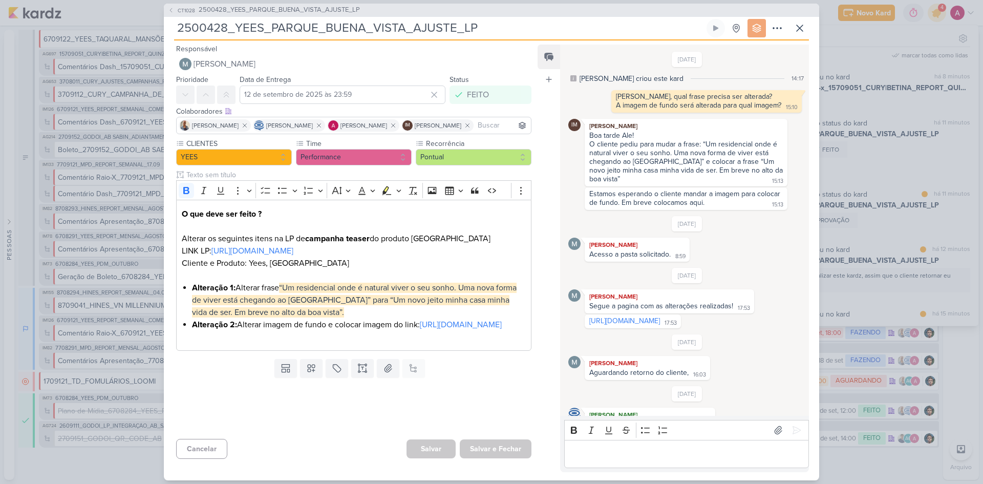
scroll to position [119, 0]
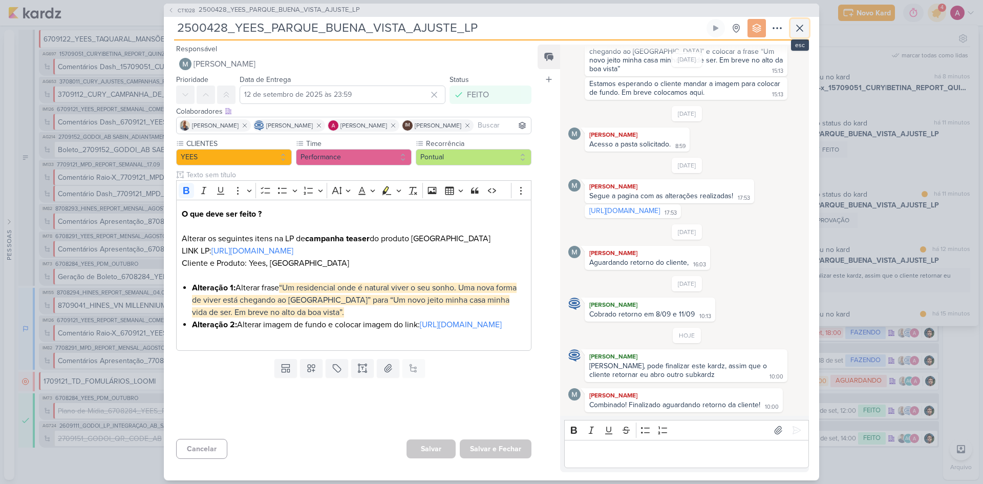
click at [797, 29] on icon at bounding box center [800, 28] width 12 height 12
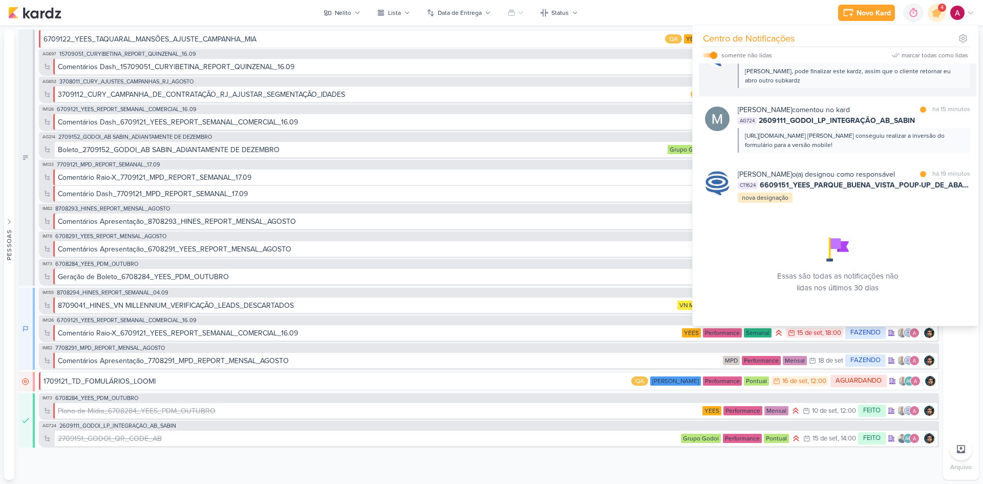
scroll to position [205, 0]
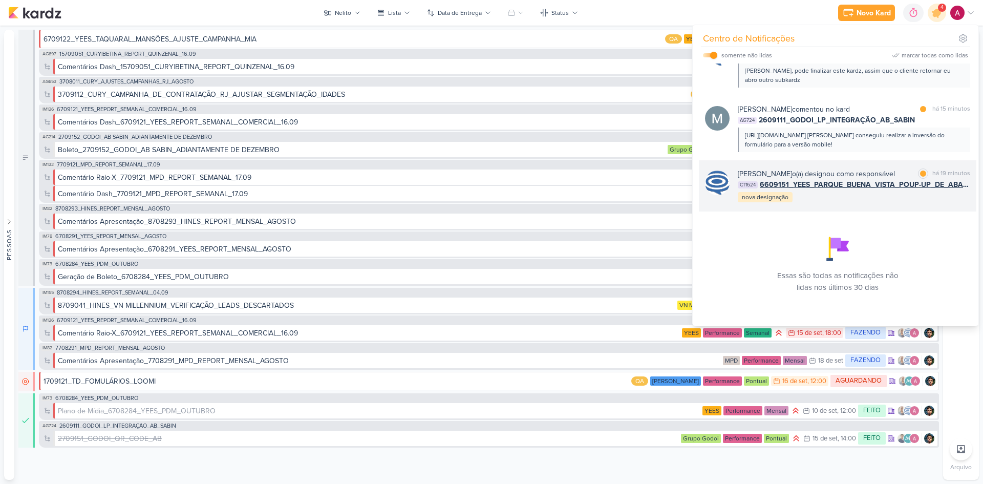
click at [847, 203] on div "Caroline Traven De Andrade o(a) designou como responsável marcar como lida há 1…" at bounding box center [854, 185] width 232 height 35
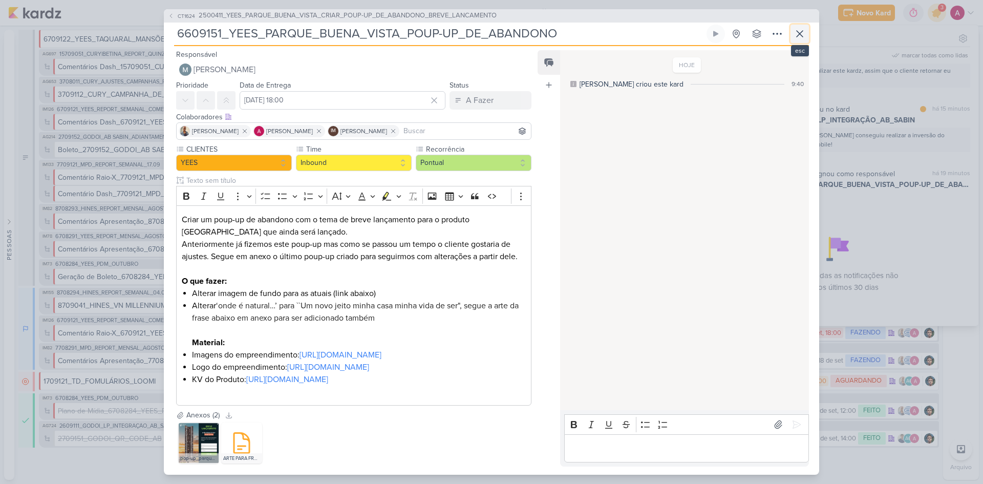
click at [806, 32] on button at bounding box center [800, 34] width 18 height 18
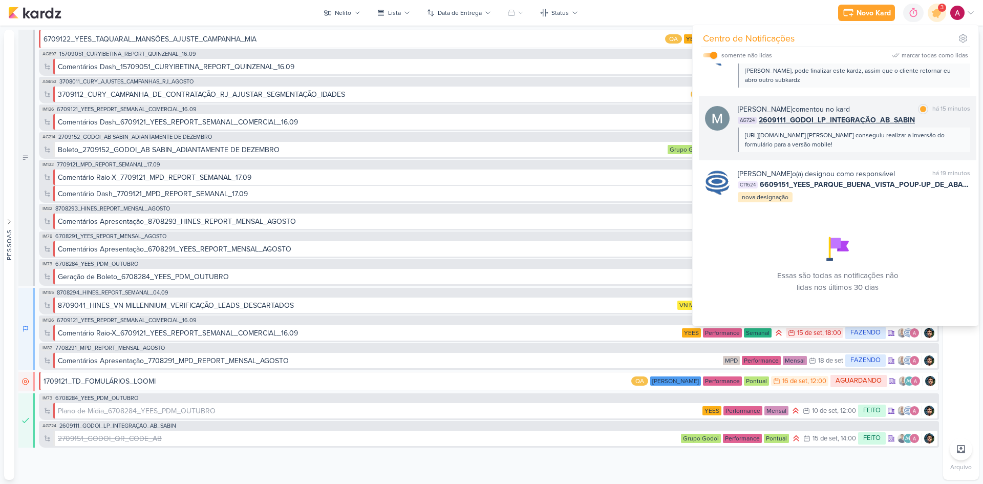
click at [902, 148] on div "https://lp.absabin.com.br/bate-papo-com-a-direcaoO Levy conseguiu realizar a in…" at bounding box center [853, 140] width 217 height 18
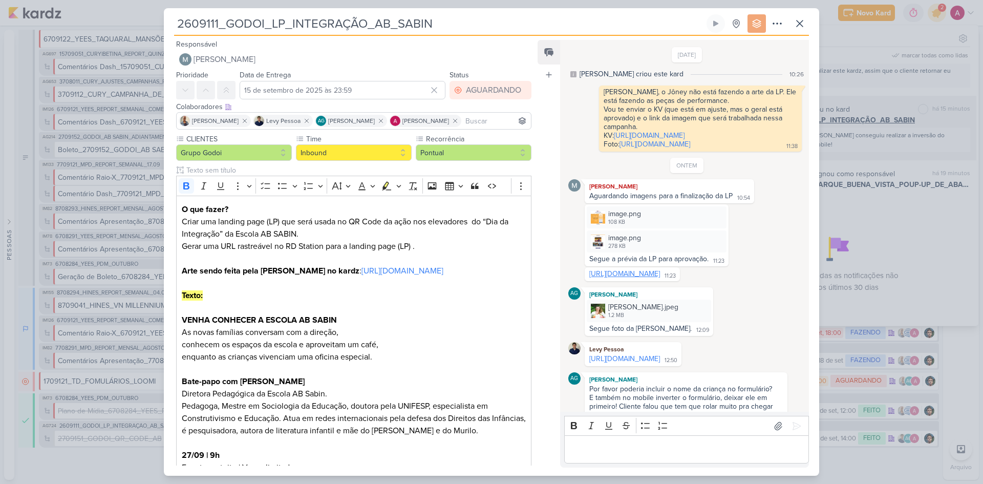
scroll to position [208, 0]
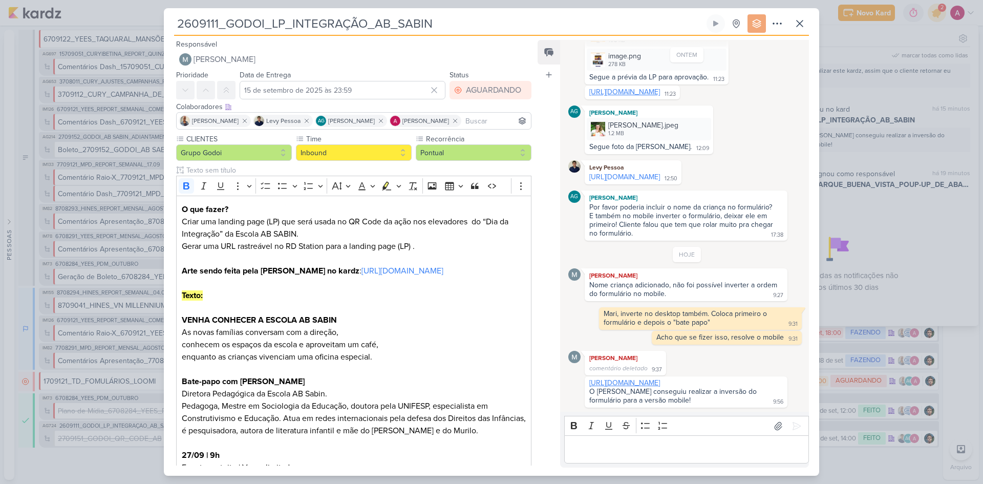
click at [658, 385] on link "https://lp.absabin.com.br/bate-papo-com-a-direcao" at bounding box center [624, 382] width 71 height 9
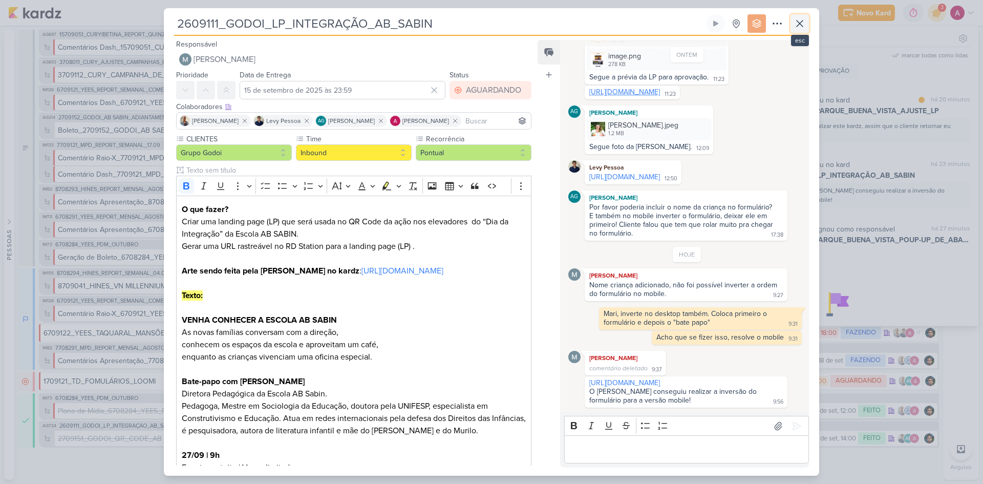
click at [797, 21] on icon at bounding box center [800, 23] width 6 height 6
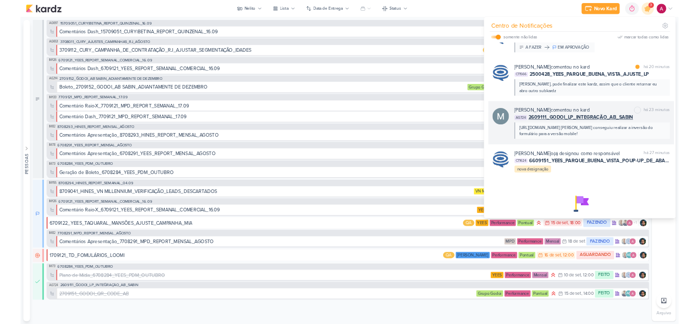
scroll to position [0, 0]
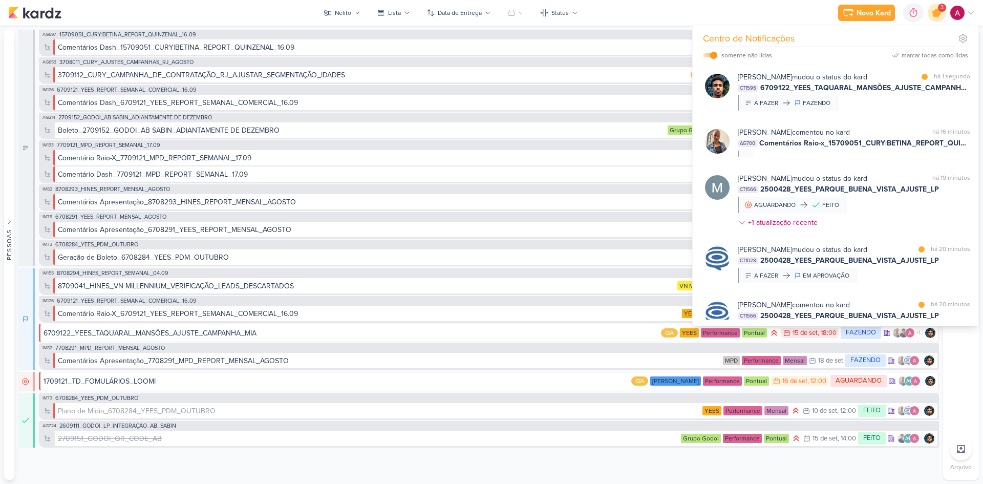
click at [933, 12] on icon at bounding box center [937, 13] width 12 height 12
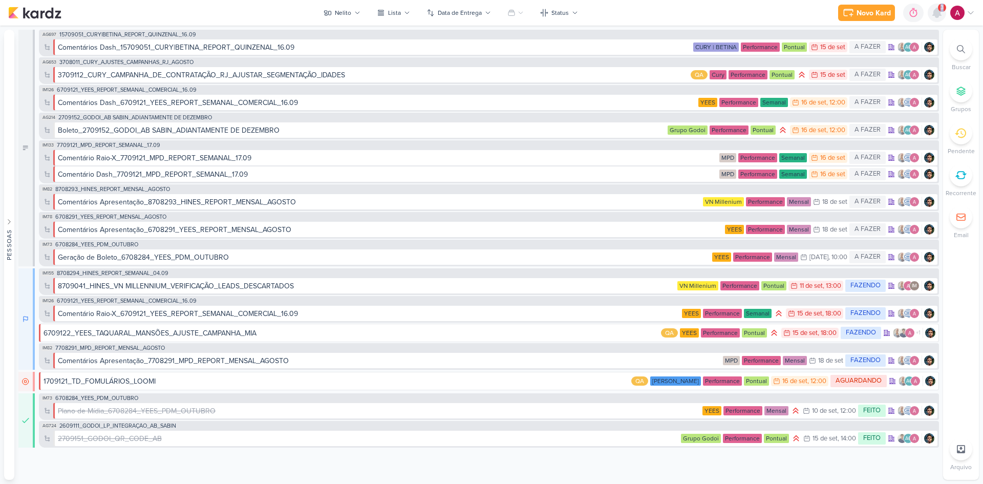
click at [933, 12] on icon at bounding box center [937, 13] width 12 height 12
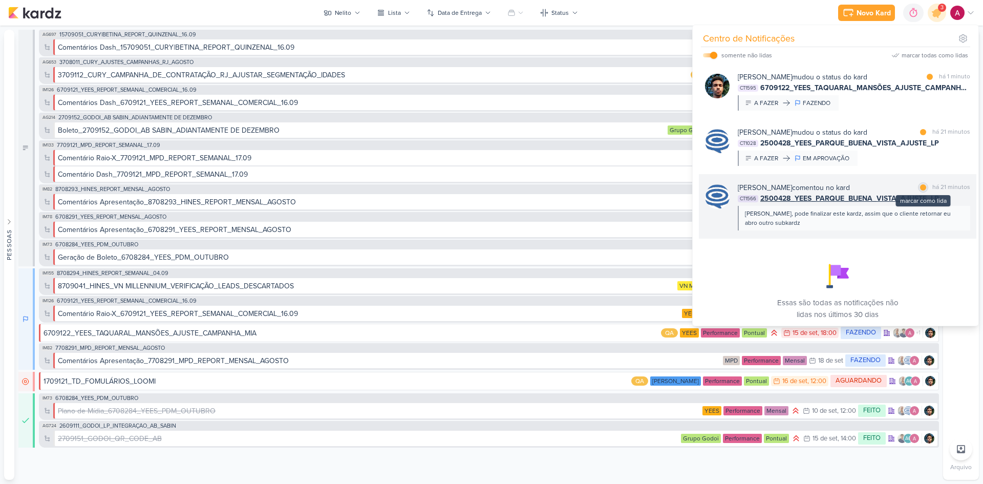
click at [920, 190] on div "marcar como lida" at bounding box center [923, 187] width 10 height 10
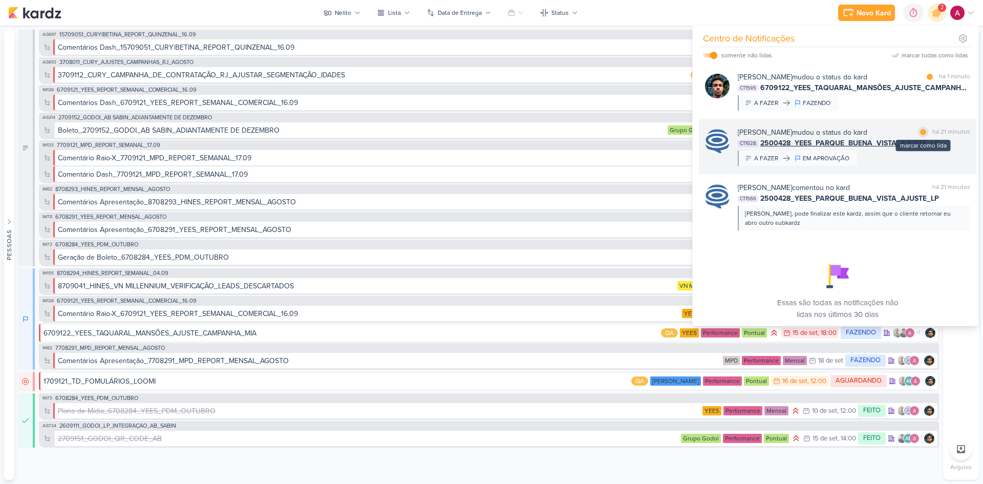
click at [918, 132] on div "marcar como lida" at bounding box center [923, 132] width 10 height 10
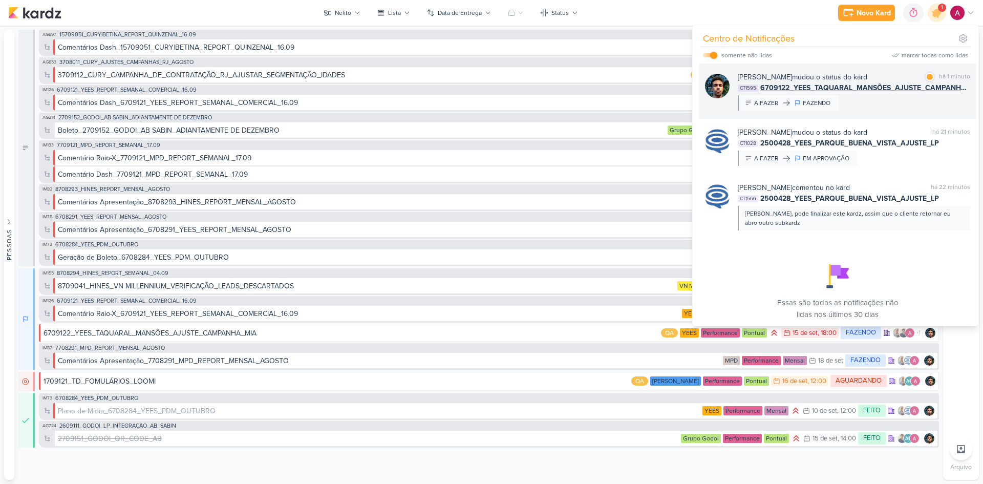
click at [907, 100] on div "Nelito Junior mudou o status do kard marcar como lida há 1 minuto CT1595 670912…" at bounding box center [854, 91] width 232 height 39
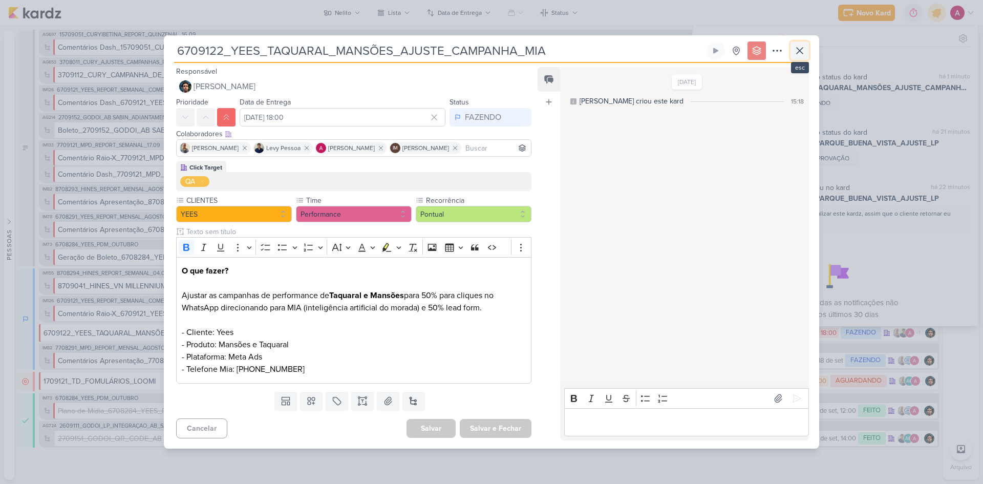
click at [808, 53] on button at bounding box center [800, 50] width 18 height 18
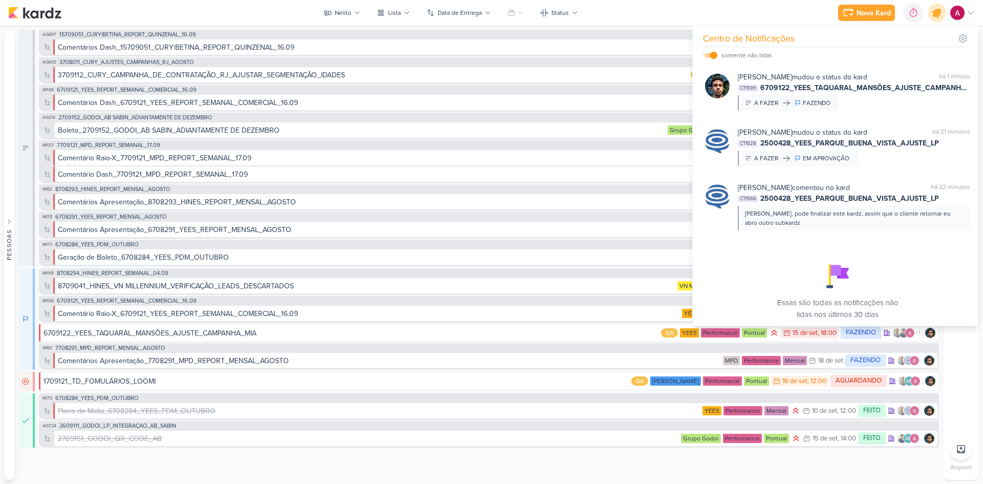
click at [943, 12] on icon at bounding box center [936, 12] width 17 height 17
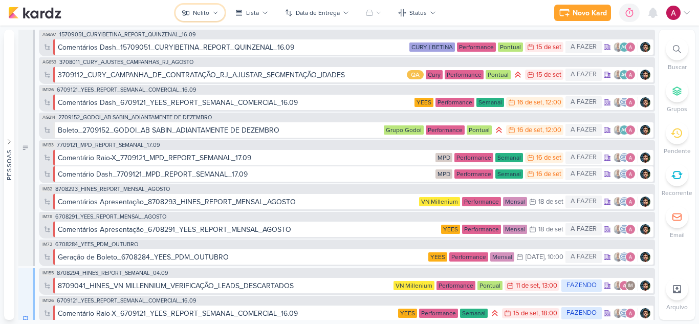
click at [202, 11] on div "Nelito" at bounding box center [201, 12] width 16 height 9
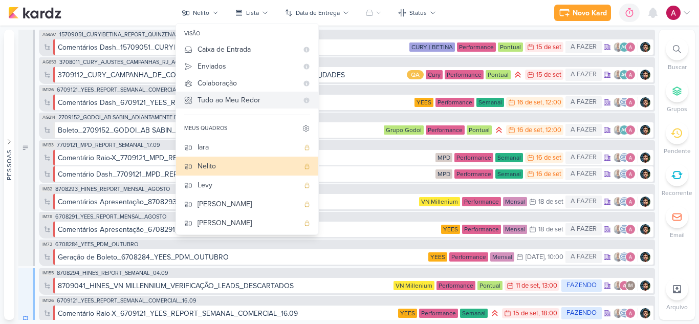
click at [245, 100] on div "Tudo ao Meu Redor" at bounding box center [248, 100] width 100 height 11
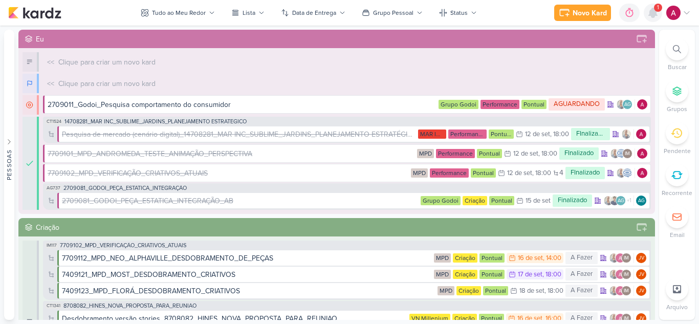
click at [648, 10] on icon at bounding box center [653, 13] width 12 height 12
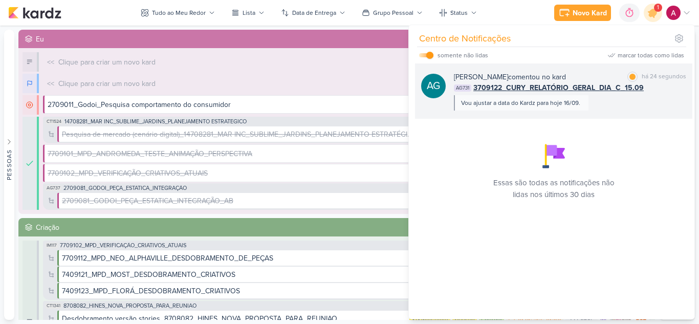
click at [602, 104] on div "Aline Gimenez Graciano comentou no kard marcar como lida há 24 segundos AG731 3…" at bounding box center [570, 91] width 232 height 39
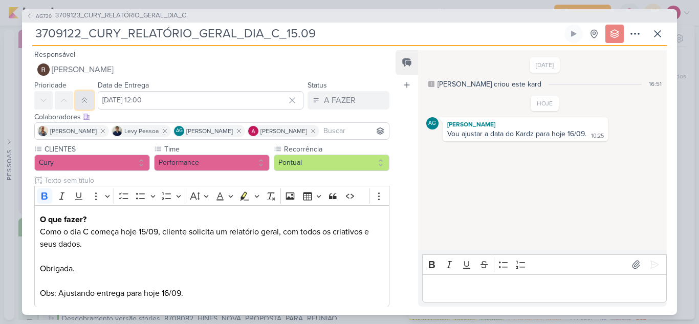
click at [81, 98] on icon at bounding box center [84, 100] width 8 height 8
click at [657, 32] on icon at bounding box center [658, 34] width 6 height 6
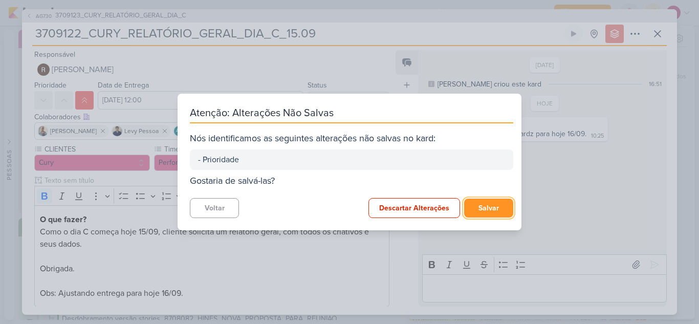
click at [481, 205] on button "Salvar" at bounding box center [488, 208] width 49 height 19
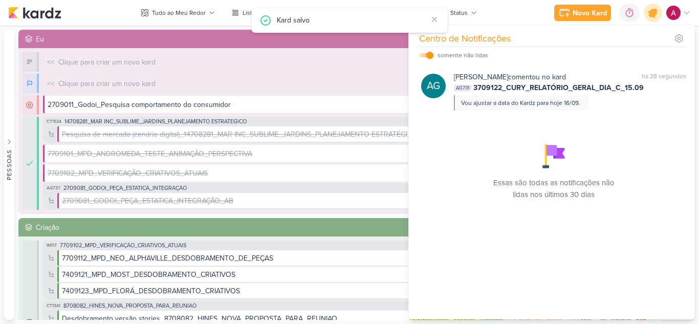
click at [654, 12] on icon at bounding box center [653, 13] width 12 height 12
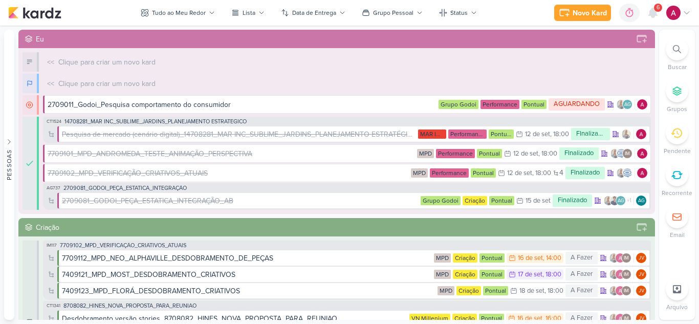
click at [658, 11] on span "6" at bounding box center [658, 8] width 3 height 8
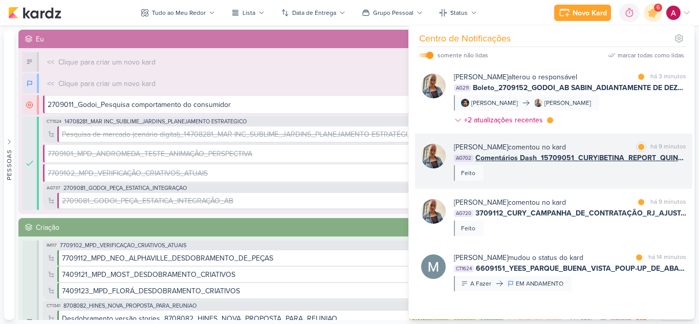
click at [586, 176] on div "Iara Santos comentou no kard marcar como lida há 9 minutos AG702 Comentários Da…" at bounding box center [570, 161] width 232 height 39
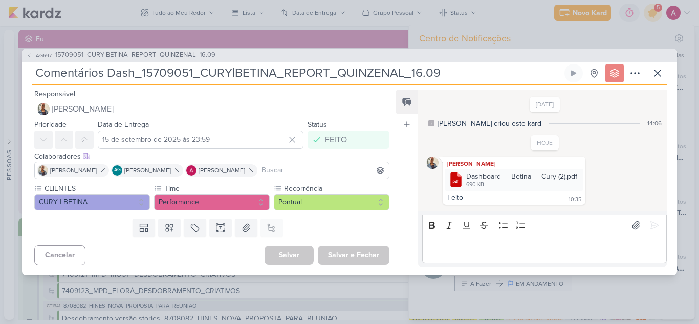
click at [457, 250] on p "Editor editing area: main" at bounding box center [545, 249] width 234 height 12
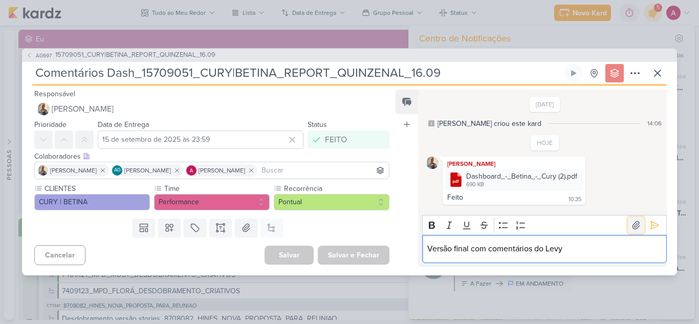
click at [631, 221] on icon at bounding box center [636, 225] width 10 height 10
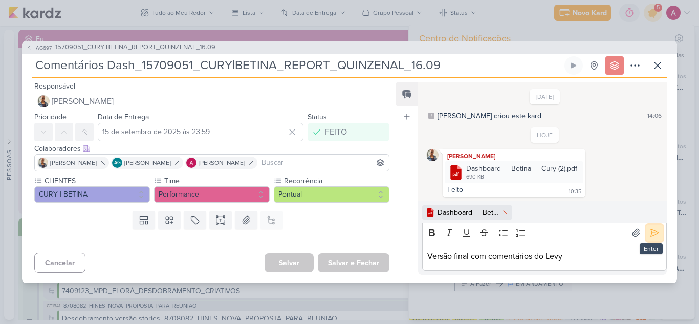
click at [650, 230] on icon at bounding box center [655, 233] width 10 height 10
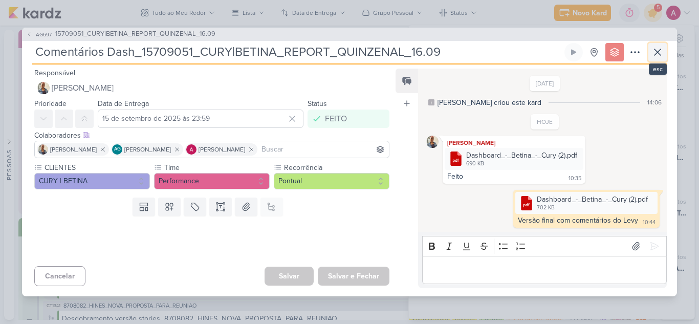
click at [652, 52] on icon at bounding box center [658, 52] width 12 height 12
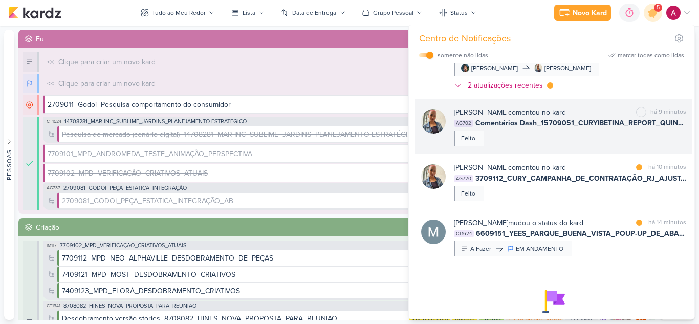
scroll to position [51, 0]
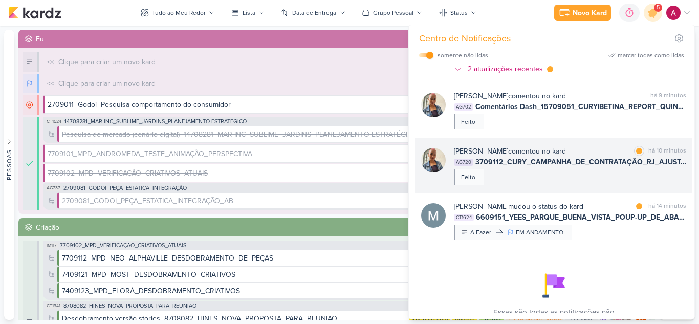
click at [630, 171] on div "Iara Santos comentou no kard marcar como lida há 10 minutos AG720 3709112_CURY_…" at bounding box center [570, 165] width 232 height 39
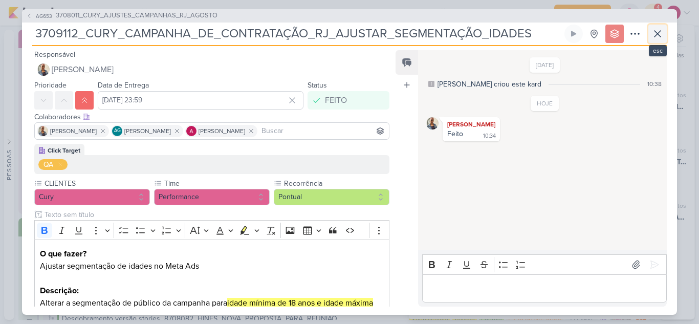
click at [658, 29] on icon at bounding box center [658, 34] width 12 height 12
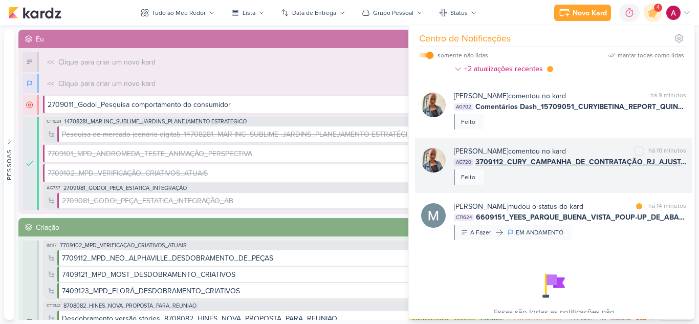
scroll to position [97, 0]
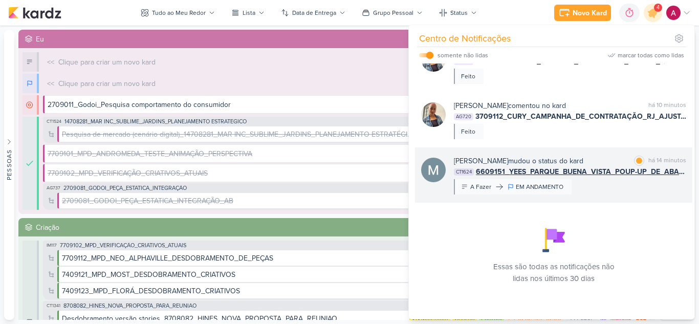
click at [608, 190] on div "Mariana Amorim mudou o status do kard marcar como lida há 14 minutos CT1624 660…" at bounding box center [570, 175] width 232 height 39
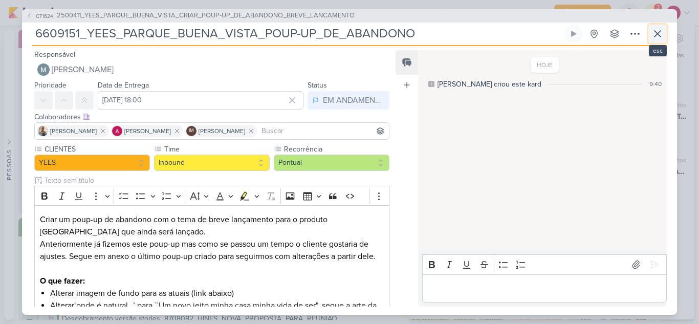
click at [654, 38] on icon at bounding box center [658, 34] width 12 height 12
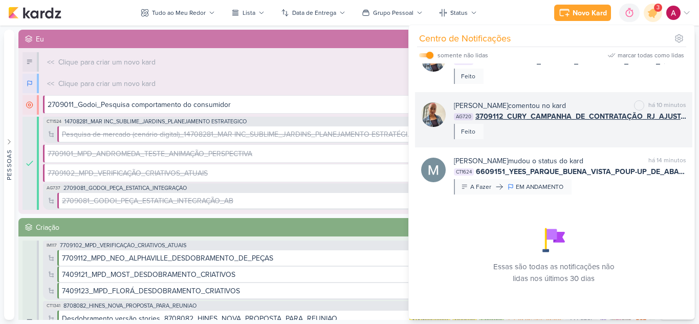
scroll to position [0, 0]
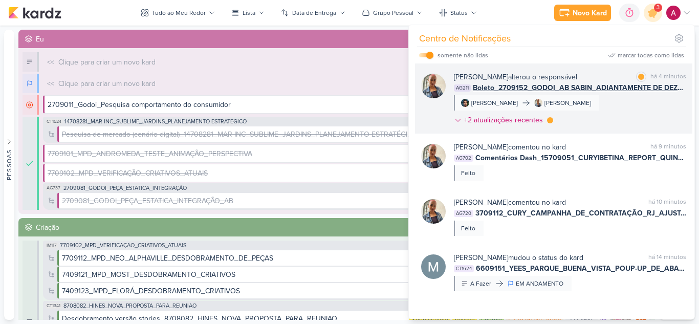
click at [608, 109] on div "Iara Santos alterou o responsável marcar como lida há 4 minutos AG211 Boleto_27…" at bounding box center [570, 101] width 232 height 58
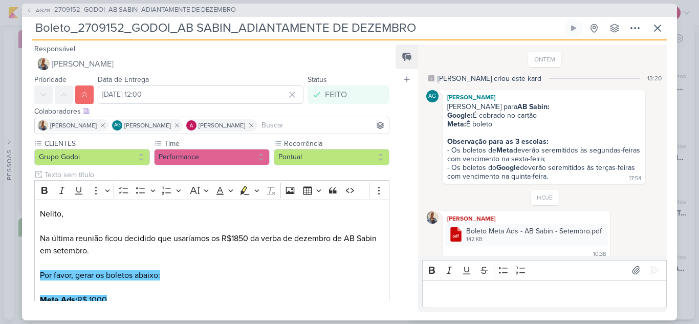
scroll to position [22, 0]
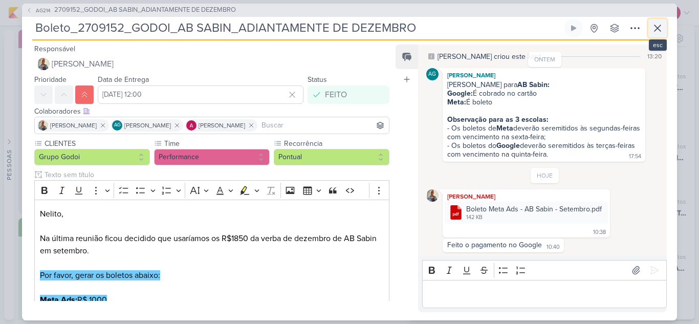
click at [658, 29] on icon at bounding box center [658, 28] width 12 height 12
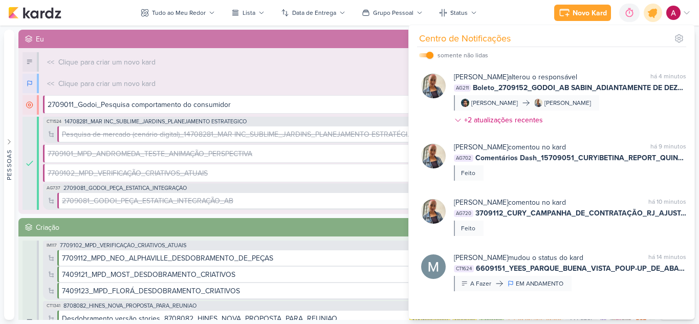
click at [650, 16] on icon at bounding box center [653, 13] width 12 height 12
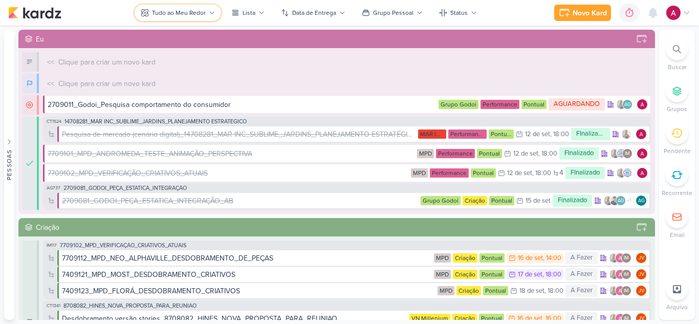
click at [172, 17] on button "Tudo ao Meu Redor" at bounding box center [178, 13] width 87 height 16
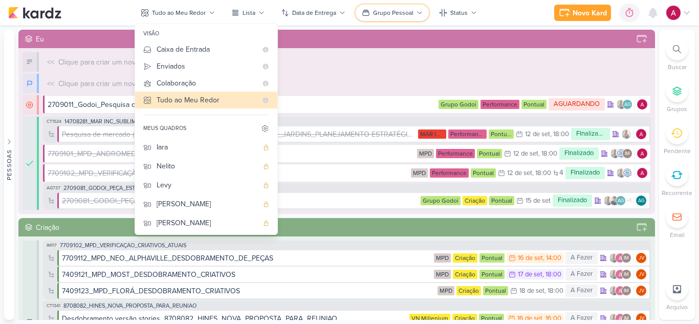
click at [399, 14] on div "Grupo Pessoal" at bounding box center [393, 12] width 40 height 9
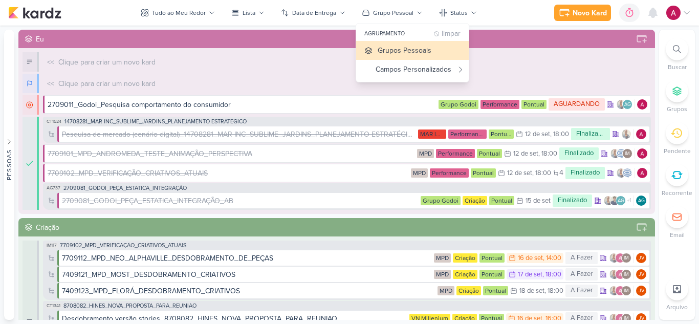
click at [214, 32] on div "Eu" at bounding box center [336, 39] width 637 height 18
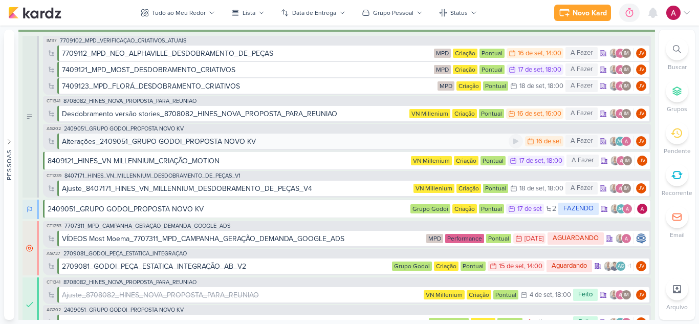
scroll to position [256, 0]
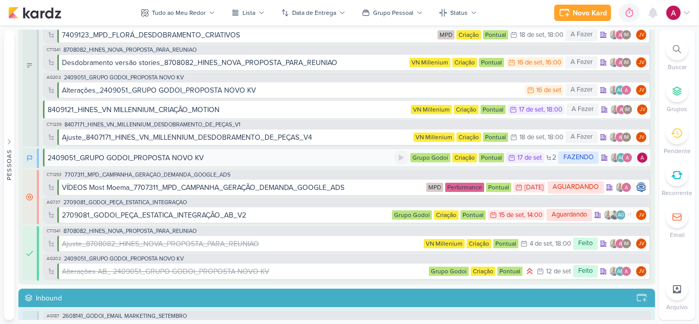
click at [145, 159] on div "2409051_GRUPO GODOI_PROPOSTA NOVO KV" at bounding box center [126, 158] width 156 height 11
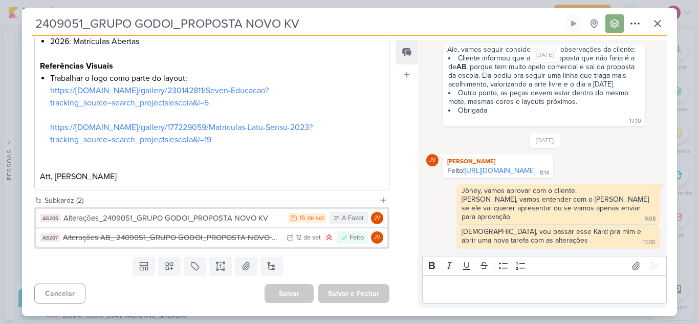
scroll to position [779, 0]
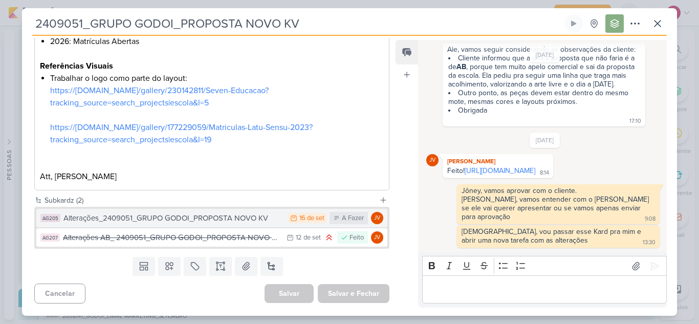
click at [216, 216] on div "Alterações_2409051_GRUPO GODOI_PROPOSTA NOVO KV" at bounding box center [173, 218] width 220 height 12
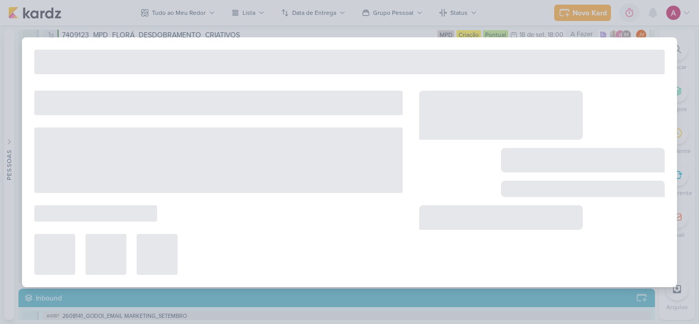
type input "Alterações_2409051_GRUPO GODOI_PROPOSTA NOVO KV"
type input "16 de setembro de 2025 às 23:59"
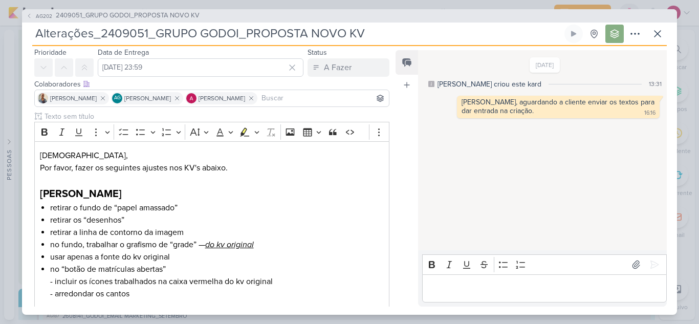
scroll to position [0, 0]
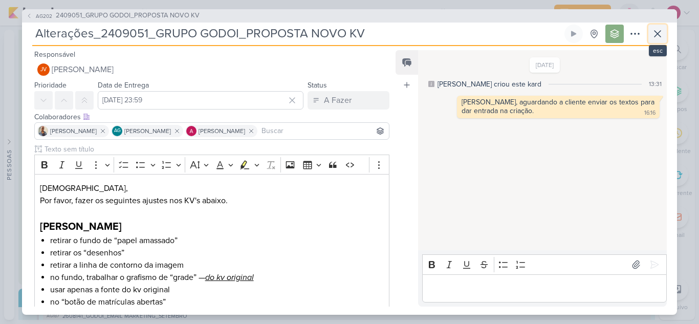
click at [655, 31] on icon at bounding box center [658, 34] width 6 height 6
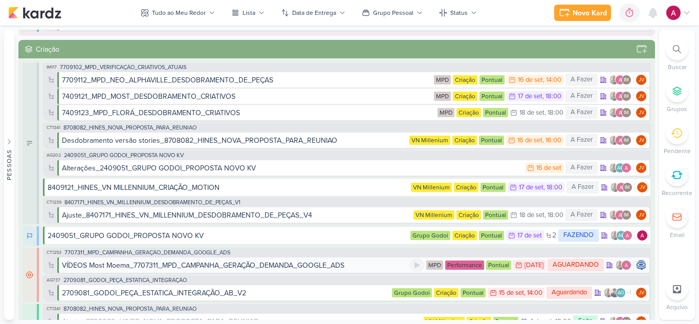
scroll to position [154, 0]
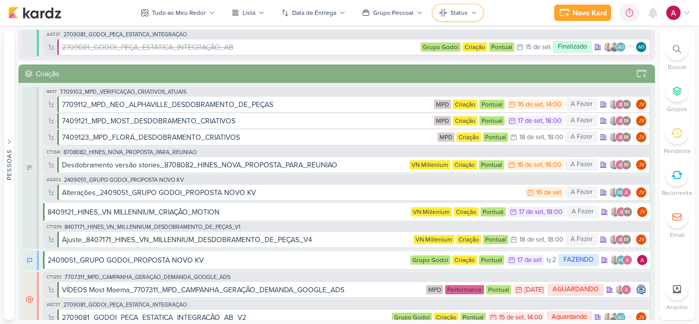
click at [445, 6] on button "Status" at bounding box center [458, 13] width 50 height 16
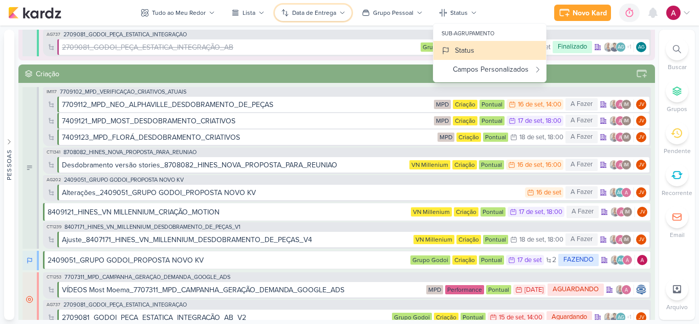
click at [318, 12] on div "Data de Entrega" at bounding box center [314, 12] width 44 height 9
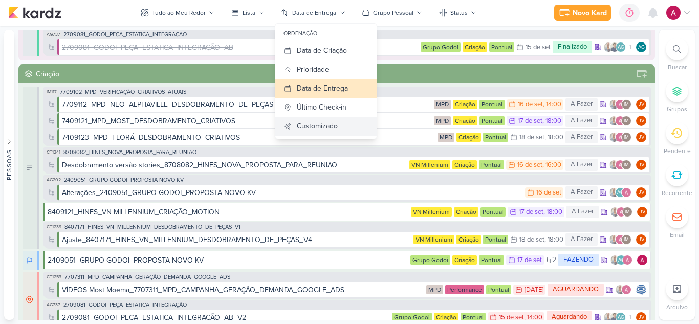
click at [303, 128] on div "Customizado" at bounding box center [317, 126] width 41 height 11
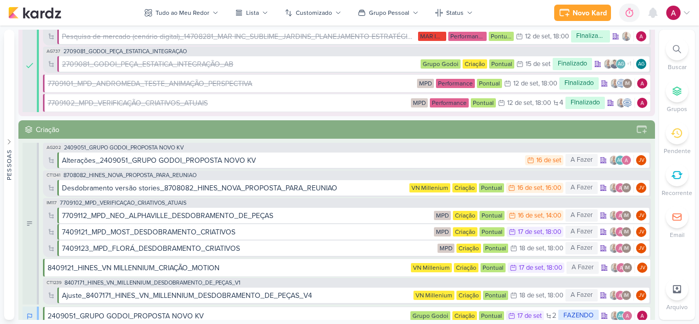
scroll to position [0, 0]
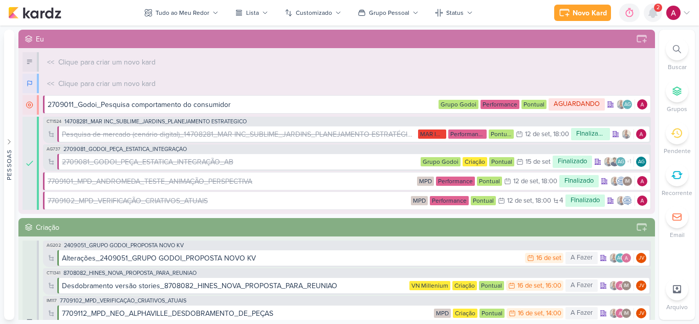
click at [652, 16] on icon at bounding box center [653, 12] width 8 height 9
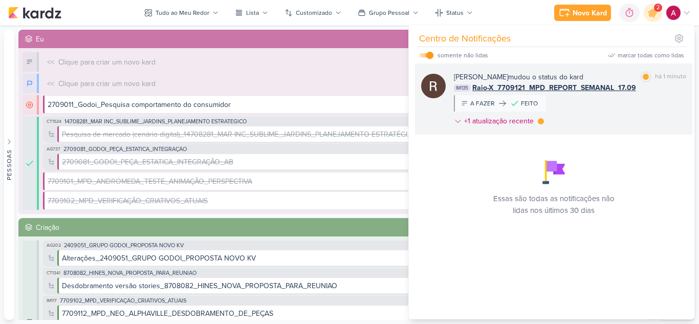
click at [601, 107] on div "Rafael Dornelles mudou o status do kard marcar como lida há 1 minuto IM135 Raio…" at bounding box center [570, 101] width 232 height 59
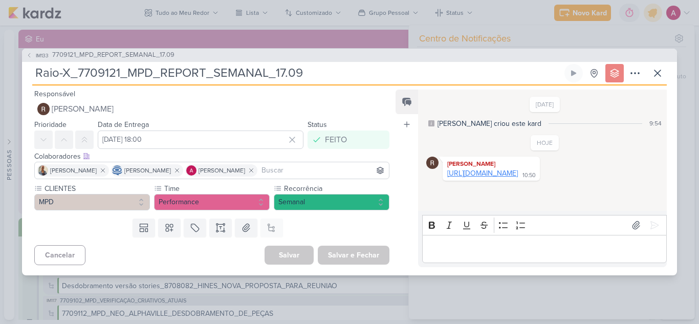
click at [515, 178] on link "https://docs.google.com/spreadsheets/d/11KoFWNBc-KZTgbOAMXT95i7vFYLQYM1iq80CgGL…" at bounding box center [483, 173] width 71 height 9
click at [659, 76] on icon at bounding box center [658, 73] width 12 height 12
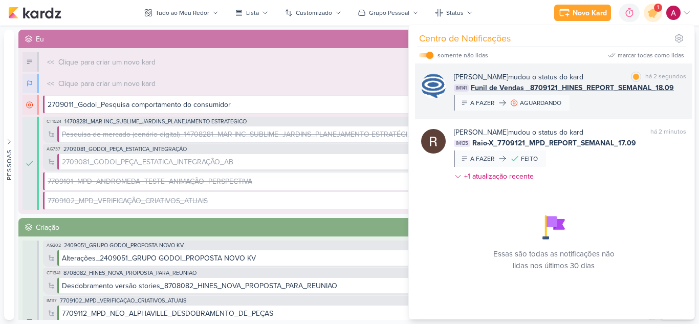
click at [588, 101] on div "Caroline Traven De Andrade mudou o status do kard marcar como lida há 2 segundo…" at bounding box center [570, 91] width 232 height 39
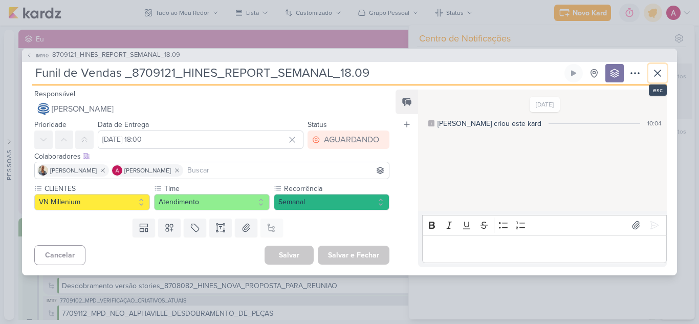
click at [659, 71] on icon at bounding box center [658, 73] width 6 height 6
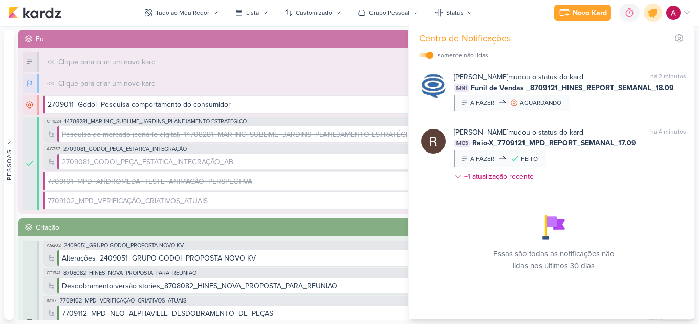
click at [658, 8] on div at bounding box center [654, 13] width 26 height 26
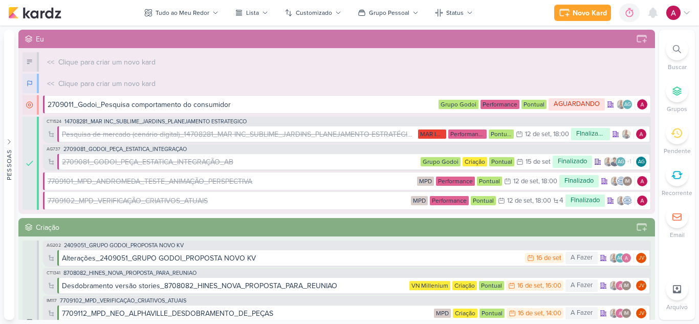
click at [372, 4] on div "Novo Kard Ctrl + k 0h0m Sessão desligada... Hoje 0h0m Semana 0h0m Mês 0h0m" at bounding box center [349, 13] width 683 height 26
click at [372, 10] on div "Grupo Pessoal" at bounding box center [389, 12] width 40 height 9
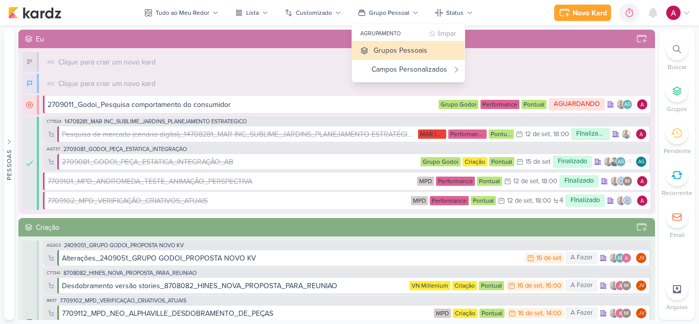
click at [516, 10] on div "Novo Kard Ctrl + k 0h0m Sessão desligada... Hoje 0h0m Semana 0h0m Mês 0h0m" at bounding box center [349, 13] width 683 height 26
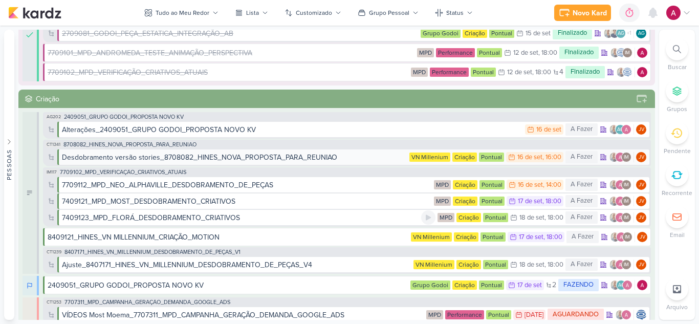
scroll to position [154, 0]
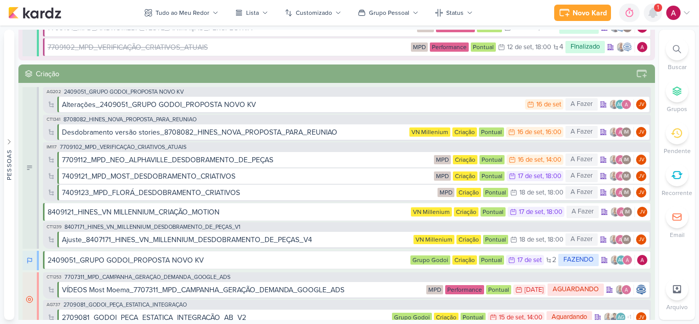
click at [654, 14] on icon at bounding box center [653, 12] width 8 height 9
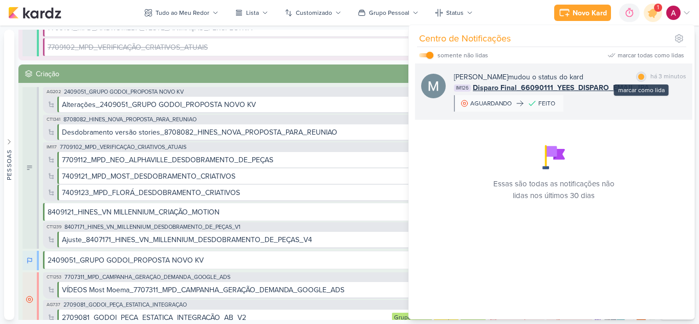
click at [638, 78] on div at bounding box center [641, 77] width 6 height 6
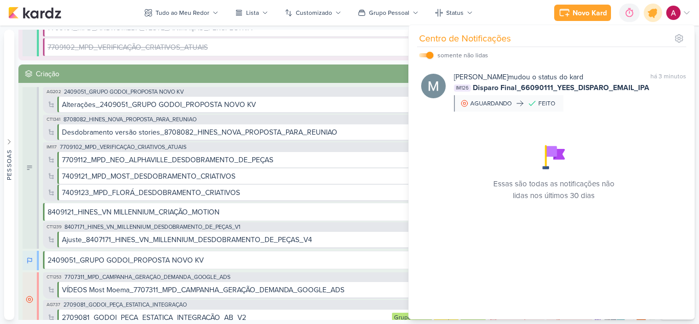
click at [654, 17] on icon at bounding box center [653, 13] width 12 height 12
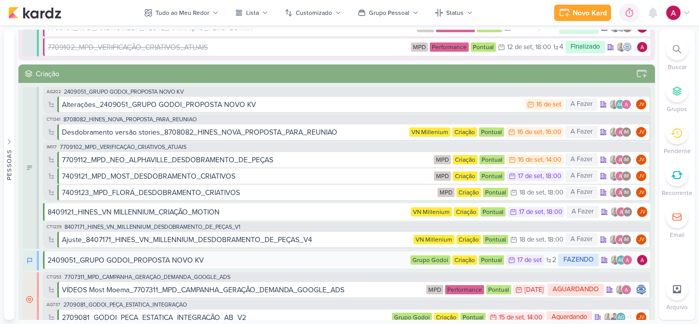
drag, startPoint x: 654, startPoint y: 17, endPoint x: 560, endPoint y: 253, distance: 254.2
click at [650, 23] on div "Novo Kard Ctrl + k 0h0m Sessão desligada... Hoje 0h0m Semana 0h0m Mês 0h0m" at bounding box center [349, 13] width 683 height 26
click at [651, 19] on div at bounding box center [653, 13] width 18 height 18
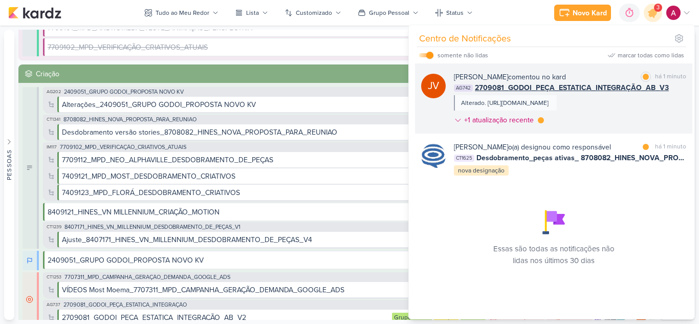
click at [608, 130] on div "Joney Viana comentou no kard marcar como lida há 1 minuto AG742 2709081_GODOI_P…" at bounding box center [570, 101] width 232 height 58
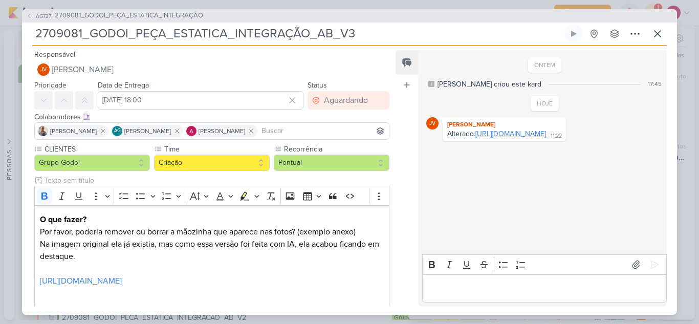
click at [509, 138] on link "https://drive.google.com/drive/folders/1tBt_jiRU5okRkAAWwPxtWphMeanBL38L?usp=sh…" at bounding box center [511, 134] width 71 height 9
click at [456, 278] on div "Editor editing area: main" at bounding box center [544, 288] width 245 height 28
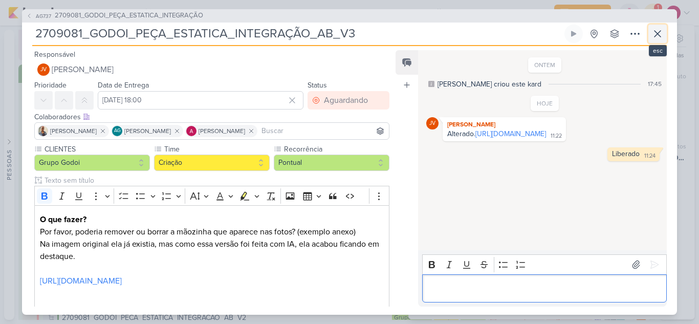
click at [661, 35] on icon at bounding box center [658, 34] width 12 height 12
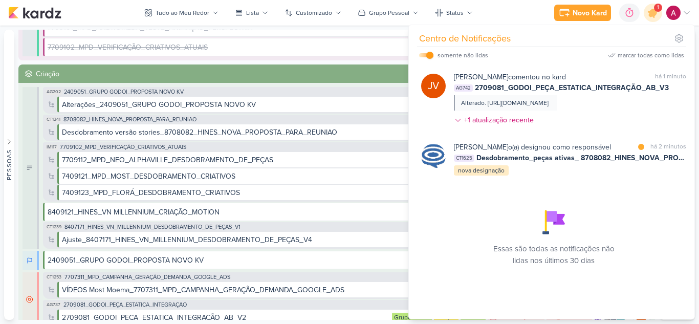
click at [594, 153] on div "Caroline Traven De Andrade o(a) designou como responsável" at bounding box center [532, 147] width 157 height 11
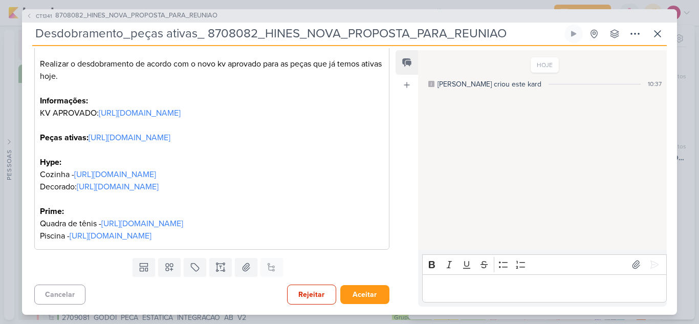
scroll to position [205, 0]
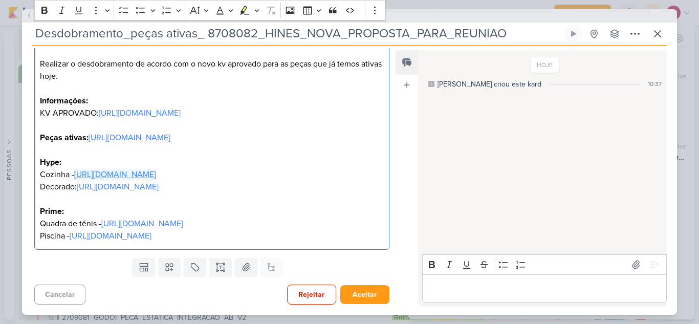
click at [143, 169] on link "https://drive.google.com/drive/folders/1hLdbkXq4dSz3PYK5dSZuKE43sxlanmee" at bounding box center [115, 174] width 82 height 10
click at [162, 139] on p "O que fazer? Realizar o desdobramento de acordo com o novo kv aprovado para as …" at bounding box center [212, 100] width 344 height 135
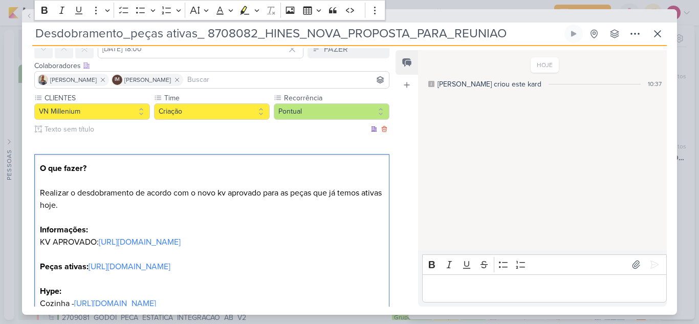
scroll to position [0, 0]
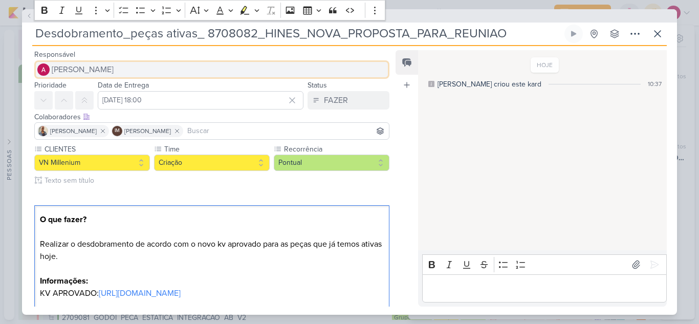
click at [114, 68] on span "[PERSON_NAME]" at bounding box center [83, 69] width 62 height 12
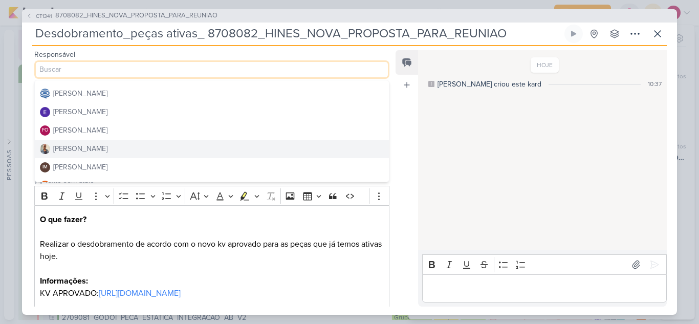
scroll to position [102, 0]
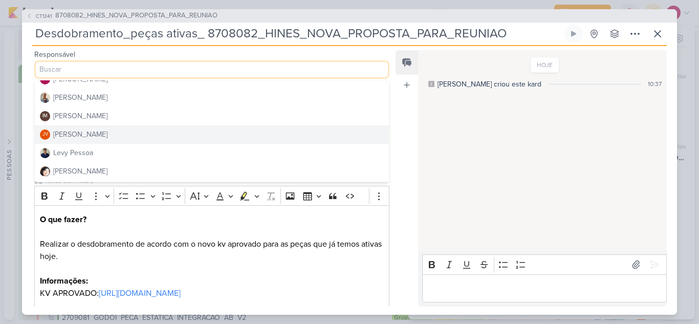
click at [96, 136] on button "JV Joney Viana" at bounding box center [212, 134] width 354 height 18
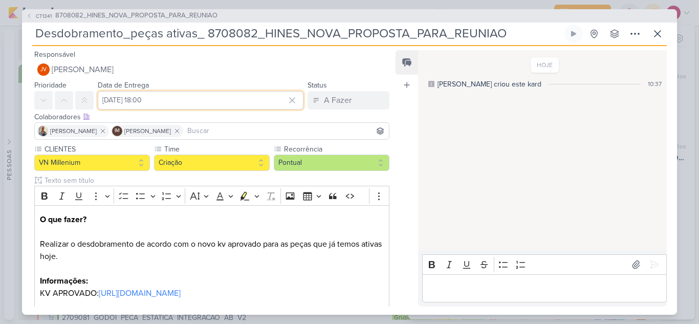
click at [219, 101] on input "18 de setembro de 2025 às 18:00" at bounding box center [201, 100] width 206 height 18
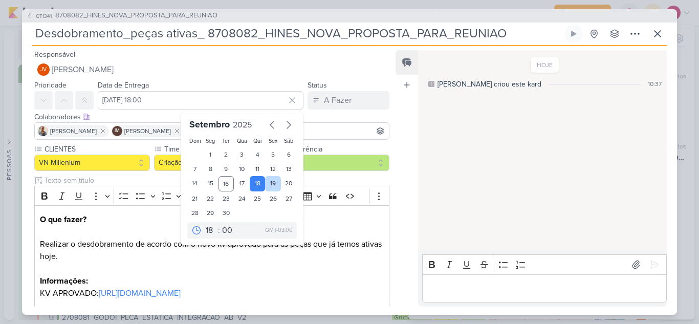
click at [267, 185] on div "19" at bounding box center [273, 183] width 16 height 15
type input "19 de setembro de 2025 às 18:00"
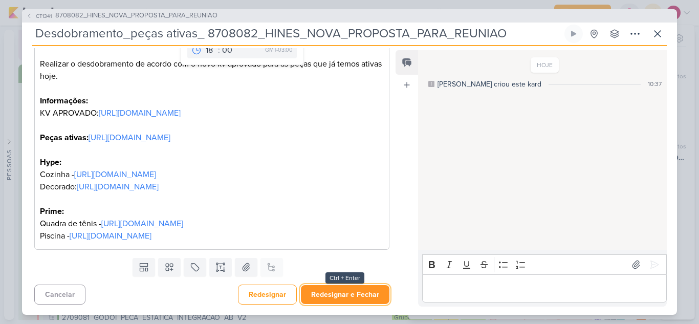
click at [339, 297] on button "Redesignar e Fechar" at bounding box center [345, 294] width 89 height 19
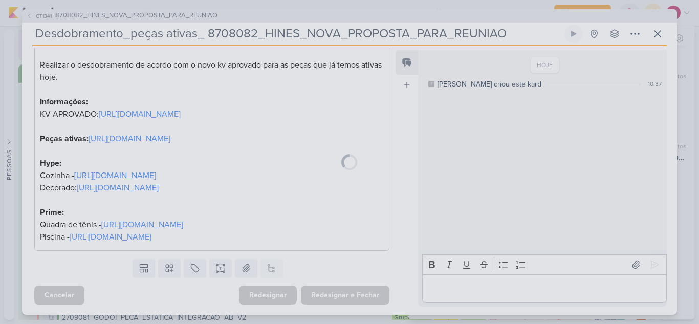
scroll to position [204, 0]
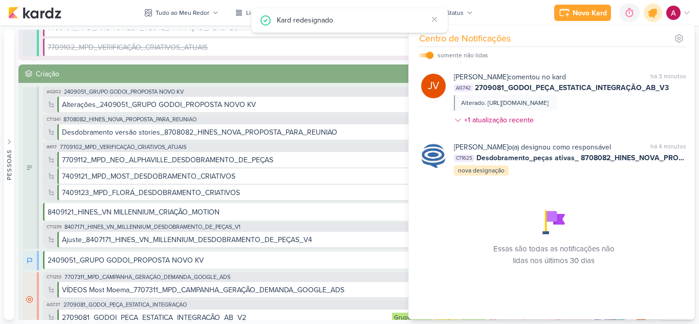
click at [649, 12] on icon at bounding box center [653, 13] width 12 height 12
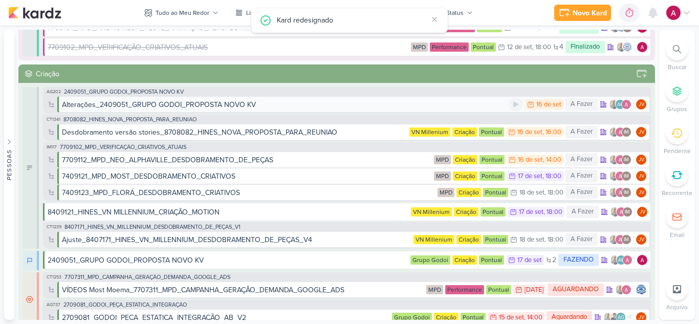
scroll to position [0, 0]
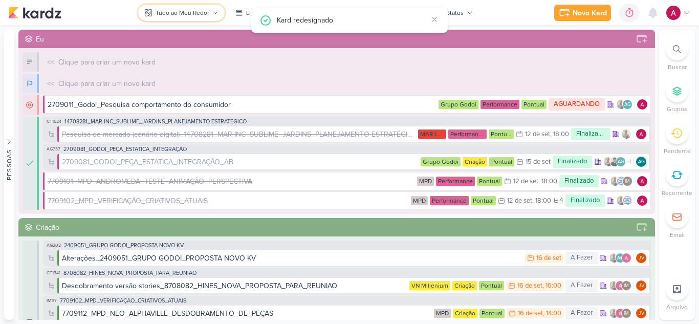
click at [167, 18] on button "Tudo ao Meu Redor" at bounding box center [181, 13] width 87 height 16
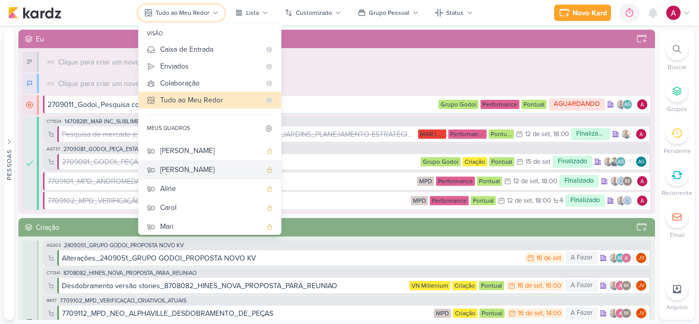
scroll to position [77, 0]
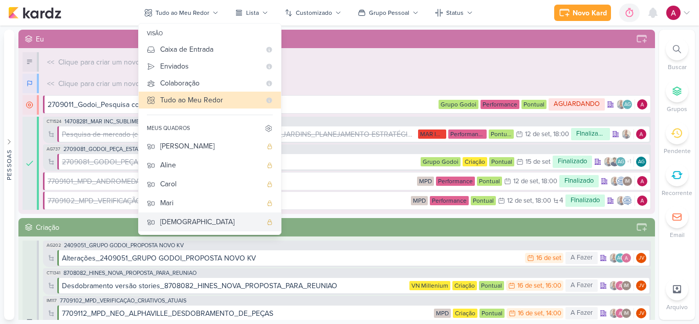
click at [185, 222] on div "[DEMOGRAPHIC_DATA]" at bounding box center [210, 222] width 101 height 11
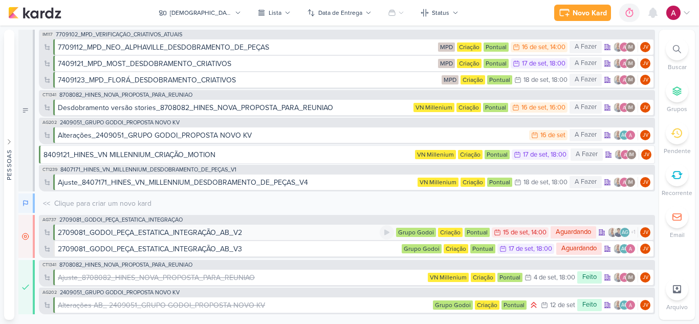
click at [279, 232] on div "2709081_GODOI_PEÇA_ESTATICA_INTEGRAÇÃO_AB_V2" at bounding box center [219, 232] width 322 height 11
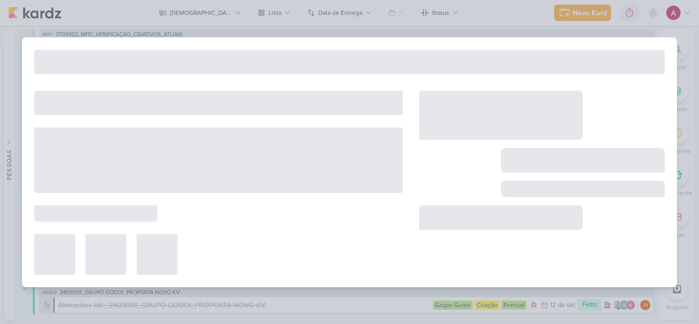
type input "2709081_GODOI_PEÇA_ESTATICA_INTEGRAÇÃO_AB_V2"
type input "15 de setembro de 2025 às 14:00"
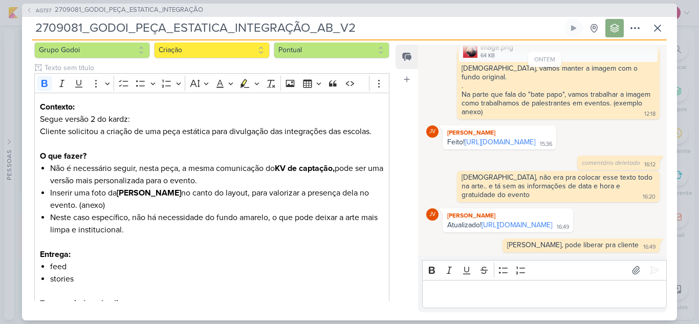
scroll to position [0, 0]
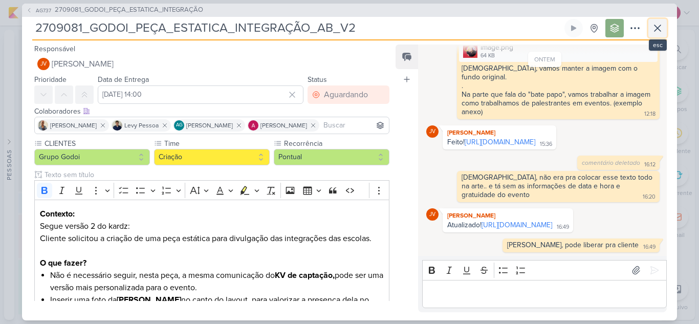
click at [654, 28] on icon at bounding box center [658, 28] width 12 height 12
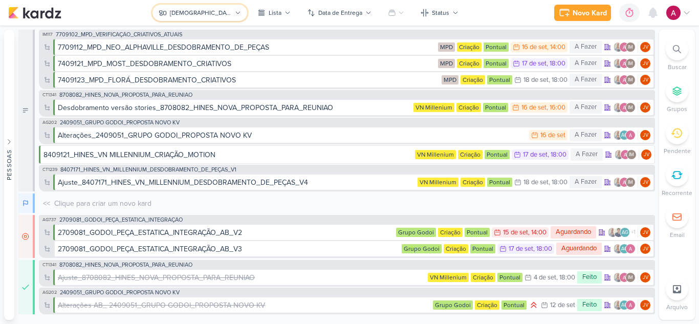
click at [191, 12] on button "[DEMOGRAPHIC_DATA]" at bounding box center [200, 13] width 95 height 16
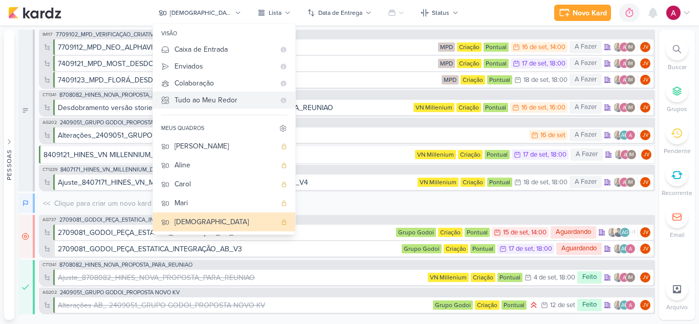
click at [230, 97] on div "Tudo ao Meu Redor" at bounding box center [225, 100] width 100 height 11
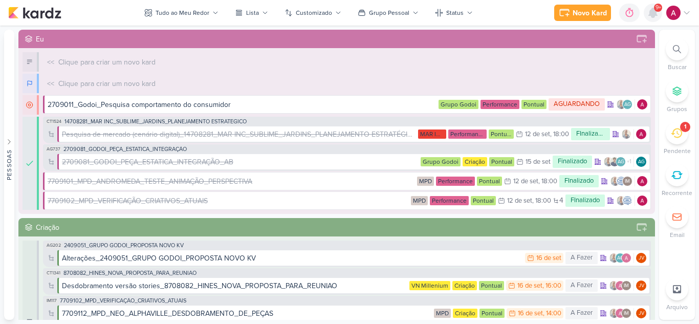
click at [652, 15] on icon at bounding box center [653, 12] width 8 height 9
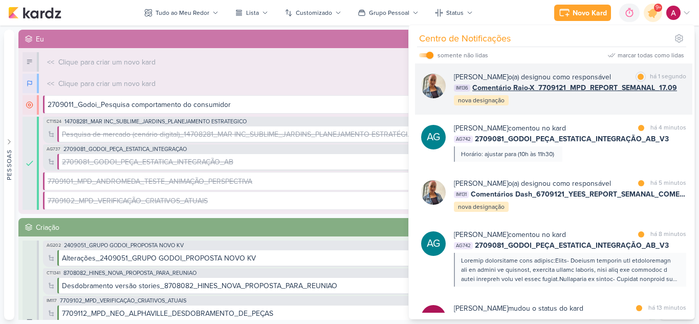
click at [566, 97] on div "Iara Santos o(a) designou como responsável marcar como lida há 1 segundo IM136 …" at bounding box center [570, 89] width 232 height 35
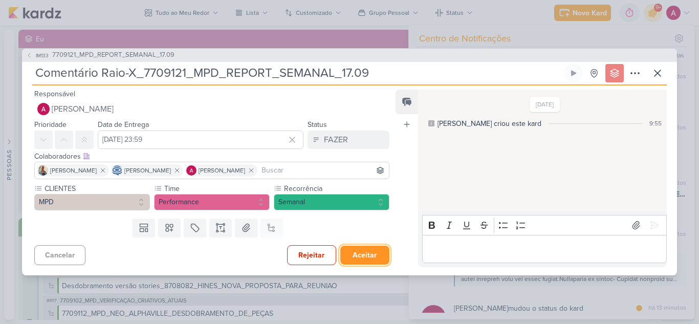
click at [355, 257] on button "Aceitar" at bounding box center [364, 255] width 49 height 19
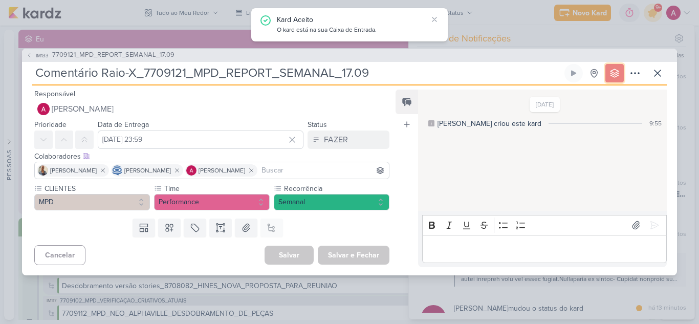
click at [612, 76] on icon at bounding box center [615, 73] width 10 height 10
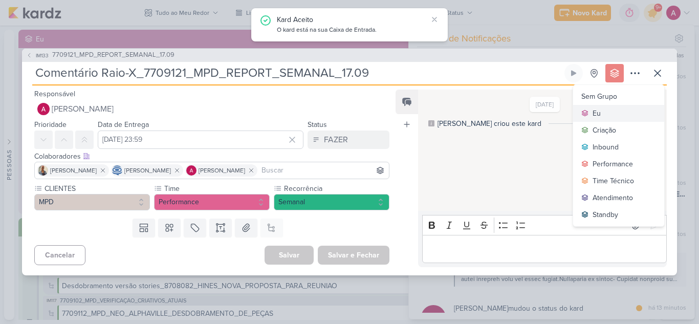
click at [606, 110] on button "Eu" at bounding box center [618, 113] width 91 height 17
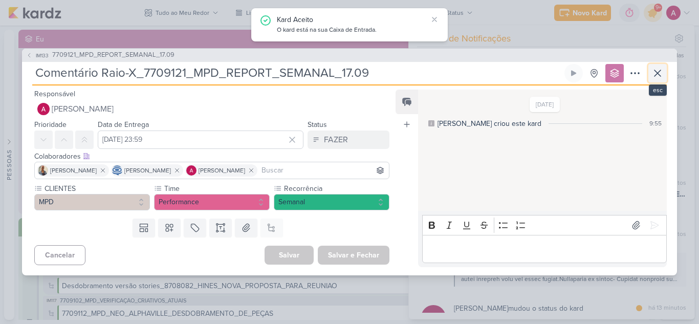
click at [655, 73] on icon at bounding box center [658, 73] width 12 height 12
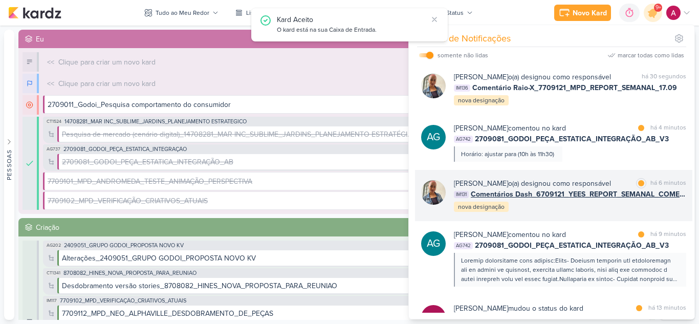
click at [559, 211] on div "Iara Santos o(a) designou como responsável marcar como lida há 6 minutos IM131 …" at bounding box center [570, 195] width 232 height 35
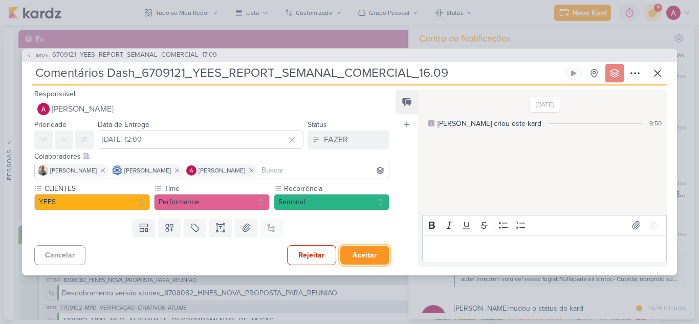
click at [362, 256] on button "Aceitar" at bounding box center [364, 255] width 49 height 19
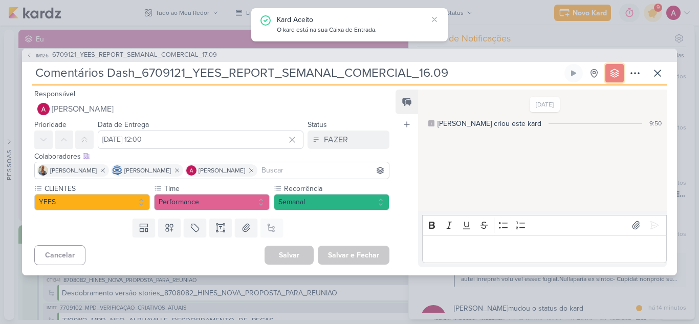
click at [610, 79] on button at bounding box center [615, 73] width 18 height 18
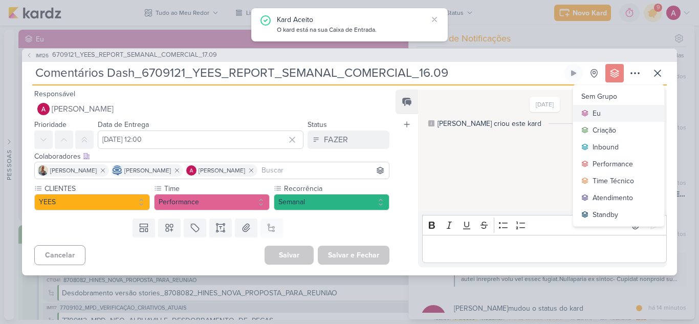
click at [608, 113] on button "Eu" at bounding box center [618, 113] width 91 height 17
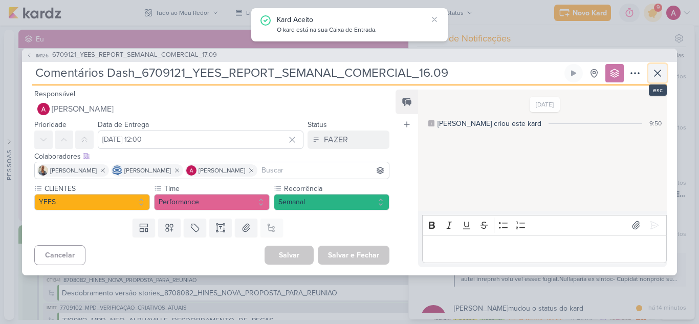
click at [657, 74] on icon at bounding box center [658, 73] width 12 height 12
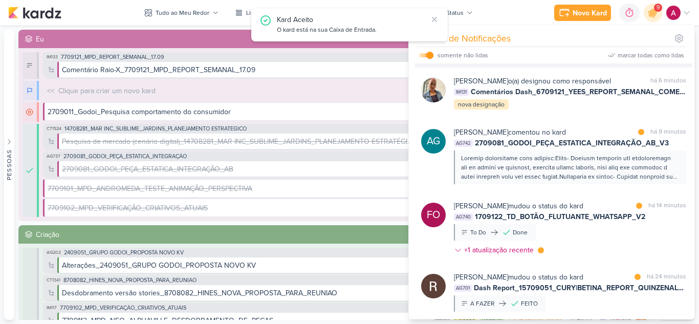
scroll to position [154, 0]
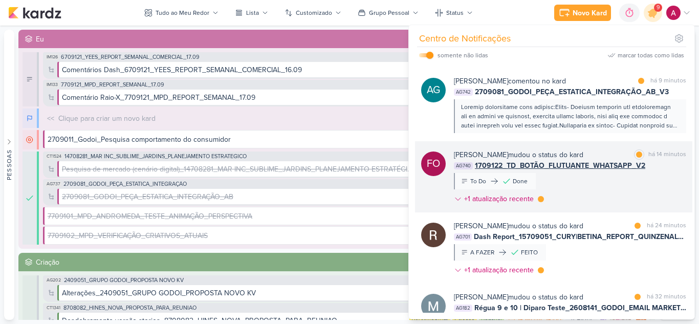
click at [613, 198] on div "Fabio Oliveira mudou o status do kard marcar como lida há 14 minutos AG740 1709…" at bounding box center [570, 179] width 232 height 59
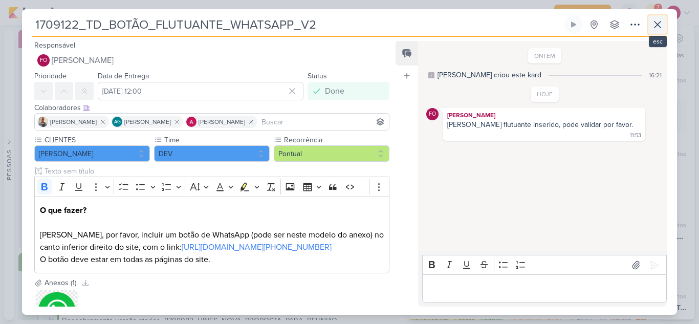
click at [658, 28] on icon at bounding box center [658, 24] width 12 height 12
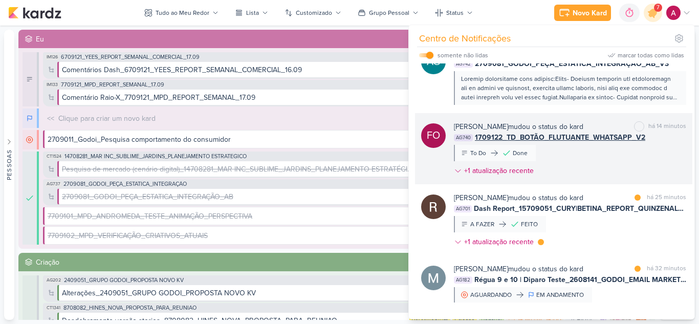
scroll to position [205, 0]
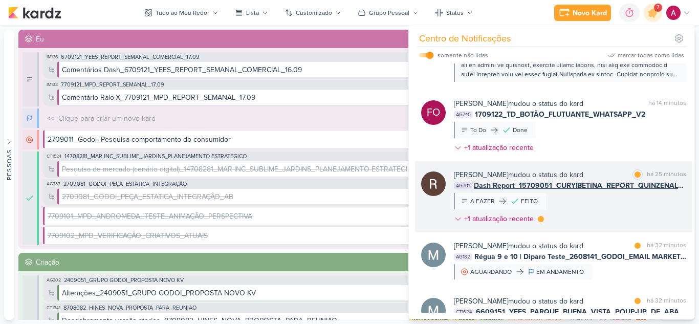
click at [605, 208] on div "Rafael Dornelles mudou o status do kard marcar como lida há 25 minutos AG701 Da…" at bounding box center [570, 198] width 232 height 59
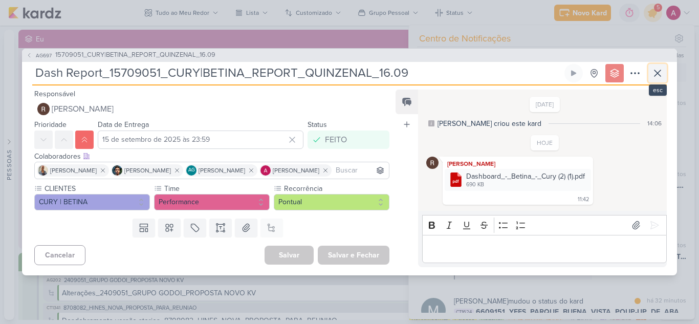
click at [661, 70] on icon at bounding box center [658, 73] width 6 height 6
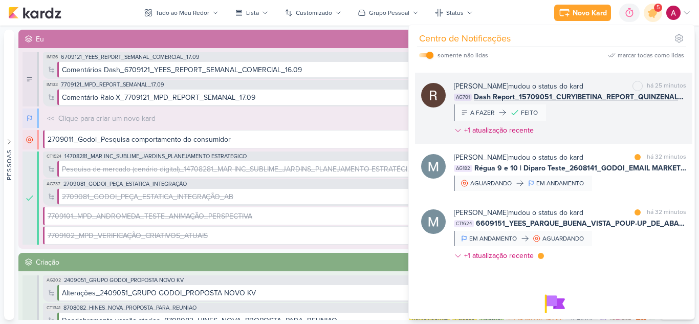
scroll to position [307, 0]
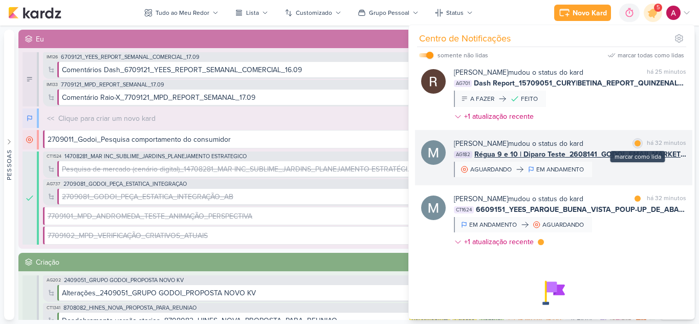
click at [635, 142] on div at bounding box center [638, 143] width 6 height 6
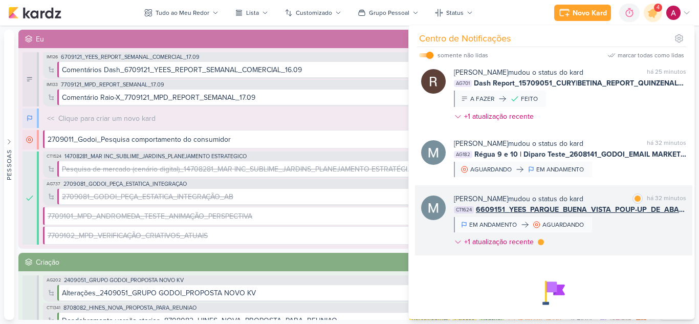
click at [619, 227] on div "Mariana Amorim mudou o status do kard marcar como lida há 32 minutos CT1624 660…" at bounding box center [570, 223] width 232 height 58
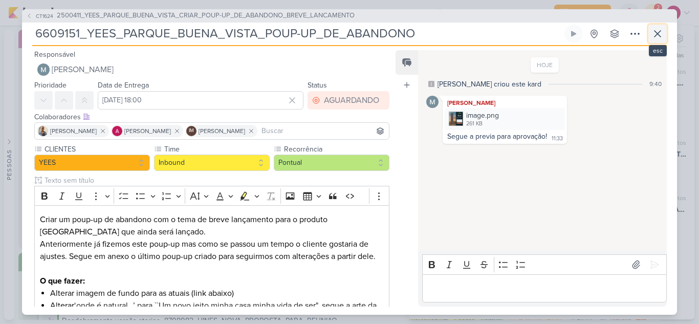
click at [654, 33] on icon at bounding box center [658, 34] width 12 height 12
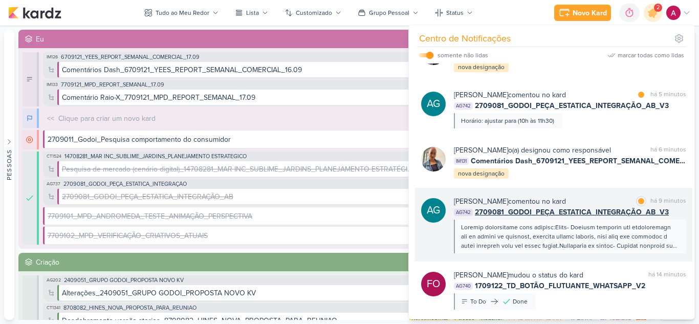
scroll to position [51, 0]
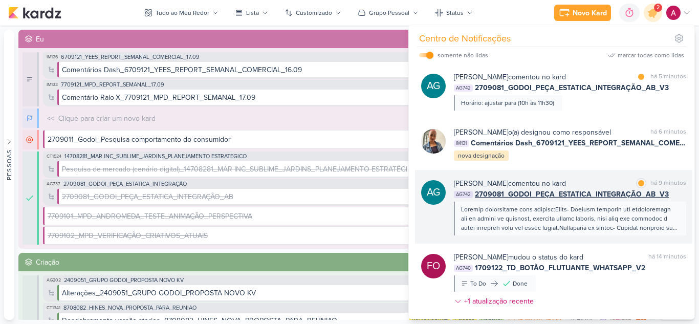
click at [609, 208] on div at bounding box center [569, 219] width 217 height 28
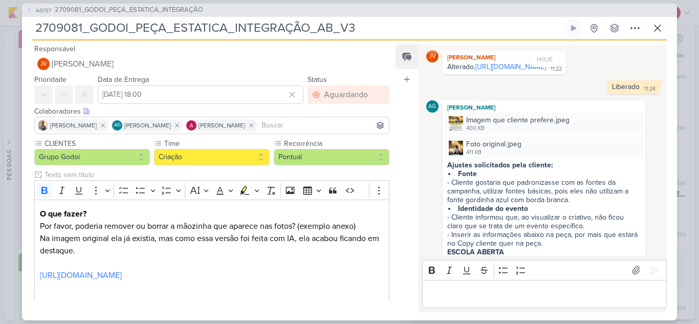
scroll to position [266, 0]
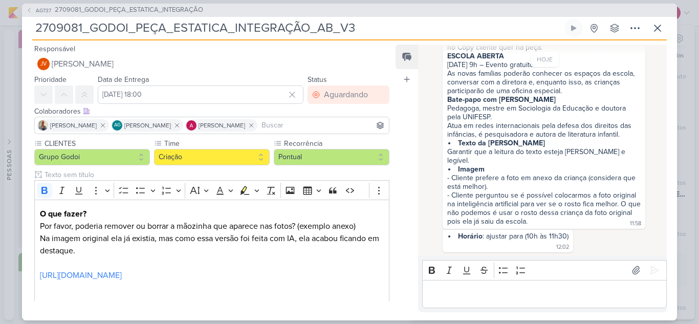
click at [467, 296] on p "Editor editing area: main" at bounding box center [545, 294] width 234 height 12
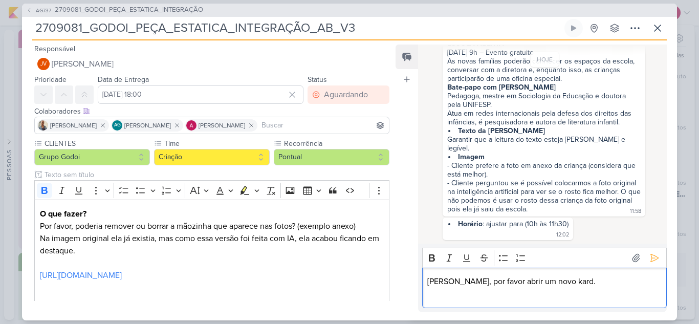
scroll to position [291, 0]
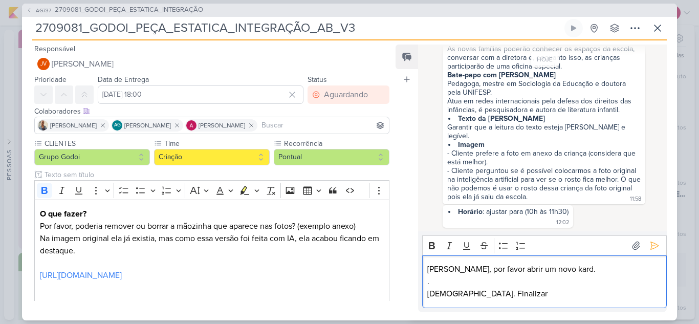
click at [509, 292] on p "Jôney. Finalizar" at bounding box center [545, 294] width 234 height 12
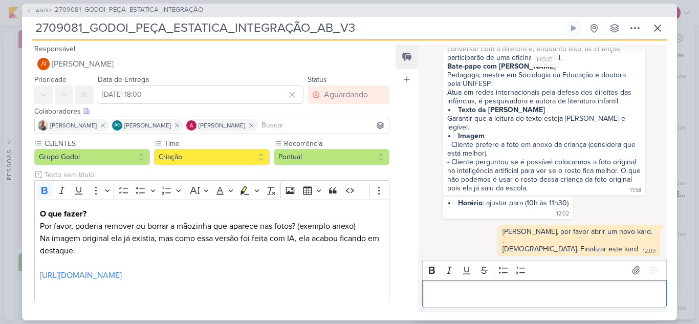
scroll to position [304, 0]
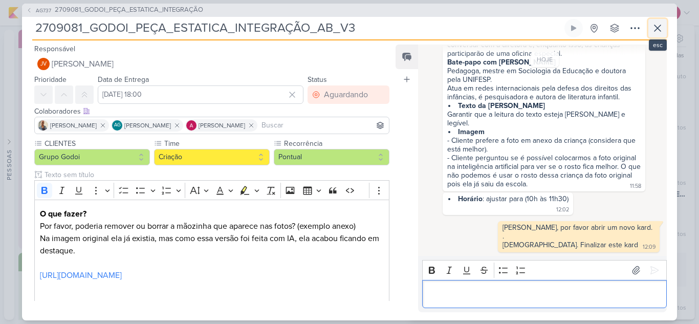
click at [660, 32] on icon at bounding box center [658, 28] width 12 height 12
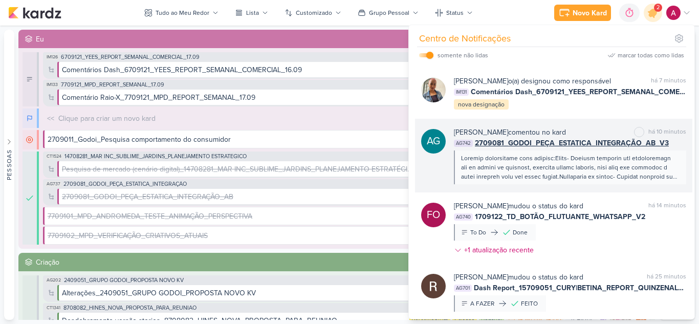
scroll to position [0, 0]
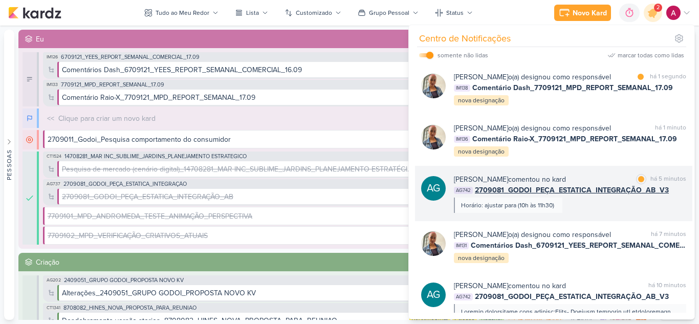
click at [597, 209] on div "Aline Gimenez Graciano comentou no kard marcar como lida há 5 minutos AG742 270…" at bounding box center [570, 193] width 232 height 39
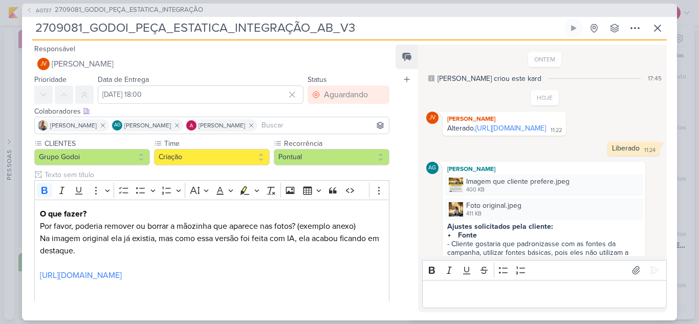
scroll to position [304, 0]
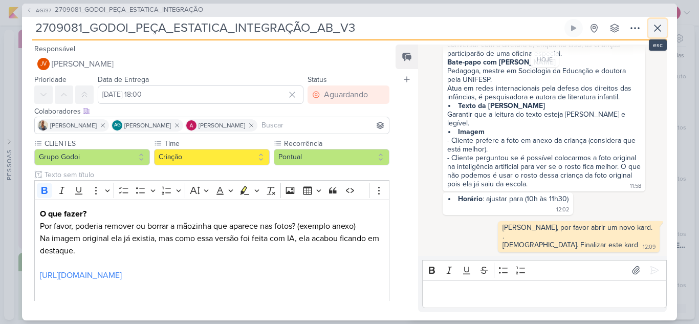
click at [657, 25] on icon at bounding box center [658, 28] width 12 height 12
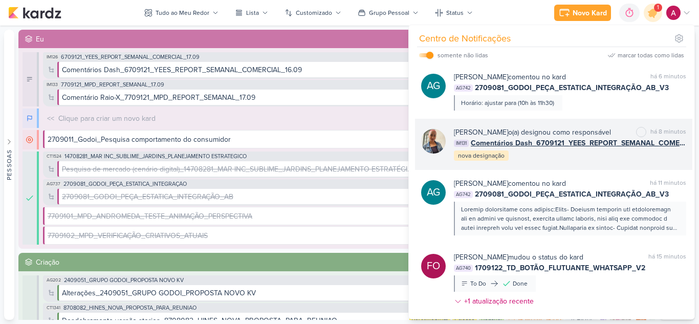
scroll to position [0, 0]
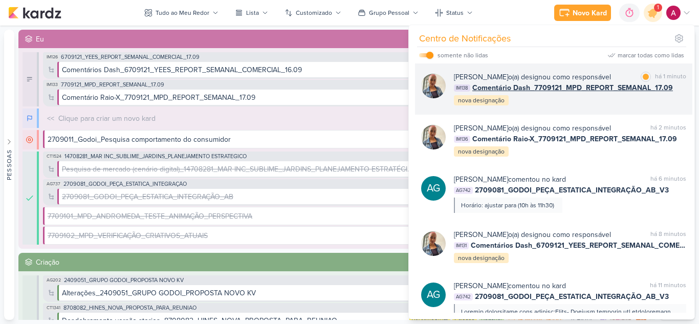
click at [599, 107] on div "Iara Santos o(a) designou como responsável marcar como lida há 1 minuto IM138 C…" at bounding box center [554, 88] width 278 height 51
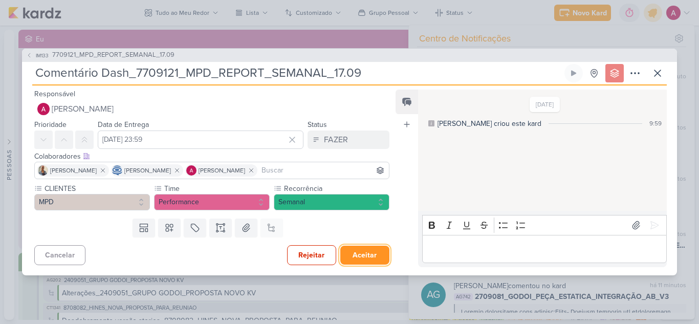
click at [357, 257] on button "Aceitar" at bounding box center [364, 255] width 49 height 19
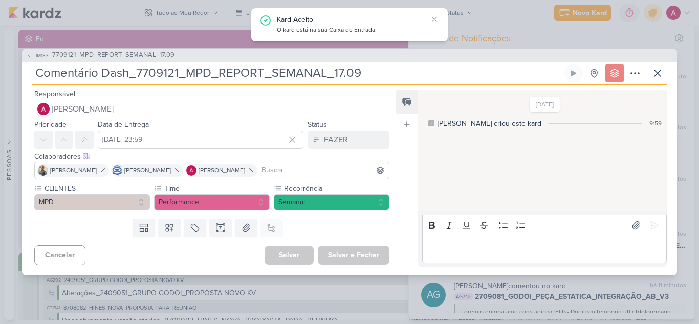
click at [616, 71] on div "IM133 7709121_MPD_REPORT_SEMANAL_17.09 Comentário Dash_7709121_MPD_REPORT_SEMAN…" at bounding box center [349, 162] width 655 height 227
click at [616, 71] on icon at bounding box center [615, 73] width 10 height 10
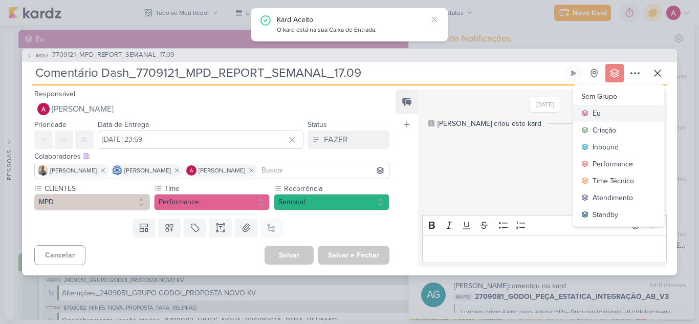
click at [604, 115] on button "Eu" at bounding box center [618, 113] width 91 height 17
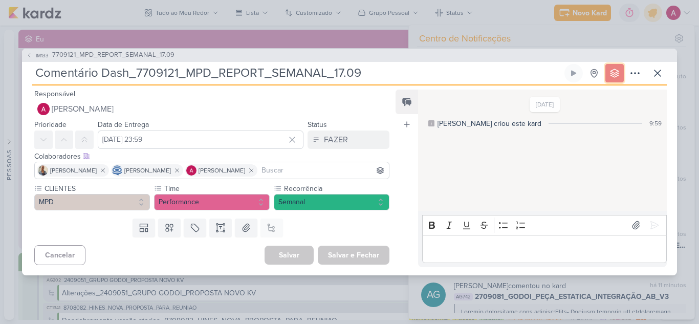
click at [609, 75] on button at bounding box center [615, 73] width 18 height 18
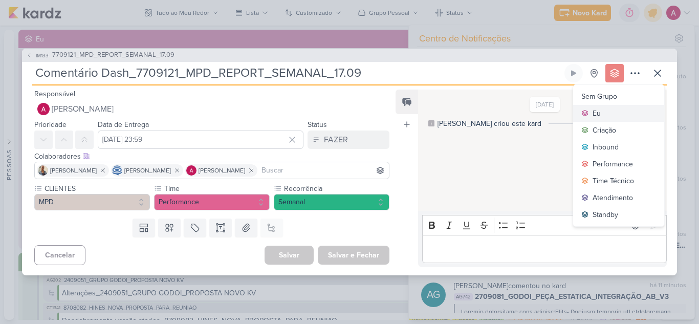
click at [598, 112] on div "Eu" at bounding box center [597, 113] width 8 height 11
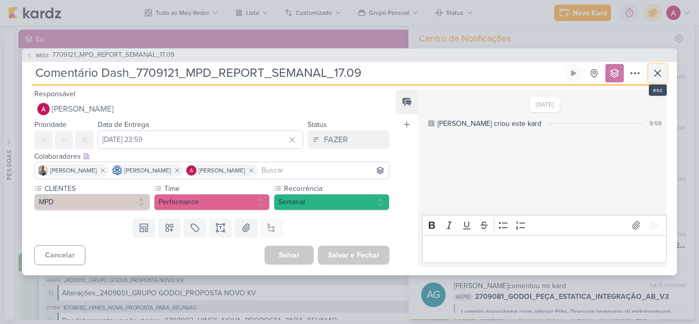
click at [656, 70] on icon at bounding box center [658, 73] width 12 height 12
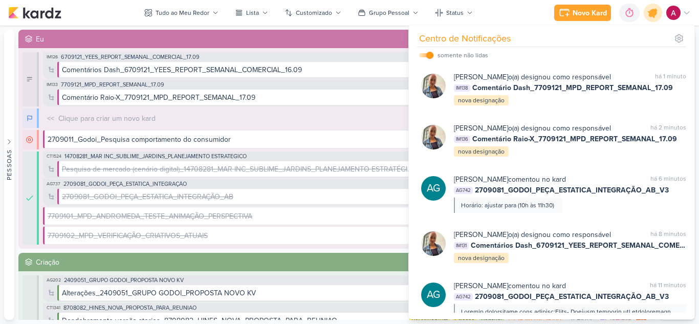
click at [652, 15] on icon at bounding box center [653, 13] width 12 height 12
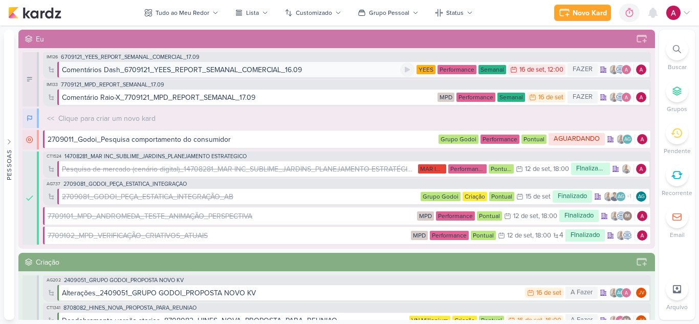
click at [178, 70] on div "Comentários Dash_6709121_YEES_REPORT_SEMANAL_COMERCIAL_16.09" at bounding box center [182, 70] width 240 height 11
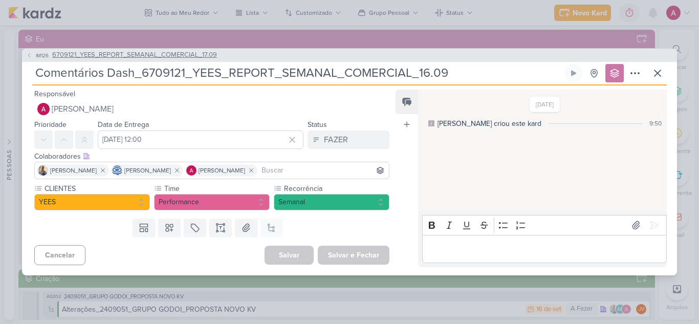
click at [147, 58] on span "6709121_YEES_REPORT_SEMANAL_COMERCIAL_17.09" at bounding box center [134, 55] width 165 height 10
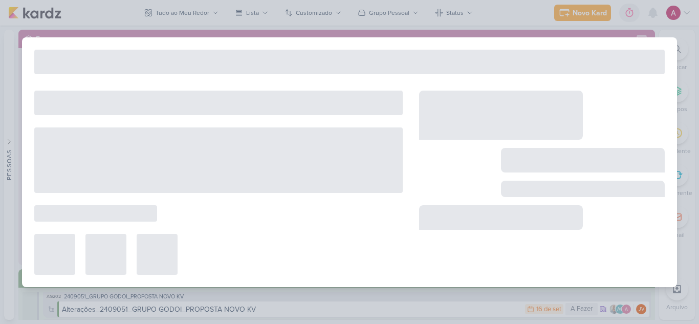
type input "6709121_YEES_REPORT_SEMANAL_COMERCIAL_17.09"
type input "[DATE] 18:00"
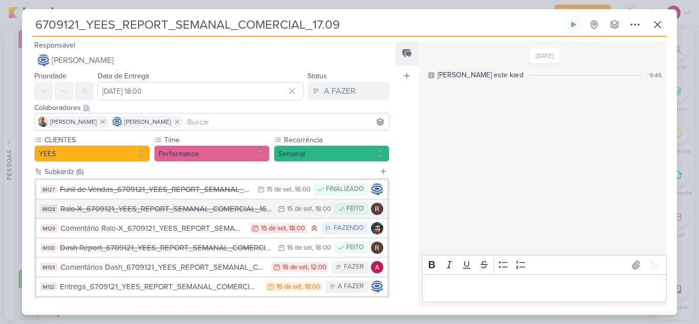
click at [137, 209] on div "Raio-X_6709121_YEES_REPORT_SEMANAL_COMERCIAL_16.09" at bounding box center [166, 209] width 212 height 12
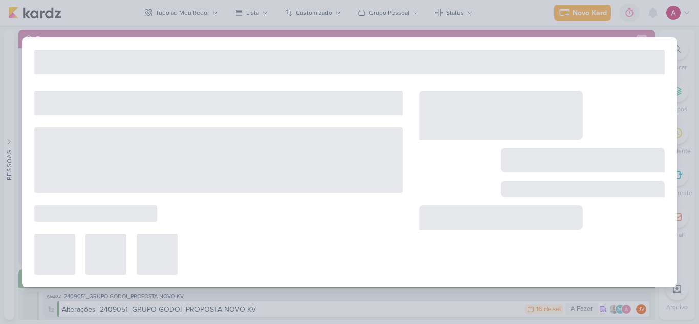
type input "Raio-X_6709121_YEES_REPORT_SEMANAL_COMERCIAL_16.09"
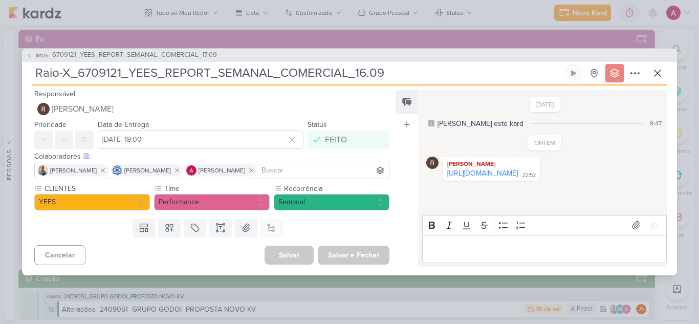
drag, startPoint x: 504, startPoint y: 182, endPoint x: 371, endPoint y: 59, distance: 181.5
click at [504, 178] on link "[URL][DOMAIN_NAME]" at bounding box center [483, 173] width 71 height 9
click at [663, 70] on icon at bounding box center [658, 73] width 12 height 12
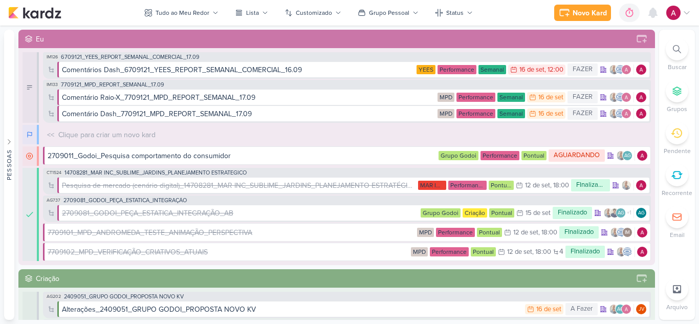
click at [675, 14] on img at bounding box center [674, 13] width 14 height 14
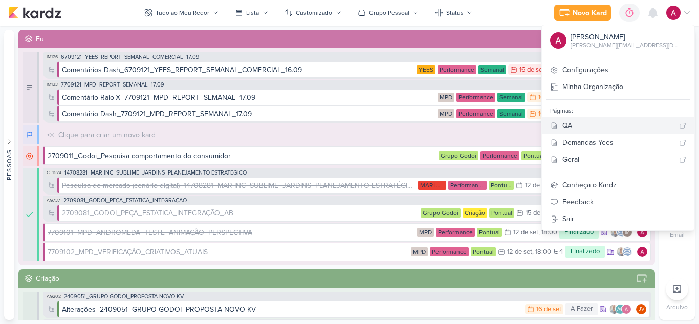
click at [599, 124] on div "QA" at bounding box center [619, 125] width 113 height 11
click at [377, 8] on button "Grupo Pessoal" at bounding box center [388, 13] width 73 height 16
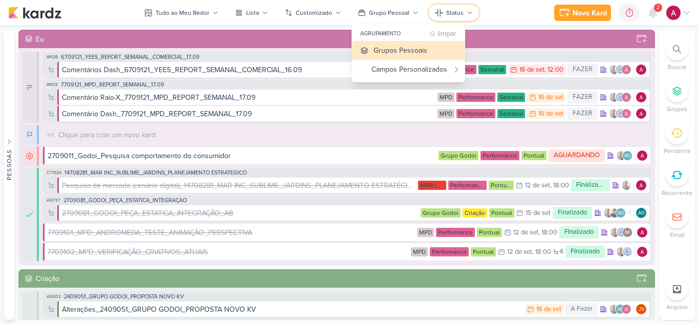
click at [471, 14] on icon at bounding box center [470, 13] width 6 height 6
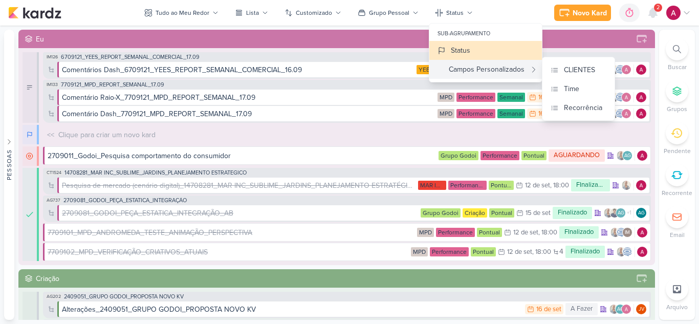
click at [482, 69] on div "Campos Personalizados" at bounding box center [481, 69] width 87 height 11
click at [584, 68] on div "CLIENTES" at bounding box center [579, 70] width 31 height 11
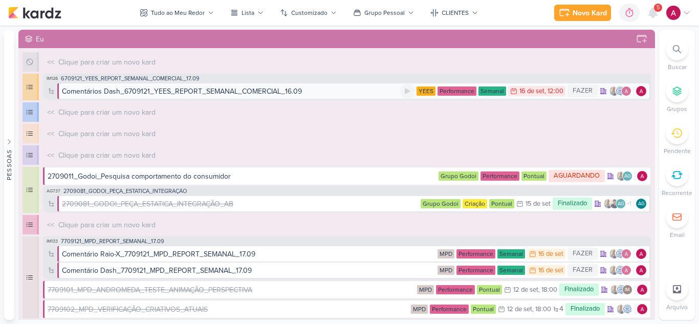
click at [271, 93] on div "Comentários Dash_6709121_YEES_REPORT_SEMANAL_COMERCIAL_16.09" at bounding box center [182, 91] width 240 height 11
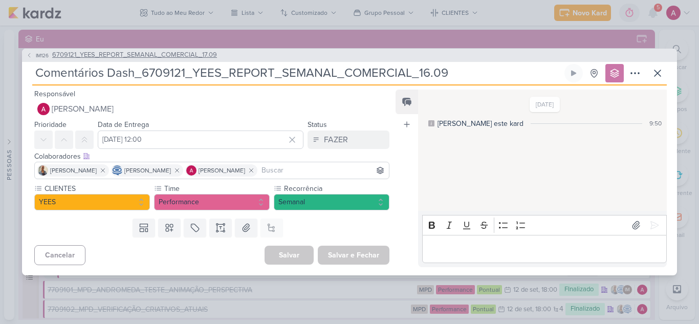
click at [142, 54] on span "6709121_YEES_REPORT_SEMANAL_COMERCIAL_17.09" at bounding box center [134, 55] width 165 height 10
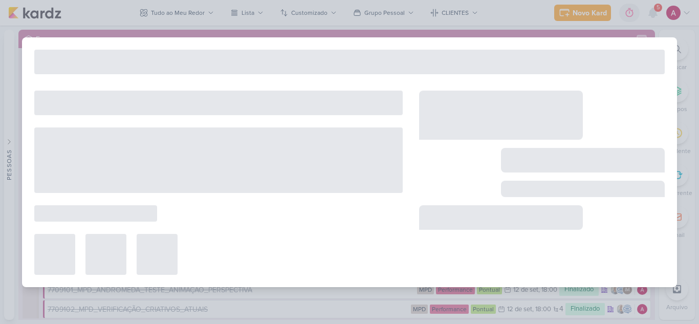
type input "6709121_YEES_REPORT_SEMANAL_COMERCIAL_17.09"
type input "[DATE] 18:00"
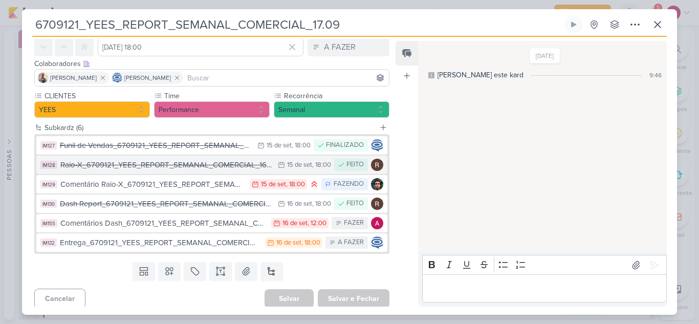
scroll to position [48, 0]
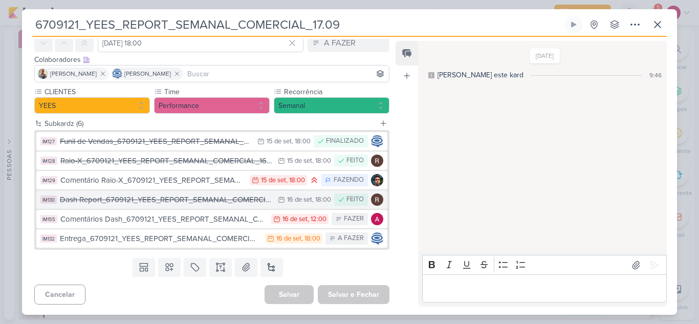
click at [167, 201] on div "Dash Report_6709121_YEES_REPORT_SEMANAL_COMERCIAL_16.09" at bounding box center [166, 200] width 213 height 12
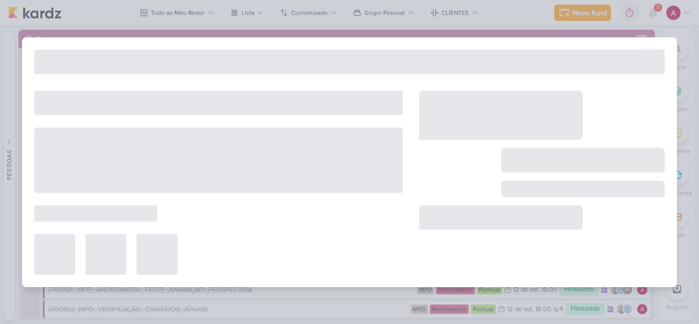
type input "Dash Report_6709121_YEES_REPORT_SEMANAL_COMERCIAL_16.09"
type input "[DATE] 18:00"
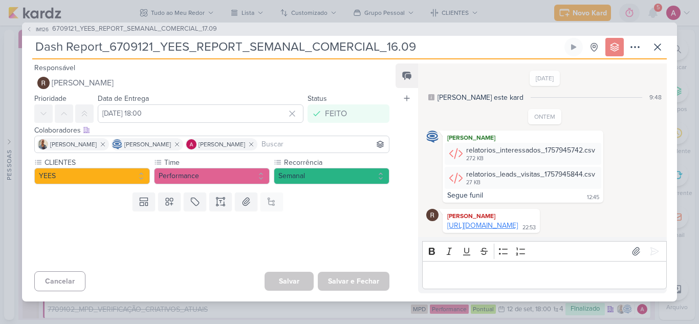
click at [512, 222] on link "[URL][DOMAIN_NAME]" at bounding box center [483, 225] width 71 height 9
click at [657, 46] on icon at bounding box center [658, 47] width 12 height 12
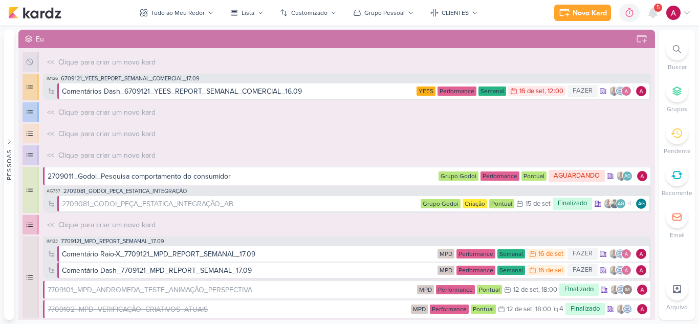
click at [673, 48] on icon at bounding box center [677, 49] width 8 height 8
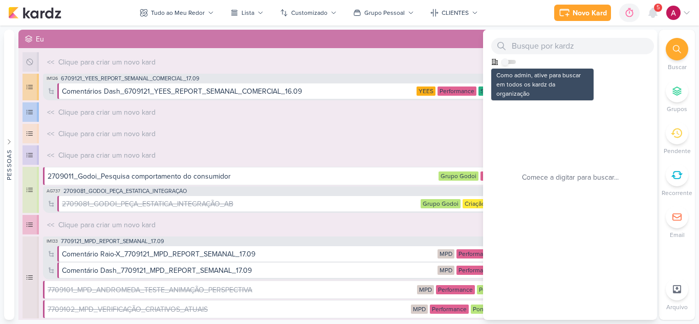
click at [504, 61] on input "checkbox" at bounding box center [505, 61] width 7 height 7
checkbox input "true"
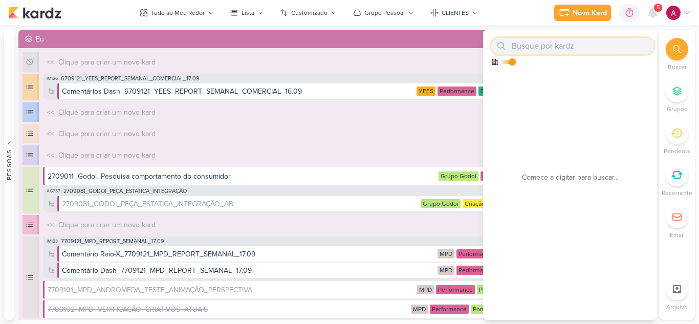
click at [534, 50] on input "text" at bounding box center [573, 46] width 163 height 16
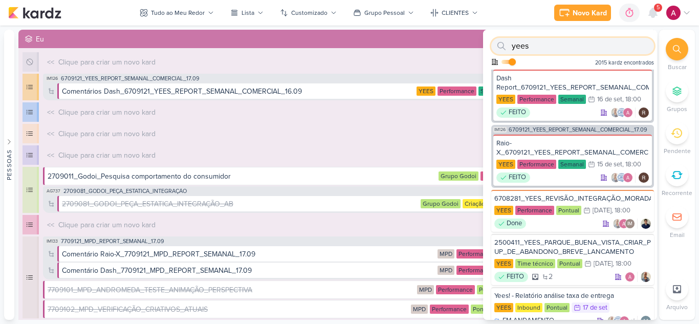
scroll to position [876, 0]
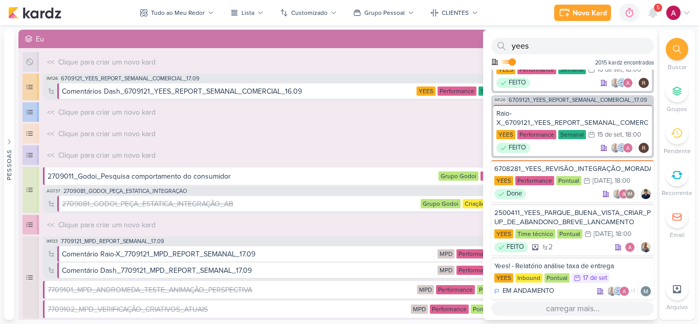
click at [566, 310] on button "carregar mais..." at bounding box center [573, 309] width 163 height 14
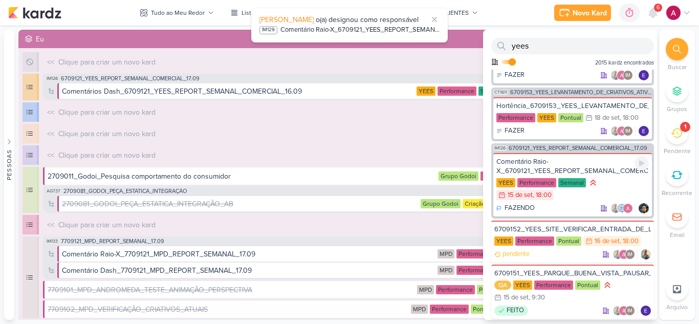
scroll to position [2062, 0]
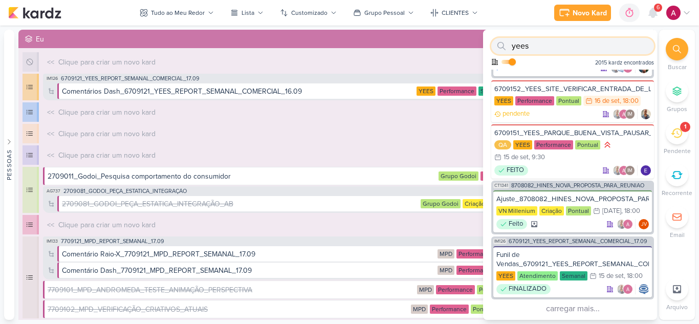
drag, startPoint x: 537, startPoint y: 44, endPoint x: 489, endPoint y: 44, distance: 48.1
click at [489, 44] on div "yees Como admin, ative para buscar em todos os kardz da organização 2015 kardz …" at bounding box center [570, 50] width 174 height 40
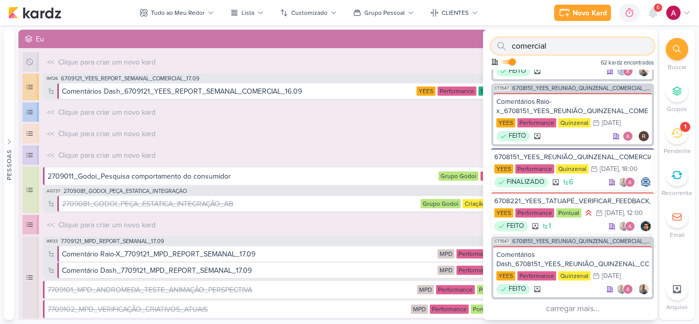
type input "comercial"
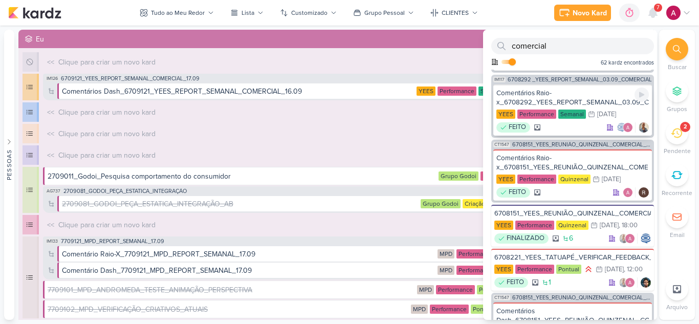
scroll to position [859, 0]
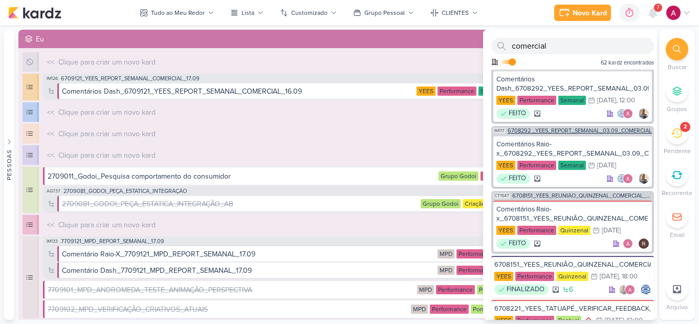
click at [587, 134] on span "6708292 _YEES_REPORT_SEMANAL_03.09_COMERCIAL" at bounding box center [580, 131] width 144 height 6
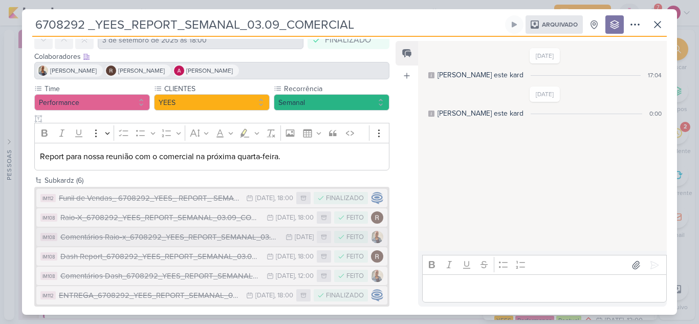
scroll to position [61, 0]
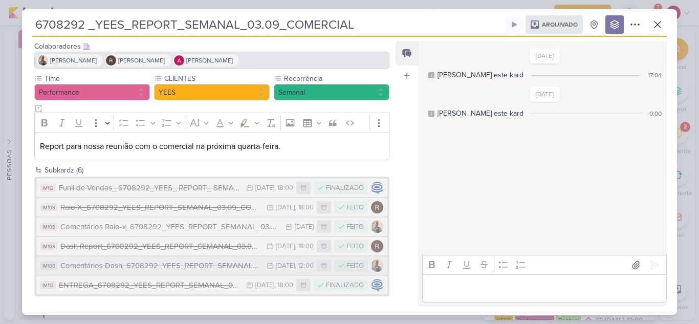
click at [151, 269] on div "Comentários Dash_6708292_YEES_REPORT_SEMANAL_03.09_COMERCIAL" at bounding box center [160, 266] width 201 height 12
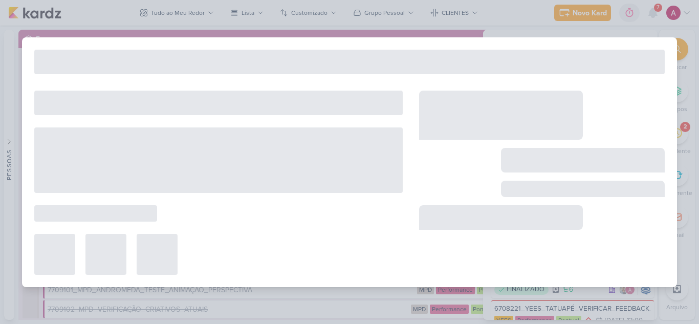
type input "Comentários Dash_6708292_YEES_REPORT_SEMANAL_03.09_COMERCIAL"
type input "2 de setembro de 2025 às 12:00"
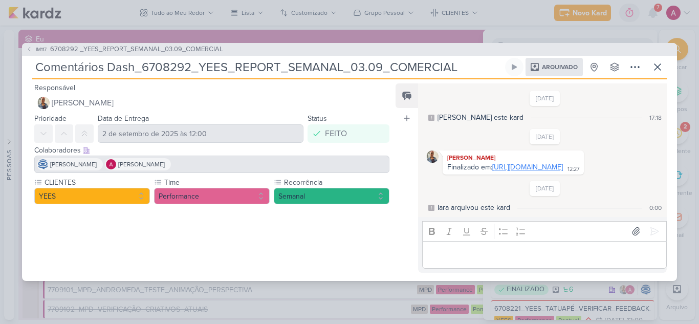
click at [500, 165] on link "[URL][DOMAIN_NAME]" at bounding box center [528, 167] width 71 height 9
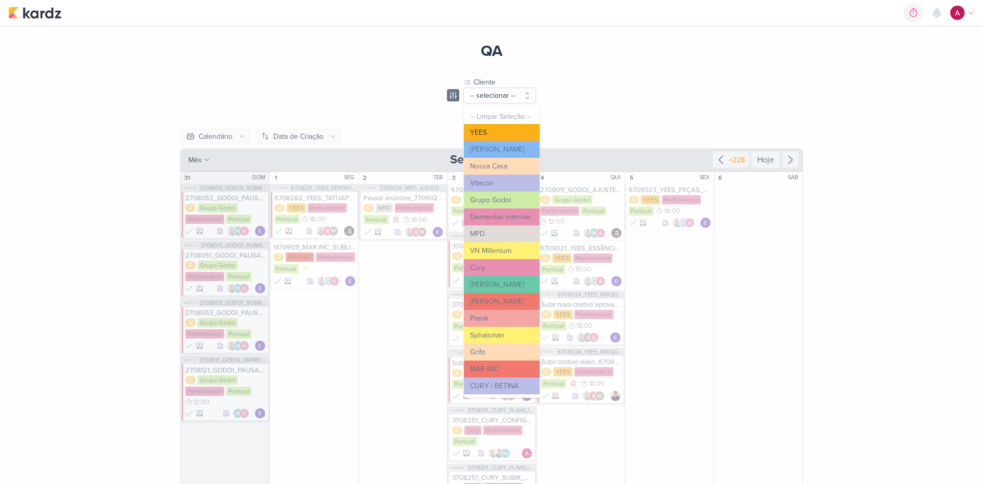
click at [494, 130] on button "YEES" at bounding box center [502, 132] width 76 height 17
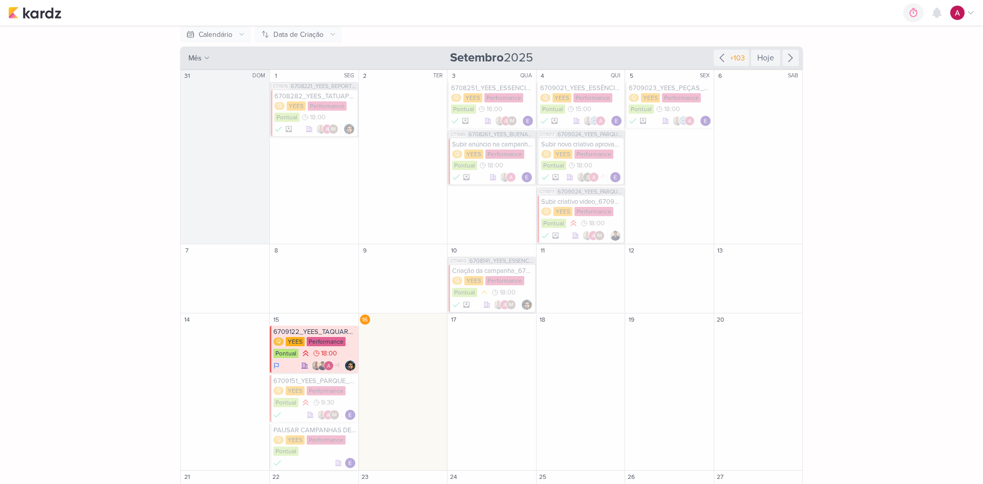
scroll to position [102, 0]
click at [673, 89] on div "6709023_YEES_PEÇAS_PERFORMANCE_ANIMADO_ESSÊNCIA CAMPOLIM" at bounding box center [670, 87] width 82 height 8
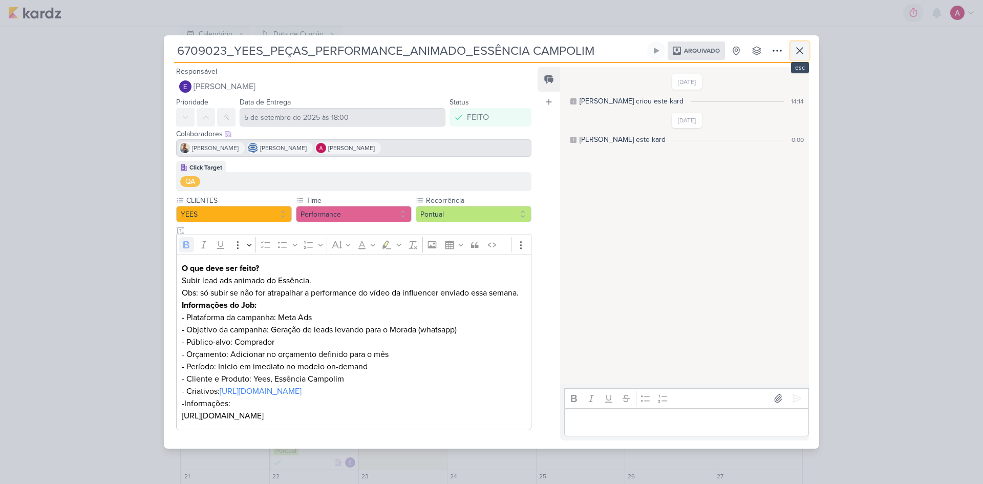
click at [794, 45] on icon at bounding box center [800, 51] width 12 height 12
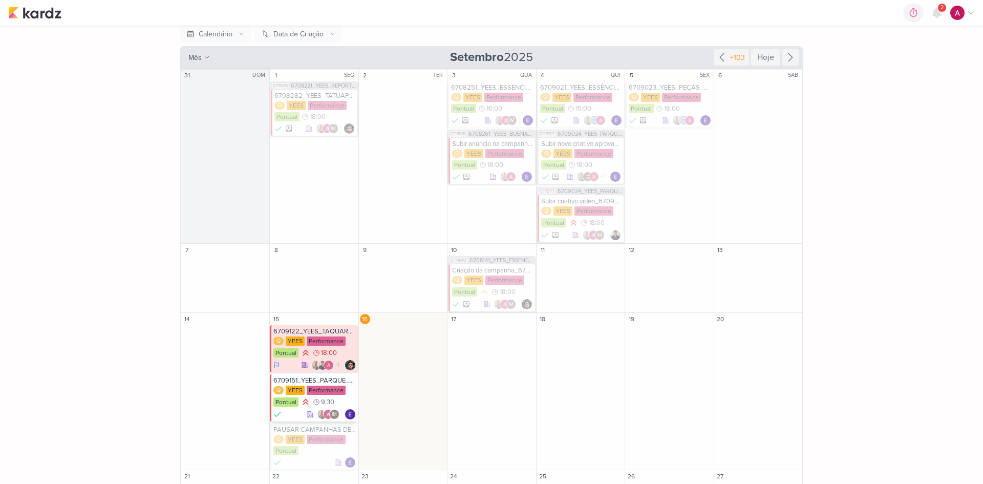
scroll to position [154, 0]
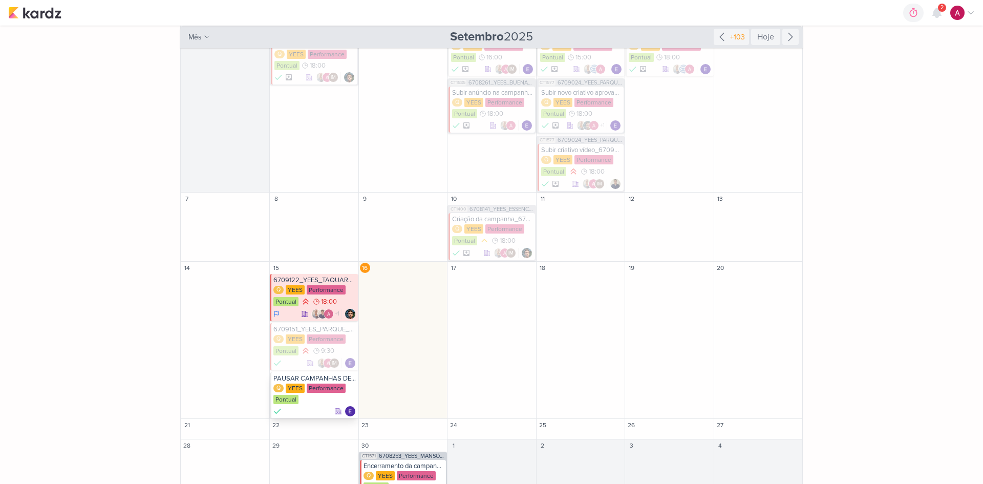
click at [321, 399] on div "Q YEES Performance Pontual" at bounding box center [314, 395] width 82 height 22
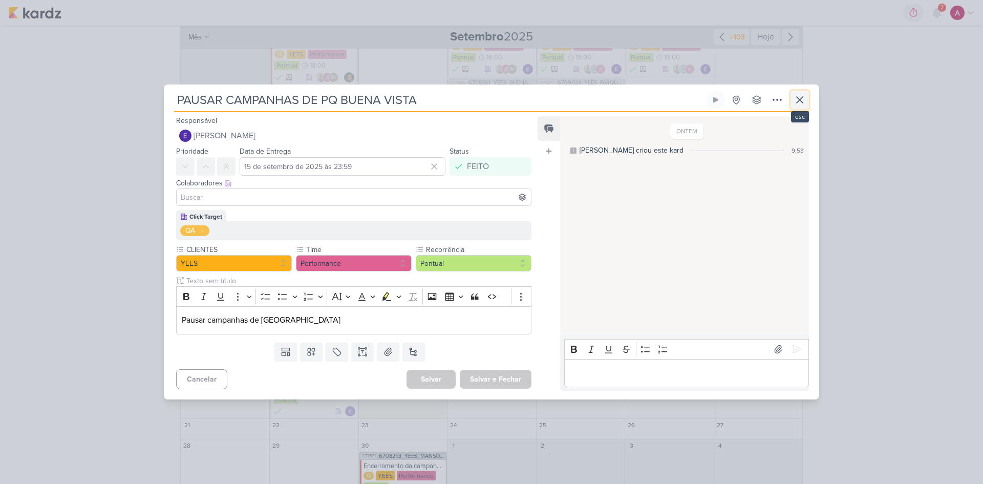
click at [807, 101] on button at bounding box center [800, 100] width 18 height 18
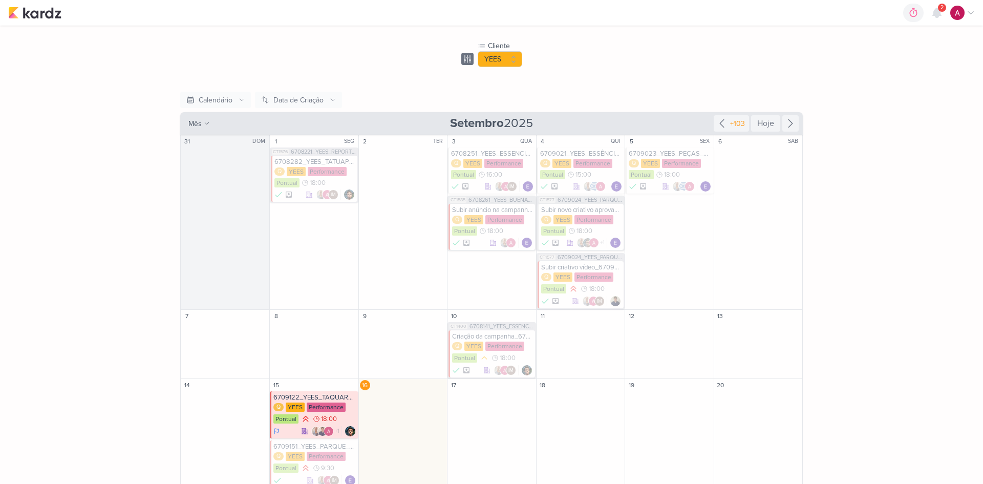
scroll to position [28, 0]
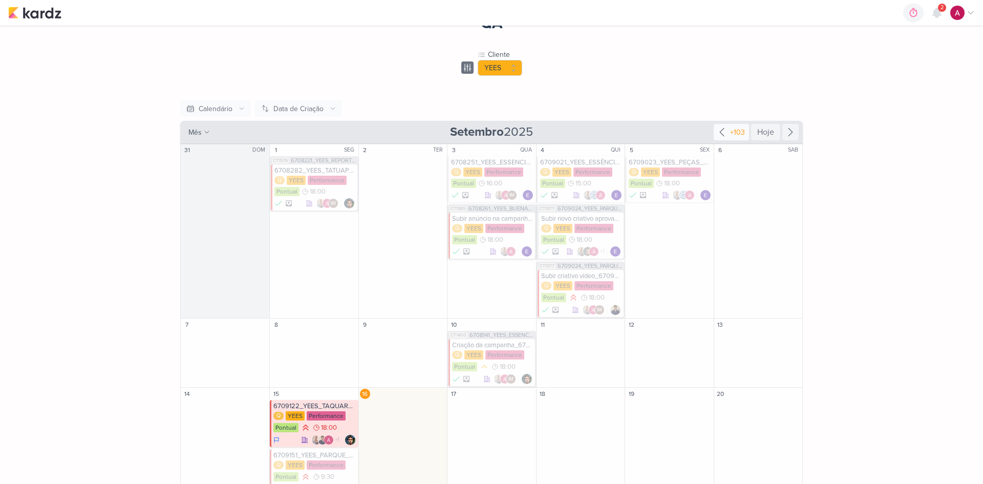
click at [724, 130] on icon at bounding box center [722, 132] width 12 height 12
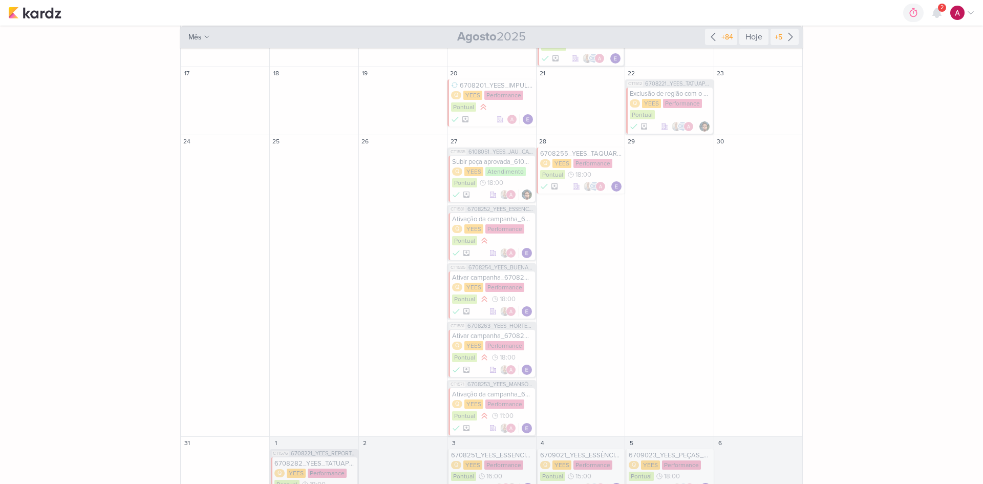
scroll to position [432, 0]
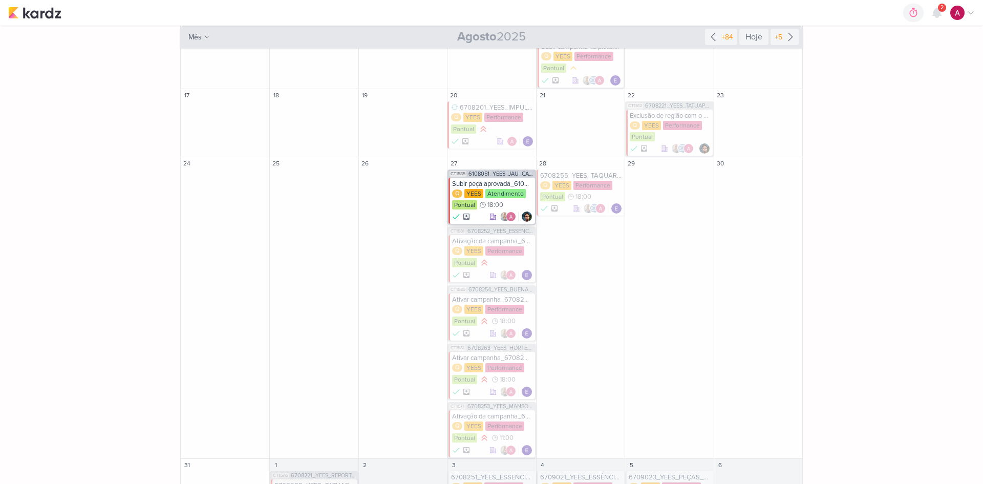
click at [488, 182] on div "Subir peça aprovada_6108051_YEES_CAMPANHA_GERAÇÃO_LEADS" at bounding box center [492, 184] width 80 height 8
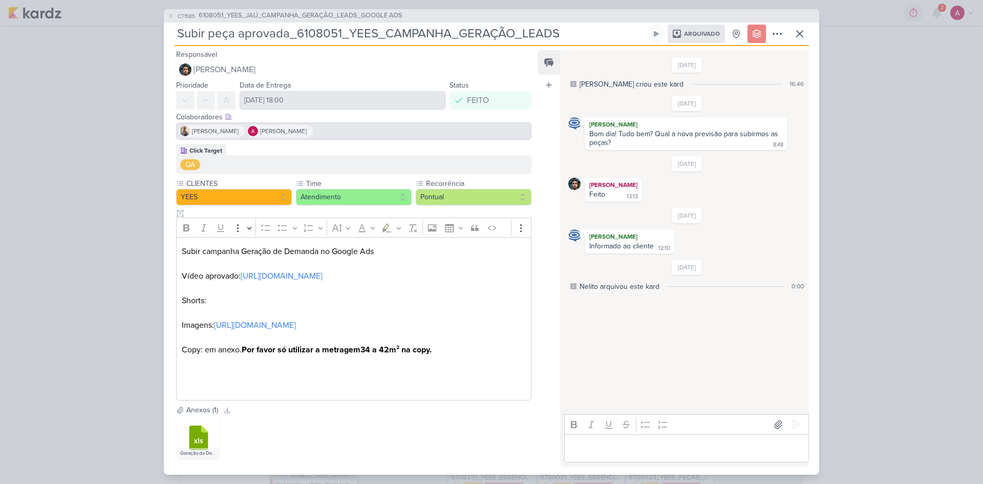
scroll to position [4, 0]
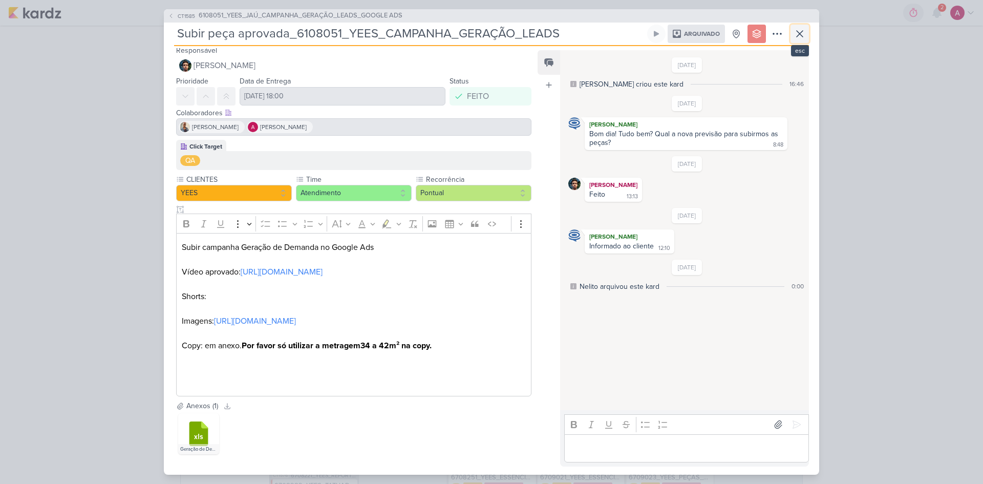
click at [802, 36] on icon at bounding box center [800, 34] width 6 height 6
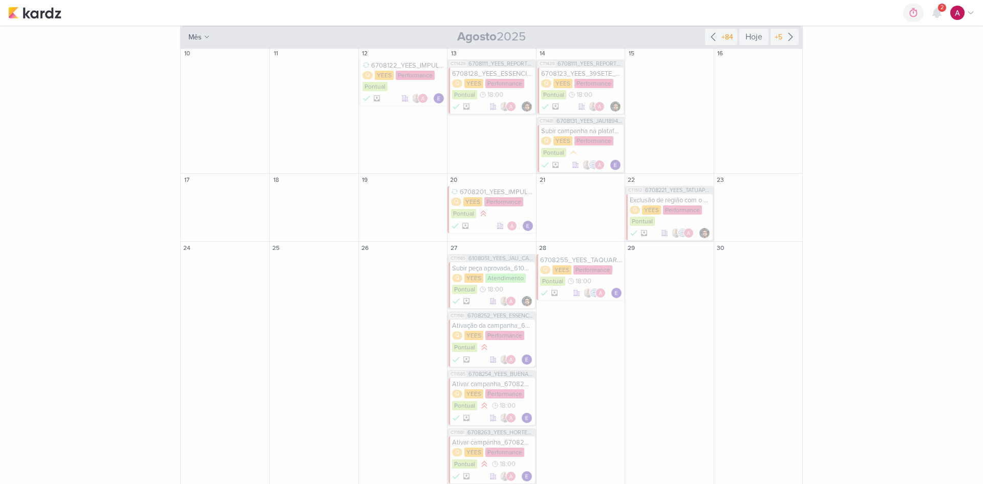
scroll to position [330, 0]
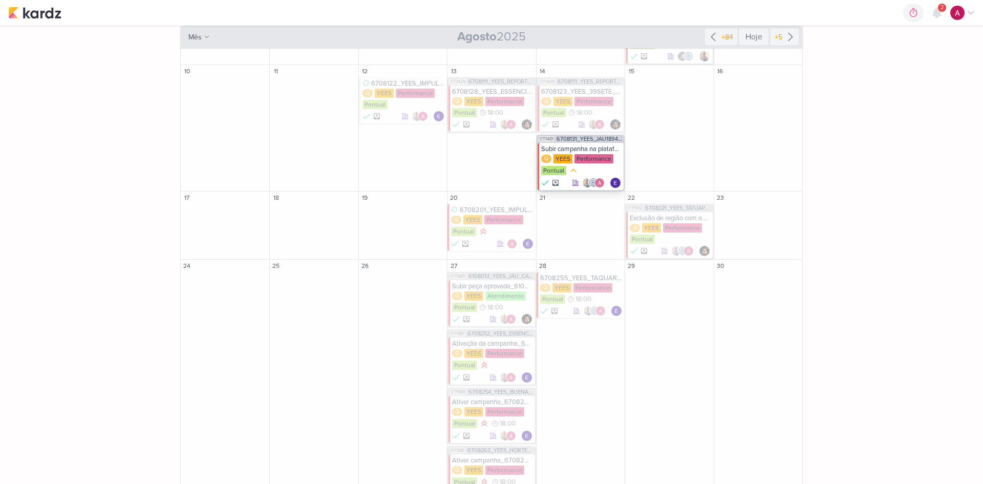
click at [599, 147] on div "Subir campanha na plataforma_6708131_YEES_JAÚ1894_SUBIR_VÍDEO_MOTION" at bounding box center [581, 149] width 80 height 8
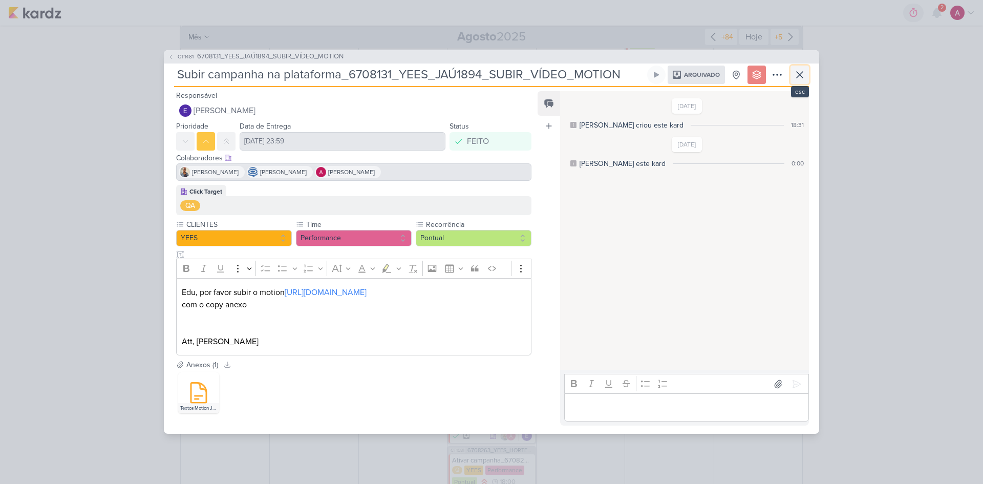
click at [803, 69] on icon at bounding box center [800, 75] width 12 height 12
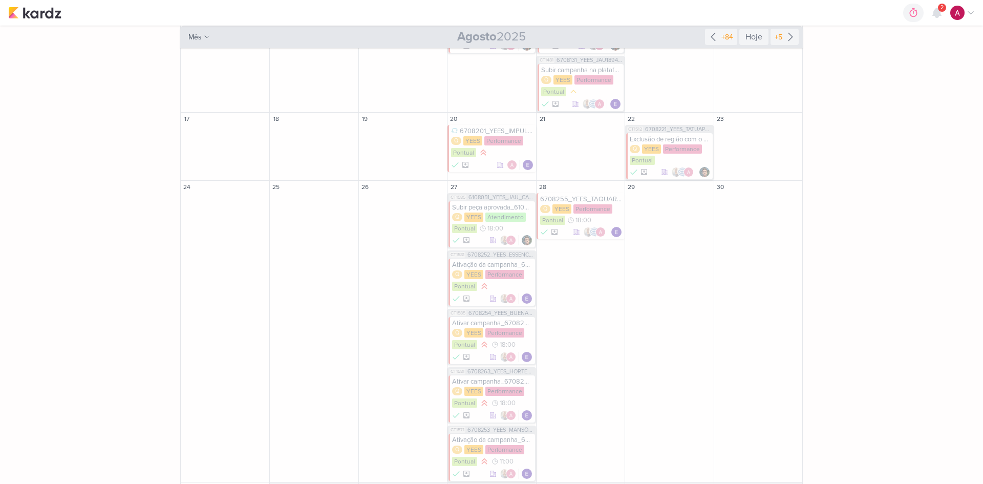
scroll to position [586, 0]
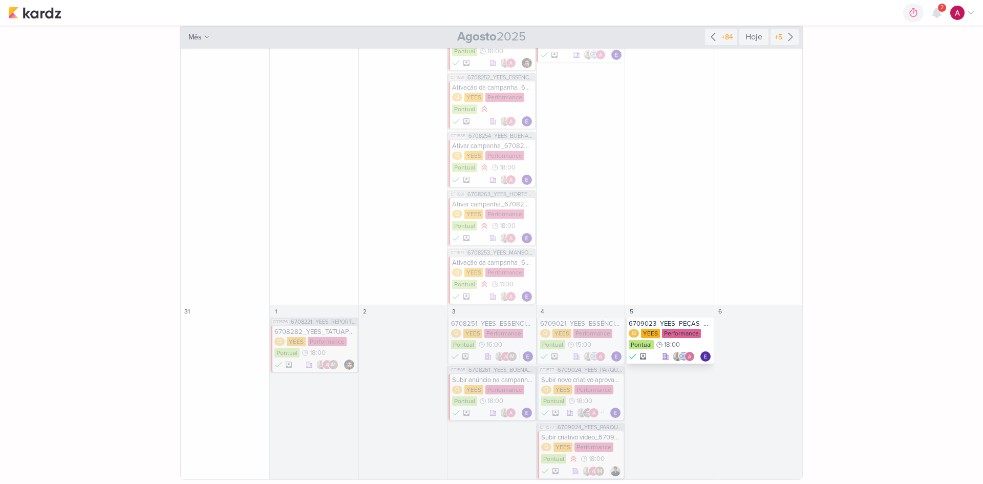
click at [666, 322] on div "6709023_YEES_PEÇAS_PERFORMANCE_ANIMADO_ESSÊNCIA CAMPOLIM" at bounding box center [670, 324] width 82 height 8
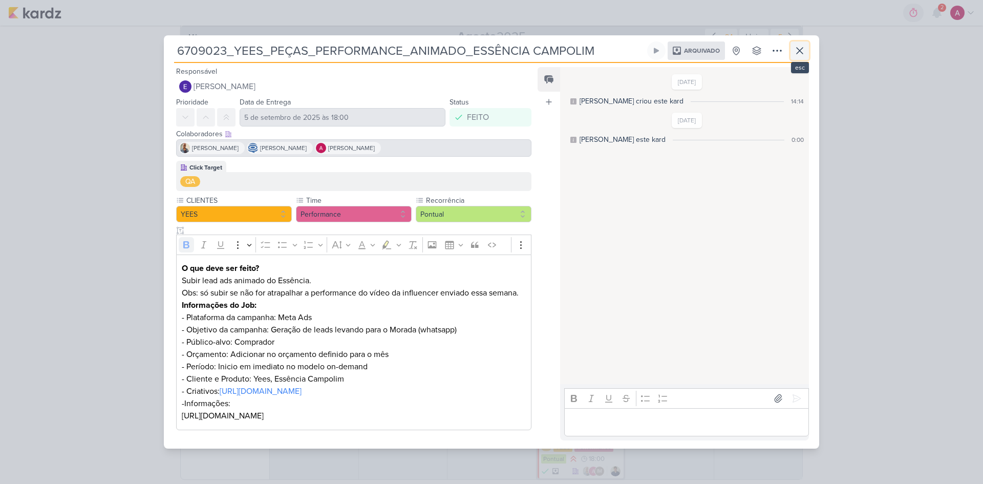
click at [807, 41] on button at bounding box center [800, 50] width 18 height 18
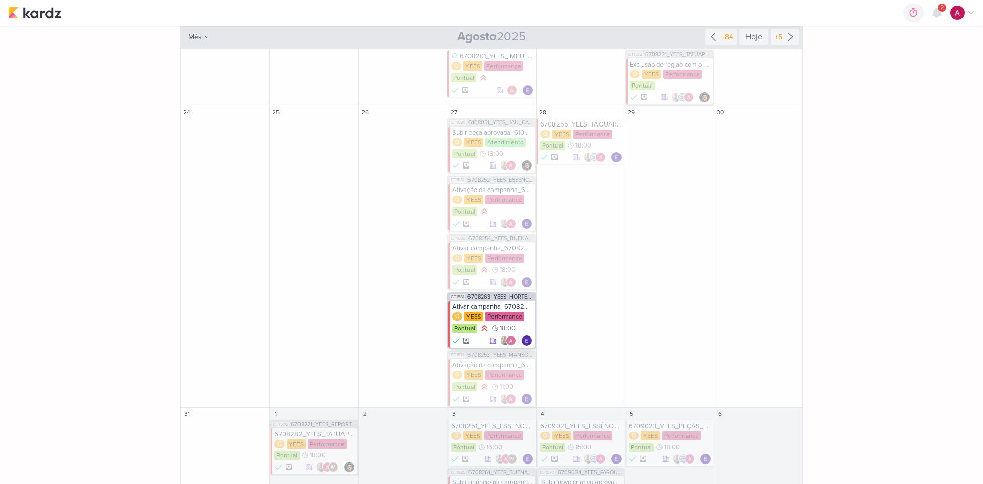
scroll to position [432, 0]
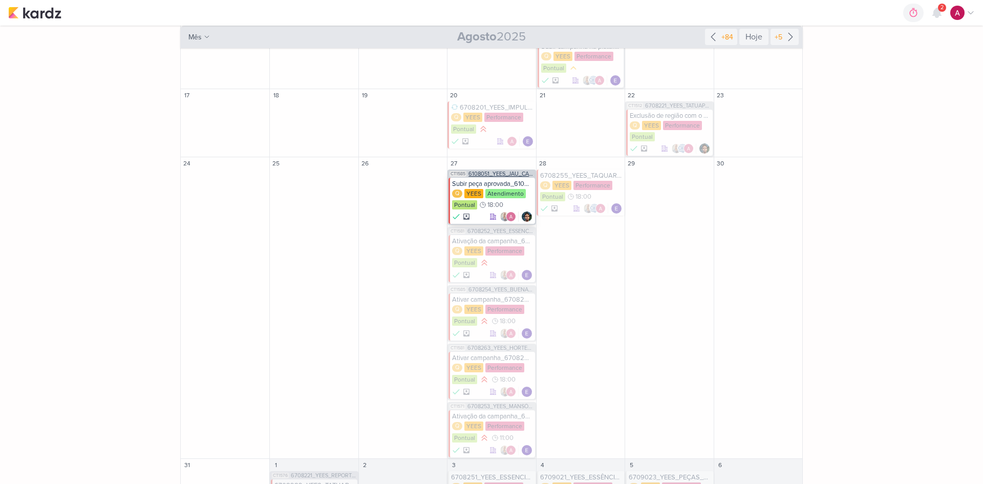
click at [485, 176] on span "6108051_YEES_JAÚ_CAMPANHA_GERAÇÃO_LEADS_GOOGLE ADS" at bounding box center [501, 174] width 65 height 6
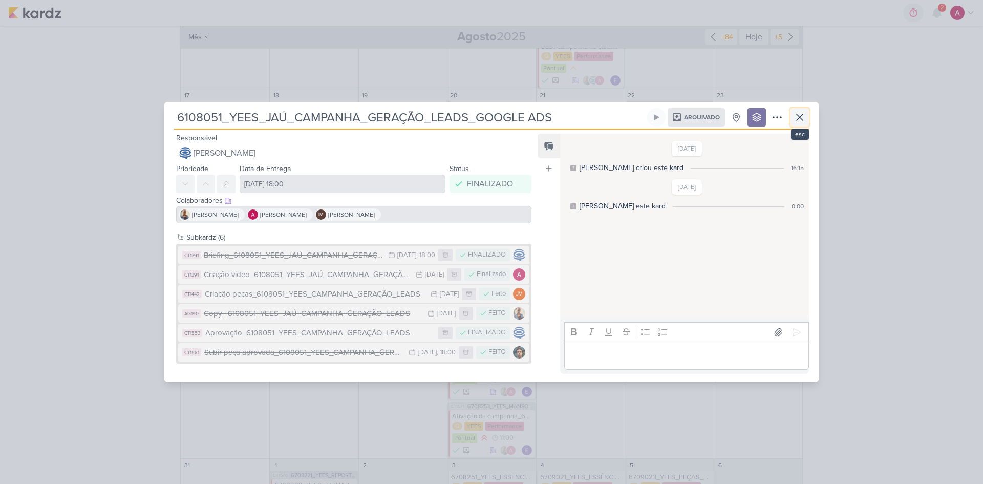
click at [799, 115] on icon at bounding box center [800, 117] width 12 height 12
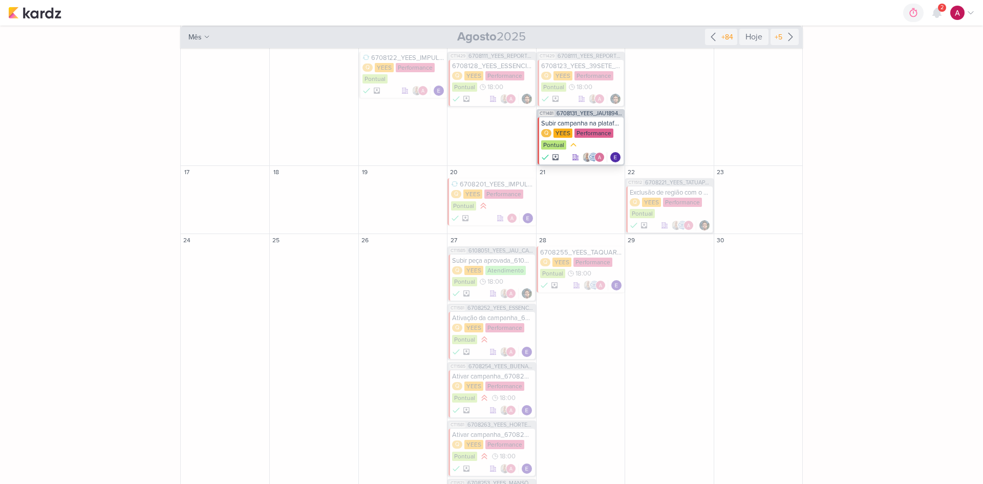
scroll to position [330, 0]
